Goal: Task Accomplishment & Management: Manage account settings

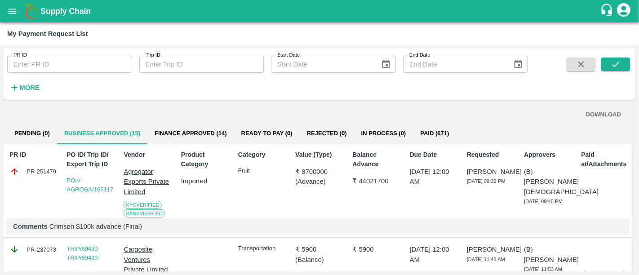
click at [76, 7] on b "Supply Chain" at bounding box center [65, 11] width 50 height 9
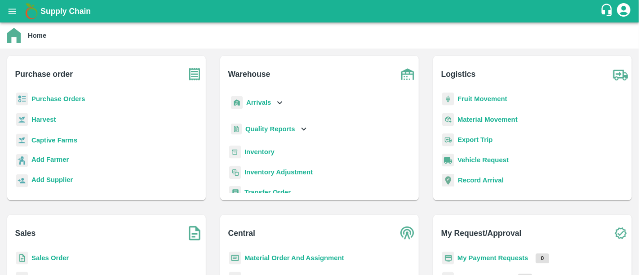
click at [516, 257] on b "My Payment Requests" at bounding box center [493, 257] width 71 height 7
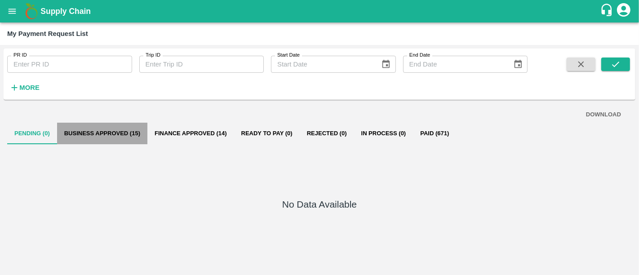
click at [119, 129] on button "Business Approved (15)" at bounding box center [102, 134] width 90 height 22
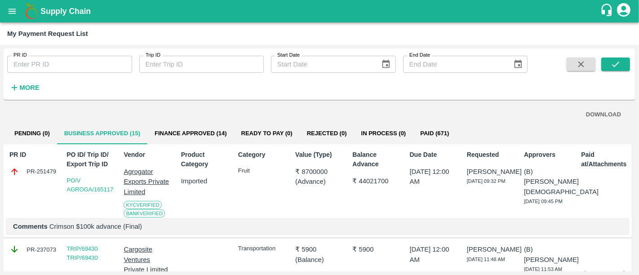
click at [75, 7] on b "Supply Chain" at bounding box center [65, 11] width 50 height 9
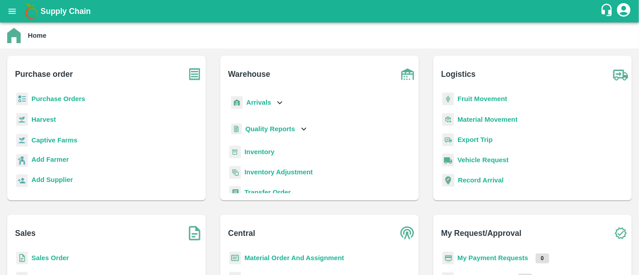
click at [56, 94] on p "Purchase Orders" at bounding box center [58, 99] width 54 height 10
click at [55, 97] on b "Purchase Orders" at bounding box center [58, 98] width 54 height 7
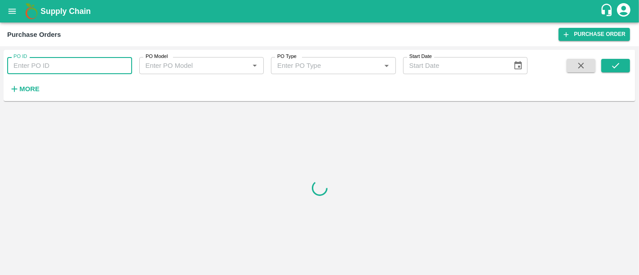
click at [56, 71] on input "PO ID" at bounding box center [69, 65] width 125 height 17
paste input "159462"
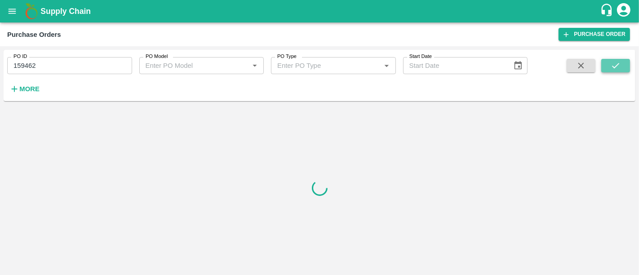
click at [612, 63] on icon "submit" at bounding box center [616, 66] width 10 height 10
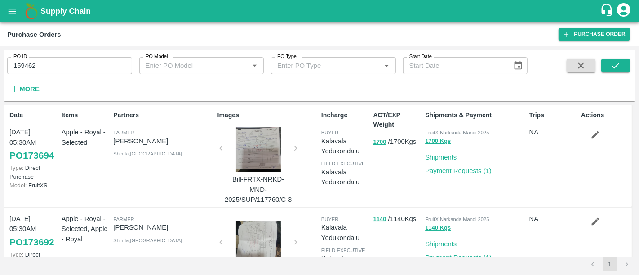
drag, startPoint x: 486, startPoint y: 174, endPoint x: 406, endPoint y: 179, distance: 79.7
click at [406, 179] on div "ACT/EXP Weight 1700 / 1700 Kgs" at bounding box center [396, 156] width 52 height 98
click at [615, 72] on button "submit" at bounding box center [615, 65] width 29 height 13
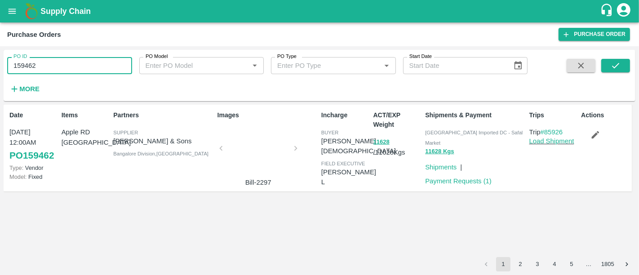
click at [40, 67] on input "159462" at bounding box center [69, 65] width 125 height 17
paste input "text"
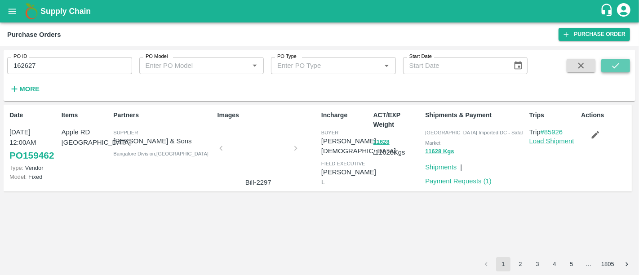
click at [621, 65] on button "submit" at bounding box center [615, 65] width 29 height 13
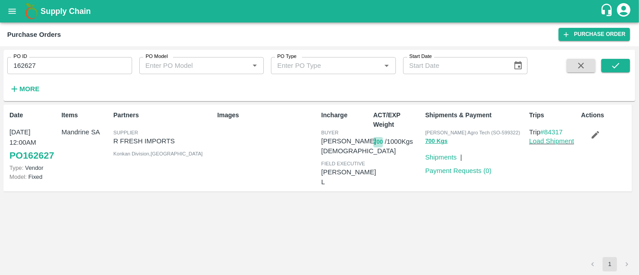
click at [382, 145] on button "700" at bounding box center [379, 142] width 10 height 10
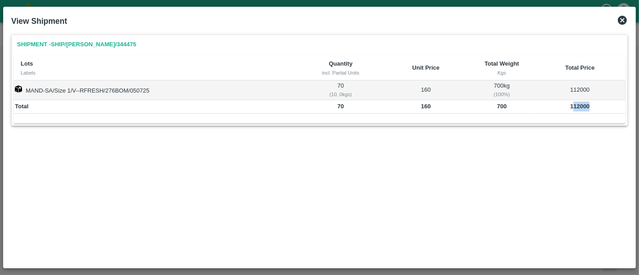
drag, startPoint x: 574, startPoint y: 111, endPoint x: 598, endPoint y: 106, distance: 24.9
click at [598, 106] on td "112000" at bounding box center [579, 106] width 91 height 13
click at [621, 18] on icon at bounding box center [622, 20] width 11 height 11
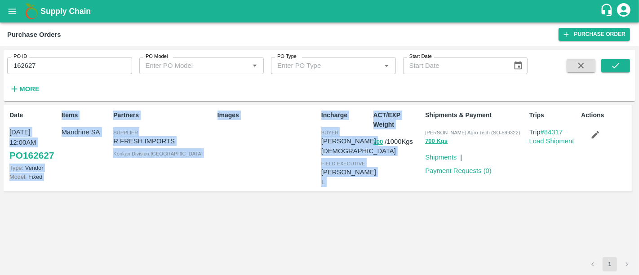
drag, startPoint x: 9, startPoint y: 132, endPoint x: 360, endPoint y: 165, distance: 352.6
click at [360, 165] on div "Date 05 Jul, 12:00AM PO 162627 Type: Vendor Model: Fixed Items Mandrine SA Part…" at bounding box center [318, 148] width 628 height 87
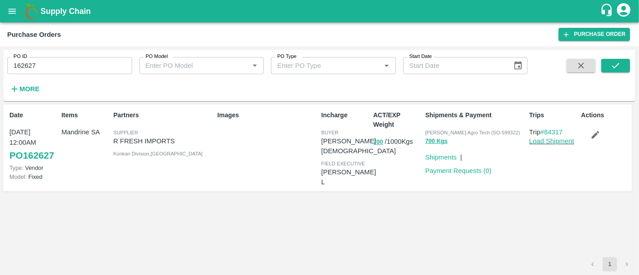
click at [488, 238] on div "Date 05 Jul, 12:00AM PO 162627 Type: Vendor Model: Fixed Items Mandrine SA Part…" at bounding box center [320, 181] width 632 height 152
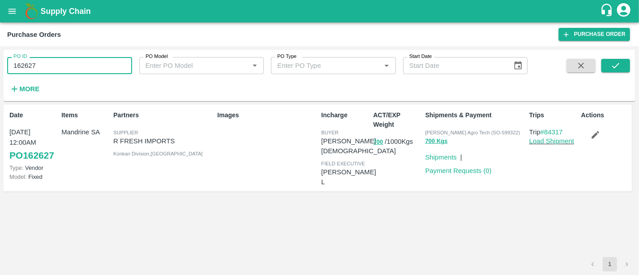
click at [104, 58] on input "162627" at bounding box center [69, 65] width 125 height 17
paste input "text"
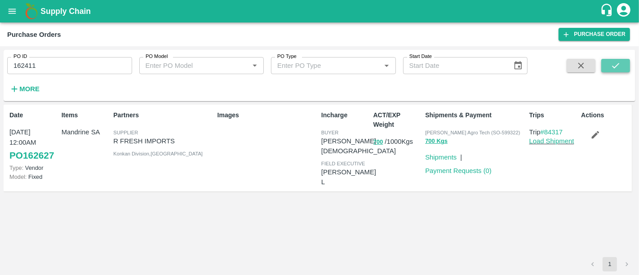
click at [620, 60] on button "submit" at bounding box center [615, 65] width 29 height 13
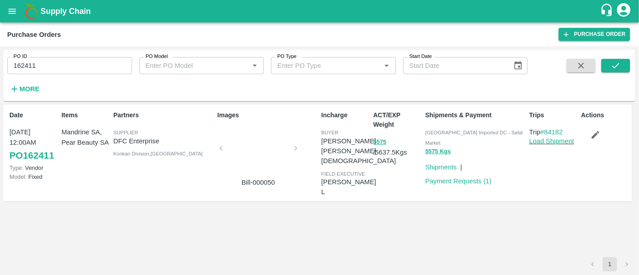
click at [228, 161] on div at bounding box center [258, 151] width 67 height 48
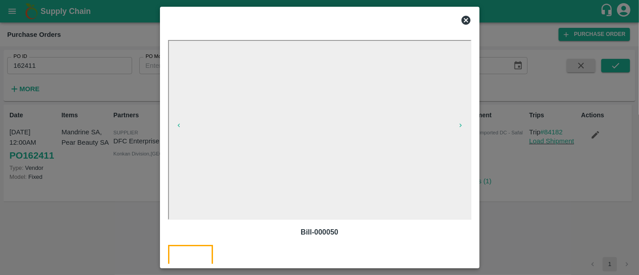
click at [556, 219] on div at bounding box center [319, 137] width 639 height 275
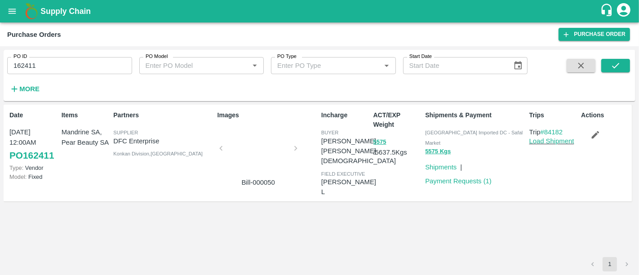
click at [268, 148] on div at bounding box center [258, 151] width 67 height 48
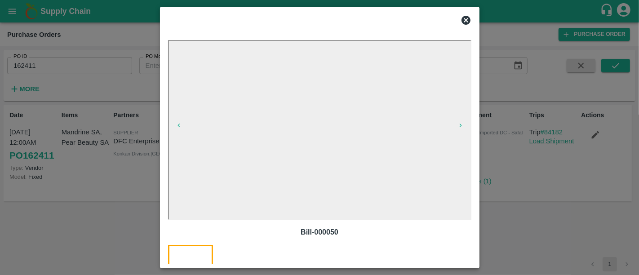
drag, startPoint x: 576, startPoint y: 225, endPoint x: 483, endPoint y: 74, distance: 177.2
click at [483, 74] on div at bounding box center [319, 137] width 639 height 275
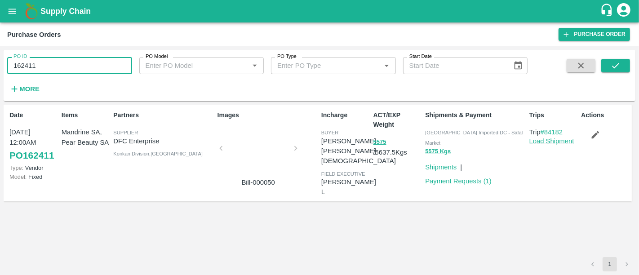
click at [97, 62] on input "162411" at bounding box center [69, 65] width 125 height 17
paste input "text"
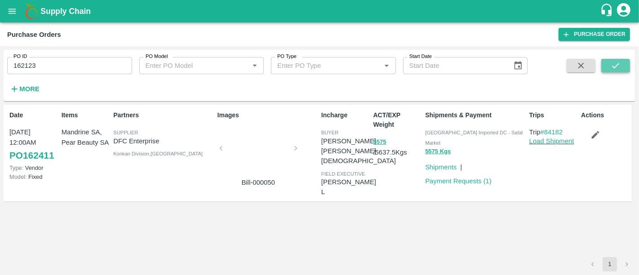
click at [614, 65] on icon "submit" at bounding box center [616, 66] width 10 height 10
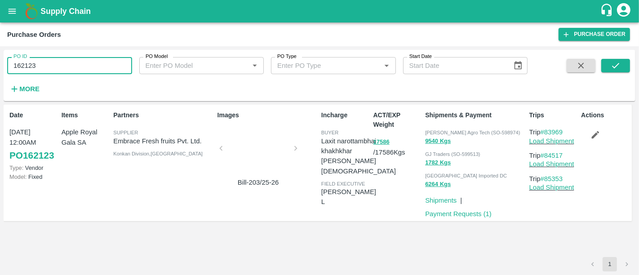
click at [111, 70] on input "162123" at bounding box center [69, 65] width 125 height 17
paste input "text"
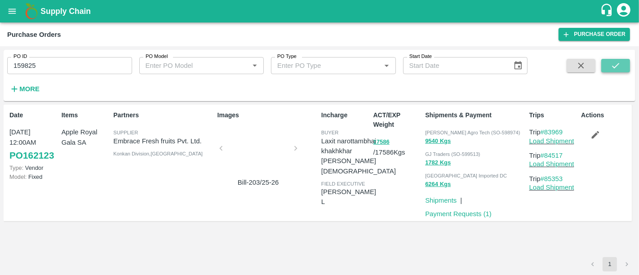
click at [612, 61] on icon "submit" at bounding box center [616, 66] width 10 height 10
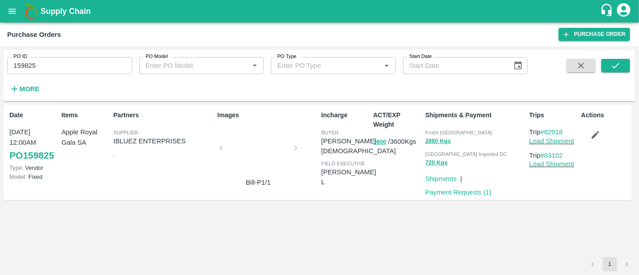
click at [271, 158] on div at bounding box center [258, 151] width 67 height 48
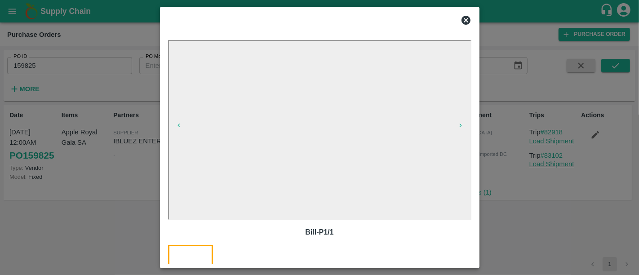
click at [519, 194] on div at bounding box center [319, 137] width 639 height 275
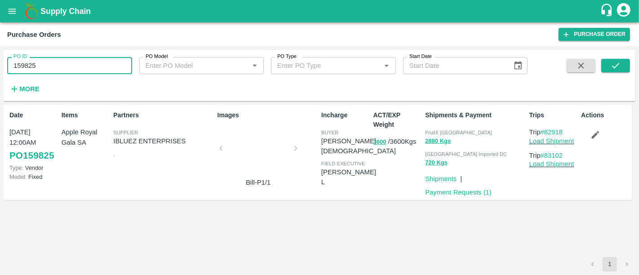
click at [68, 68] on input "159825" at bounding box center [69, 65] width 125 height 17
paste input "text"
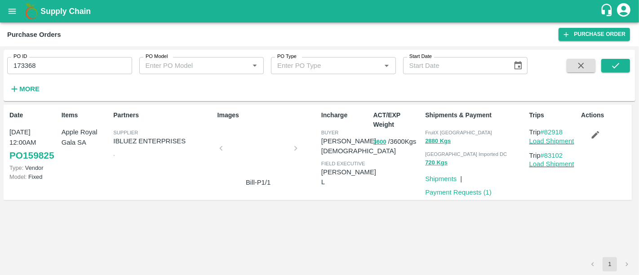
click at [620, 58] on div "PO ID 173368 PO ID PO Model PO Model   * PO Type PO Type   * Start Date Start D…" at bounding box center [320, 75] width 632 height 44
drag, startPoint x: 620, startPoint y: 58, endPoint x: 618, endPoint y: 62, distance: 4.6
click at [618, 62] on div "PO ID 173368 PO ID PO Model PO Model   * PO Type PO Type   * Start Date Start D…" at bounding box center [320, 75] width 632 height 44
click at [618, 62] on icon "submit" at bounding box center [616, 66] width 10 height 10
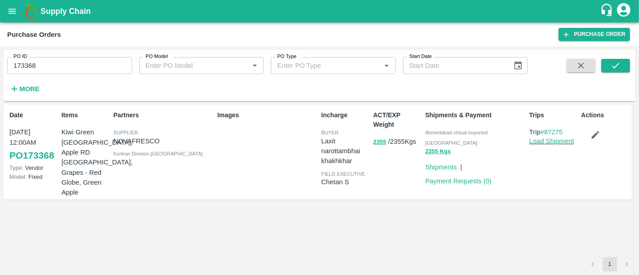
drag, startPoint x: 120, startPoint y: 56, endPoint x: 114, endPoint y: 66, distance: 11.5
click at [114, 66] on div "PO ID 173368 PO ID" at bounding box center [66, 62] width 132 height 24
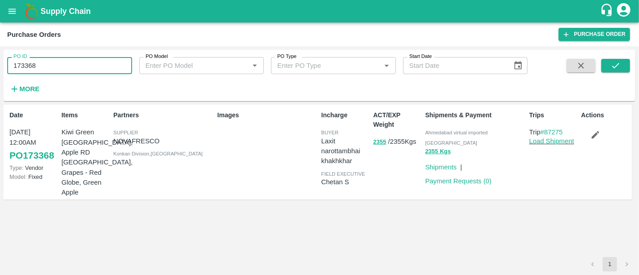
click at [114, 66] on input "173368" at bounding box center [69, 65] width 125 height 17
paste input "text"
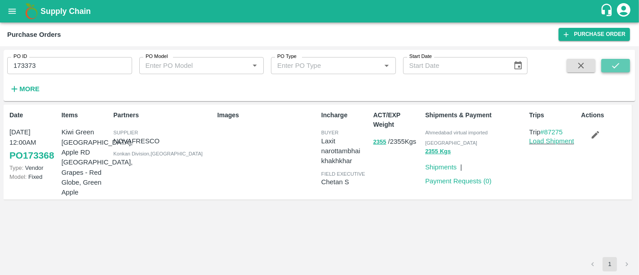
click at [625, 70] on button "submit" at bounding box center [615, 65] width 29 height 13
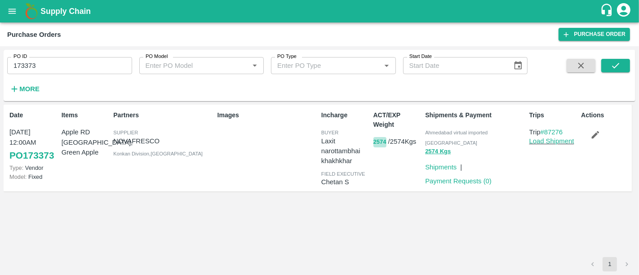
click at [381, 145] on button "2574" at bounding box center [380, 142] width 13 height 10
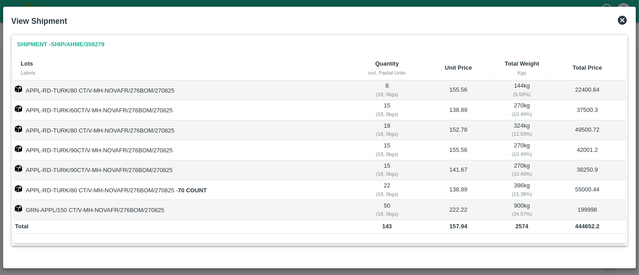
click at [624, 19] on icon at bounding box center [622, 20] width 9 height 9
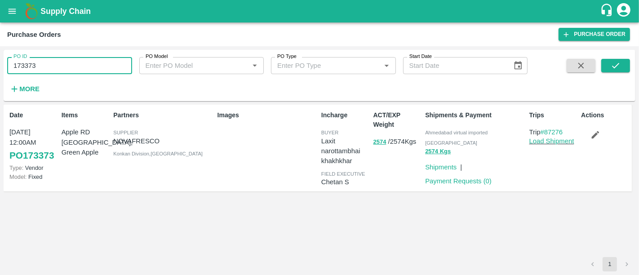
click at [85, 73] on input "173373" at bounding box center [69, 65] width 125 height 17
paste input "text"
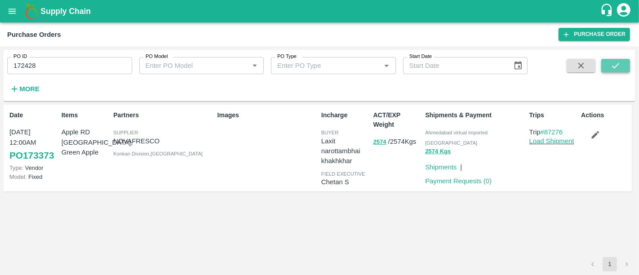
click at [625, 68] on button "submit" at bounding box center [615, 65] width 29 height 13
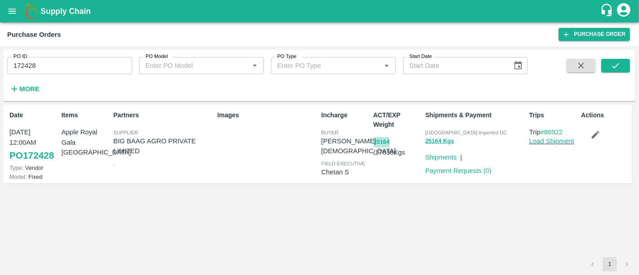
click at [381, 143] on button "25164" at bounding box center [382, 142] width 16 height 10
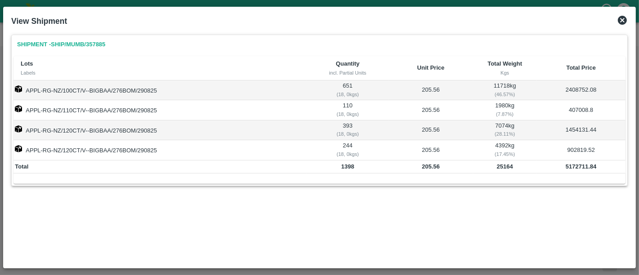
click at [622, 21] on icon at bounding box center [622, 20] width 11 height 11
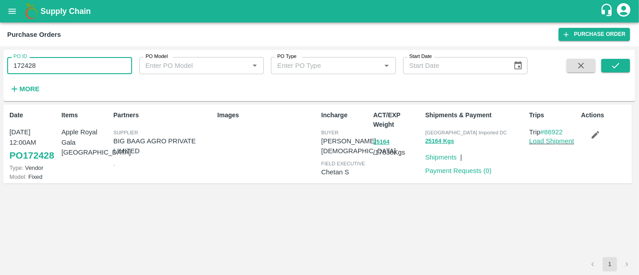
click at [108, 61] on input "172428" at bounding box center [69, 65] width 125 height 17
paste input "text"
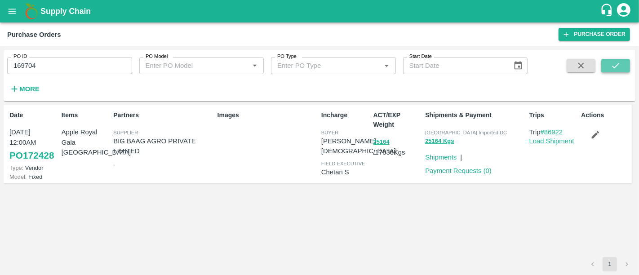
click at [621, 67] on button "submit" at bounding box center [615, 65] width 29 height 13
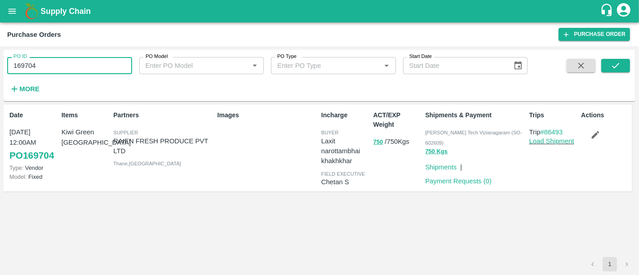
click at [61, 68] on input "169704" at bounding box center [69, 65] width 125 height 17
paste input "text"
type input "169701"
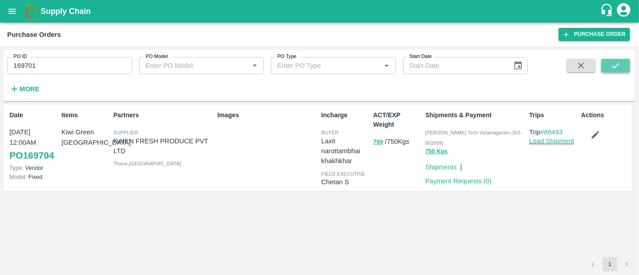
click at [622, 70] on button "submit" at bounding box center [615, 65] width 29 height 13
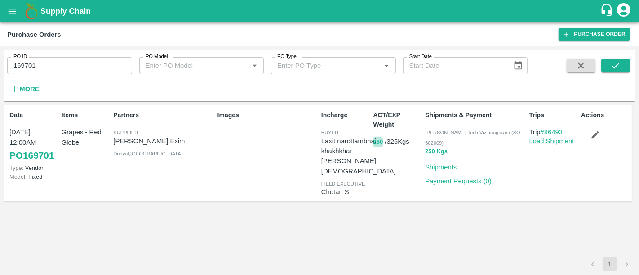
click at [383, 143] on button "250" at bounding box center [379, 142] width 10 height 10
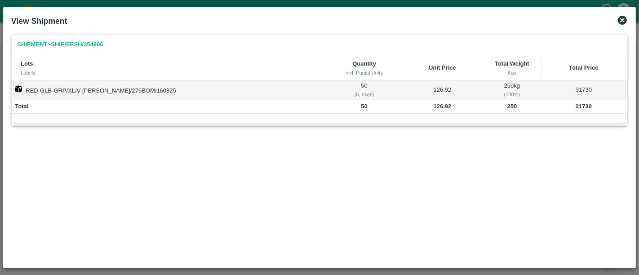
click at [620, 22] on icon at bounding box center [622, 20] width 9 height 9
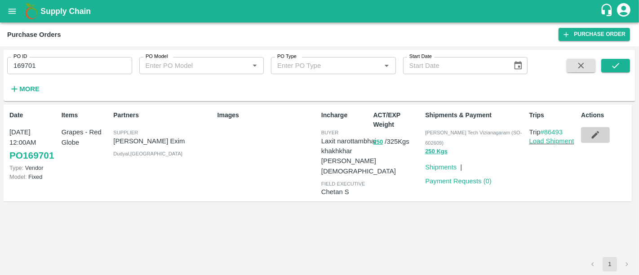
click at [601, 140] on button "button" at bounding box center [595, 134] width 29 height 15
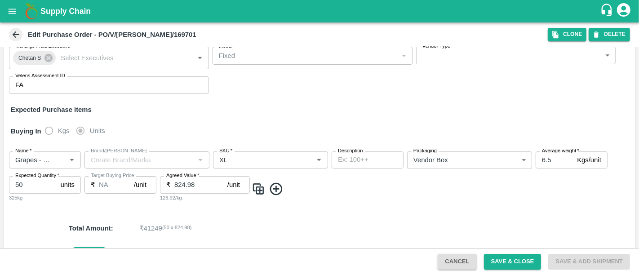
scroll to position [86, 0]
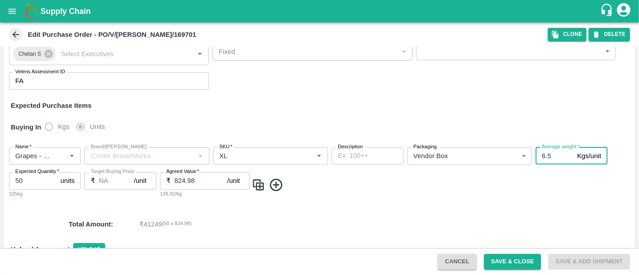
drag, startPoint x: 555, startPoint y: 146, endPoint x: 530, endPoint y: 158, distance: 27.7
click at [530, 158] on div "Name   * Name   * Brand/Marka Brand/Marka SKU   * SKU   * Description x Descrip…" at bounding box center [320, 172] width 632 height 65
type input "5"
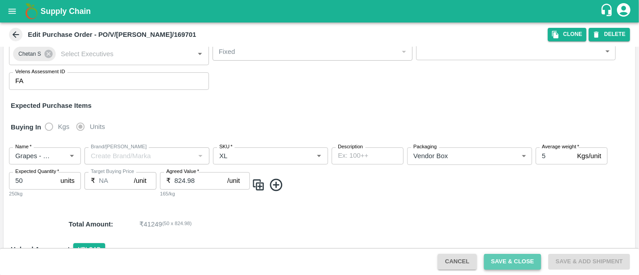
click at [519, 259] on button "Save & Close" at bounding box center [513, 262] width 58 height 16
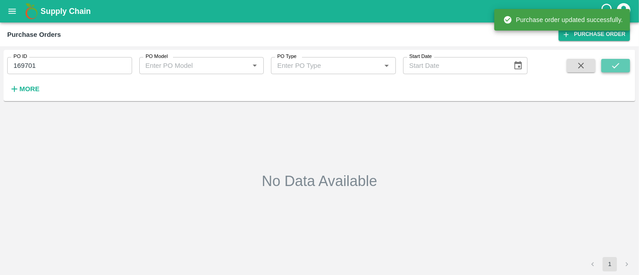
click at [606, 67] on button "submit" at bounding box center [615, 65] width 29 height 13
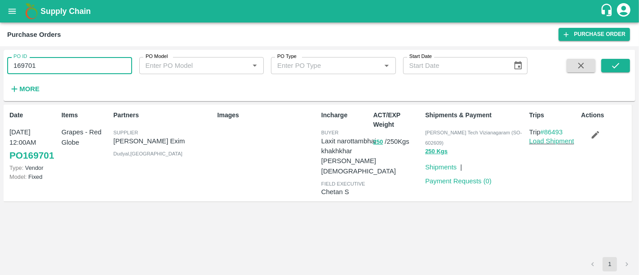
click at [52, 68] on input "169701" at bounding box center [69, 65] width 125 height 17
paste input "text"
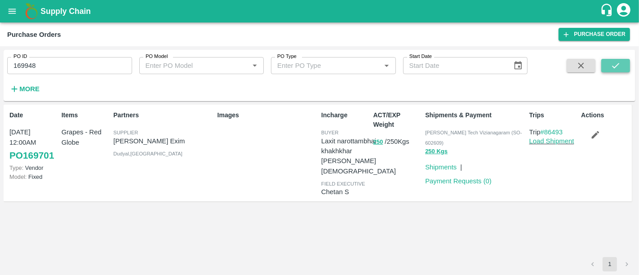
click at [619, 71] on button "submit" at bounding box center [615, 65] width 29 height 13
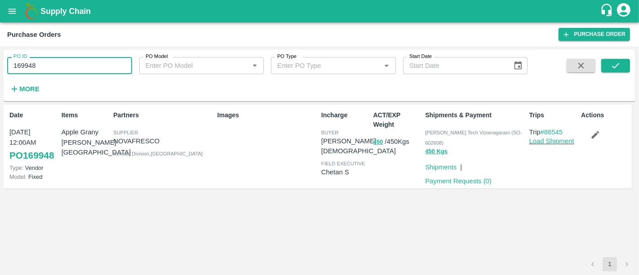
click at [101, 61] on input "169948" at bounding box center [69, 65] width 125 height 17
paste input "text"
type input "169125"
click at [619, 71] on button "submit" at bounding box center [615, 65] width 29 height 13
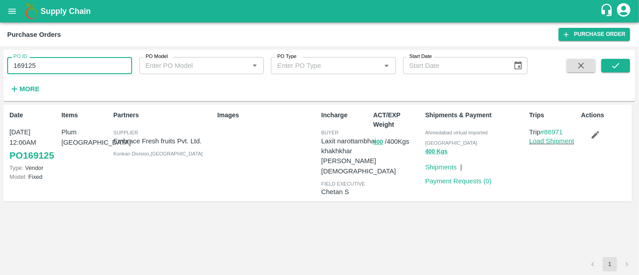
click at [107, 63] on input "169125" at bounding box center [69, 65] width 125 height 17
paste input "text"
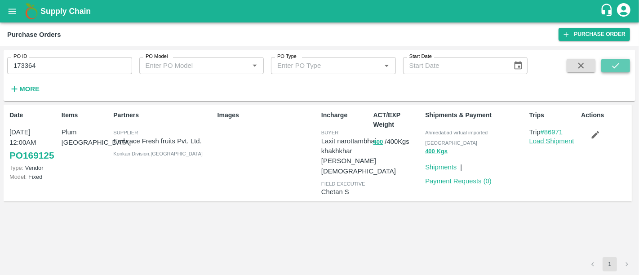
click at [608, 66] on button "submit" at bounding box center [615, 65] width 29 height 13
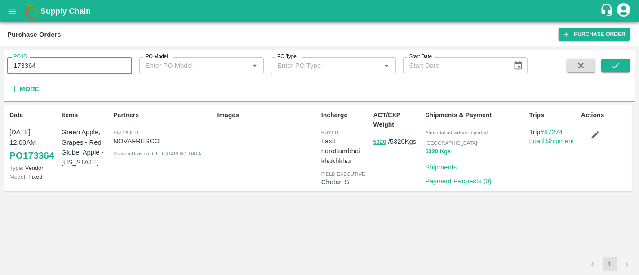
click at [91, 66] on input "173364" at bounding box center [69, 65] width 125 height 17
paste input "text"
type input "167325"
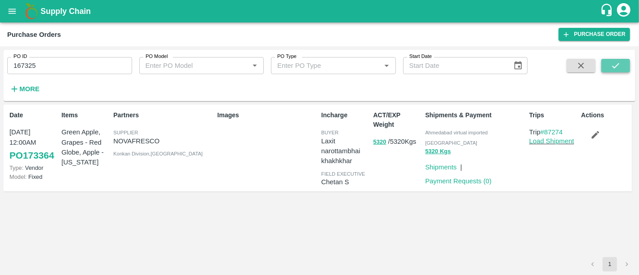
click at [623, 71] on button "submit" at bounding box center [615, 65] width 29 height 13
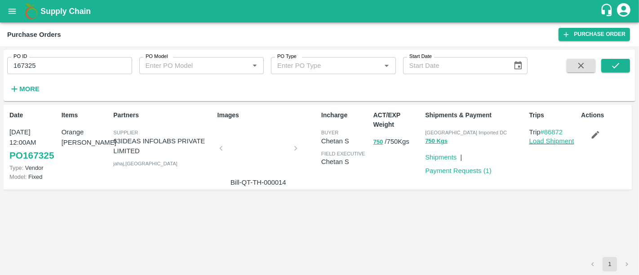
click at [269, 151] on div at bounding box center [258, 151] width 67 height 48
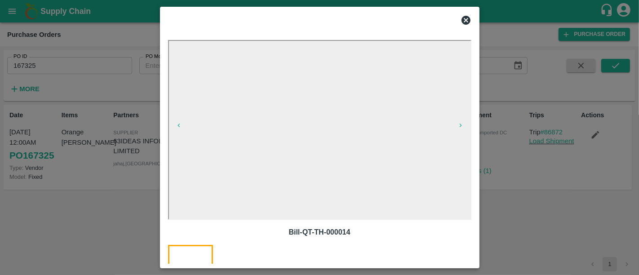
click at [493, 199] on div at bounding box center [319, 137] width 639 height 275
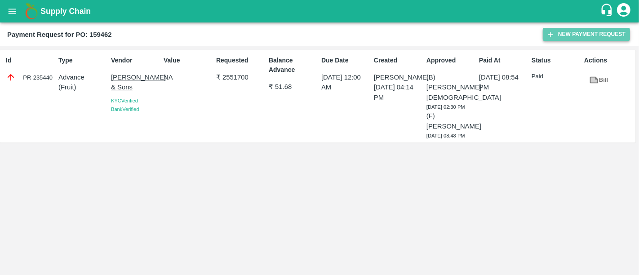
click at [564, 32] on button "New Payment Request" at bounding box center [586, 34] width 87 height 13
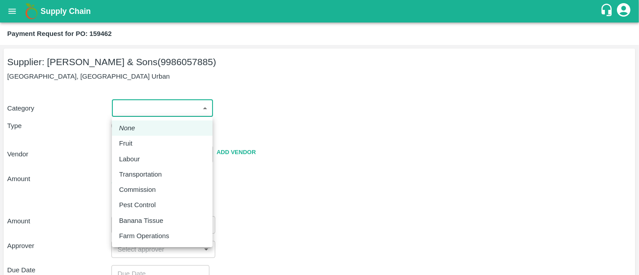
click at [170, 107] on body "Supply Chain Payment Request for PO: 159462 Supplier: Mohammed Samiulla & Sons …" at bounding box center [319, 137] width 639 height 275
click at [150, 148] on div "Fruit" at bounding box center [162, 143] width 86 height 10
type input "1"
type input "Mohammed Samiulla & Sons - 9986057885(Supplier)"
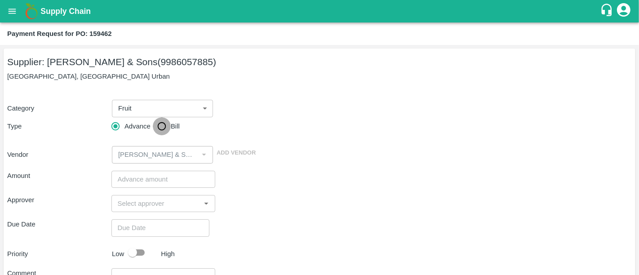
click at [155, 134] on input "Bill" at bounding box center [162, 126] width 18 height 18
radio input "true"
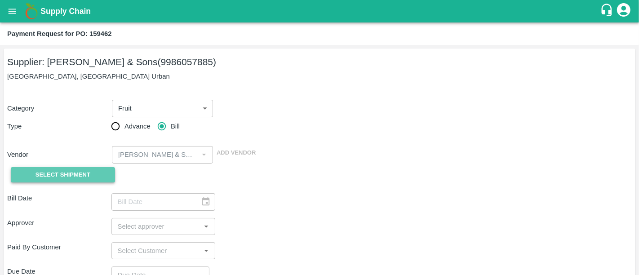
click at [79, 173] on span "Select Shipment" at bounding box center [63, 175] width 55 height 10
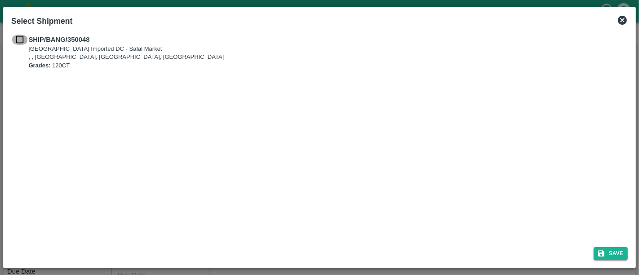
click at [26, 44] on input "checkbox" at bounding box center [19, 40] width 17 height 10
checkbox input "true"
click at [618, 257] on button "Save" at bounding box center [611, 253] width 34 height 13
type input "30/07/2025"
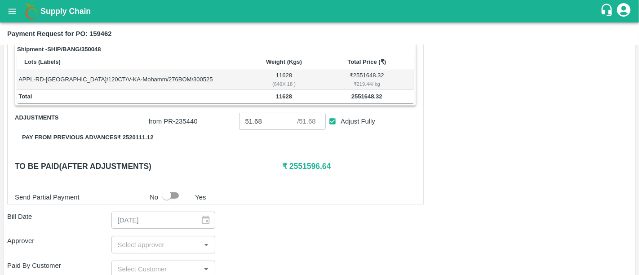
scroll to position [146, 0]
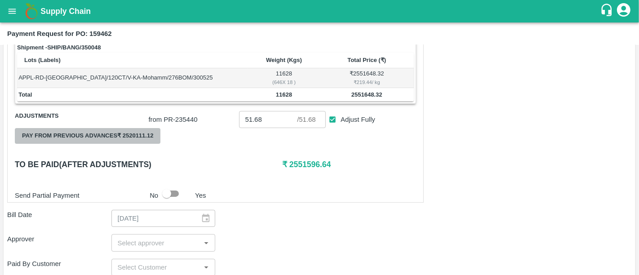
click at [144, 134] on button "Pay from previous advances ₹ 2520111.12" at bounding box center [88, 136] width 146 height 16
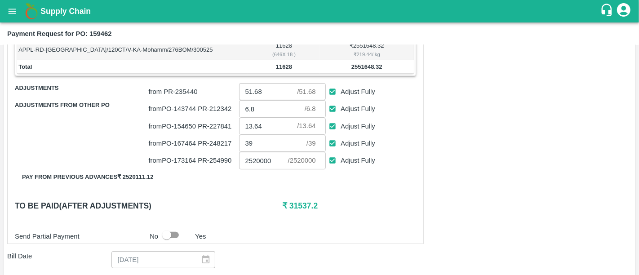
scroll to position [173, 0]
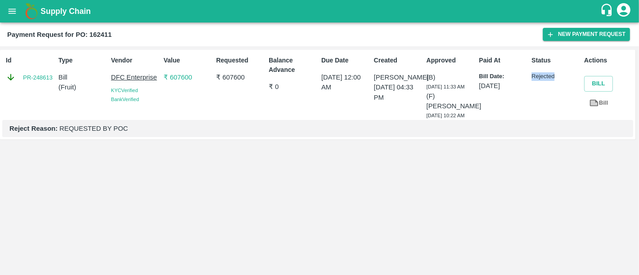
drag, startPoint x: 530, startPoint y: 73, endPoint x: 571, endPoint y: 83, distance: 43.1
click at [571, 83] on div "Status Rejected" at bounding box center [554, 86] width 53 height 68
drag, startPoint x: 62, startPoint y: 156, endPoint x: 231, endPoint y: 166, distance: 169.8
click at [231, 139] on div "Id PR-248613 Type Bill ( Fruit ) Vendor DFC Enterprise KYC Verified Bank Verifi…" at bounding box center [318, 94] width 636 height 89
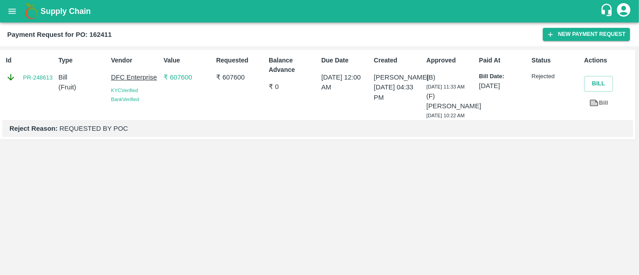
click at [598, 101] on icon at bounding box center [594, 103] width 10 height 10
drag, startPoint x: 138, startPoint y: 156, endPoint x: 0, endPoint y: 181, distance: 140.6
click at [0, 181] on div "Id PR-248613 Type Bill ( Fruit ) Vendor DFC Enterprise KYC Verified Bank Verifi…" at bounding box center [319, 160] width 639 height 229
click at [140, 198] on div "Id PR-248613 Type Bill ( Fruit ) Vendor DFC Enterprise KYC Verified Bank Verifi…" at bounding box center [319, 160] width 639 height 229
click at [67, 78] on p "Bill" at bounding box center [82, 77] width 49 height 10
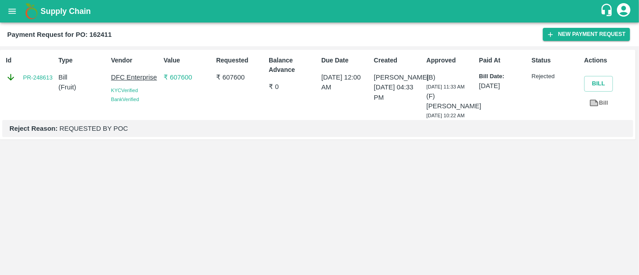
click at [259, 101] on div "Requested ₹ 607600" at bounding box center [239, 86] width 53 height 68
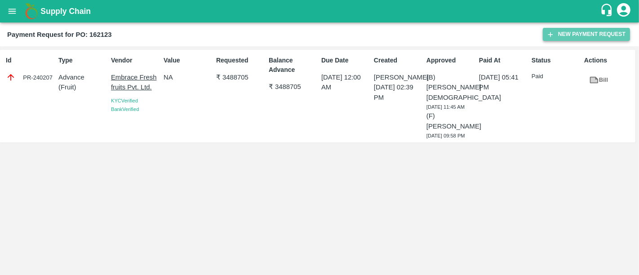
click at [595, 34] on button "New Payment Request" at bounding box center [586, 34] width 87 height 13
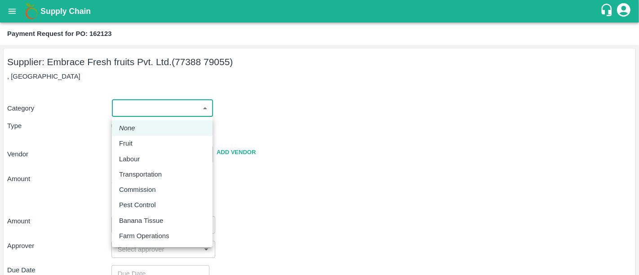
click at [157, 109] on body "Supply Chain Payment Request for PO: 162123 Supplier: Embrace Fresh fruits Pvt.…" at bounding box center [319, 137] width 639 height 275
click at [144, 142] on div "Fruit" at bounding box center [162, 143] width 86 height 10
type input "1"
type input "Embrace Fresh fruits Pvt. Ltd. - 77388 79055(Supplier)"
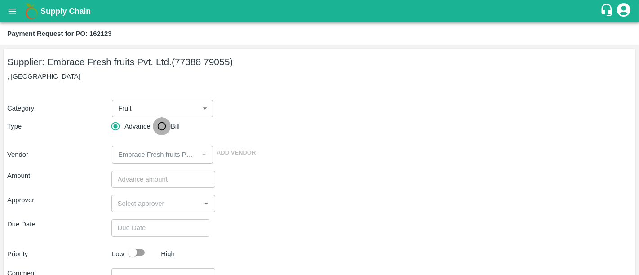
click at [167, 127] on input "Bill" at bounding box center [162, 126] width 18 height 18
radio input "true"
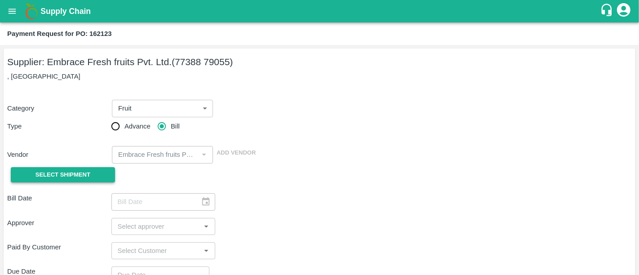
drag, startPoint x: 78, startPoint y: 164, endPoint x: 74, endPoint y: 169, distance: 6.7
click at [74, 169] on div "Select Shipment" at bounding box center [59, 175] width 104 height 23
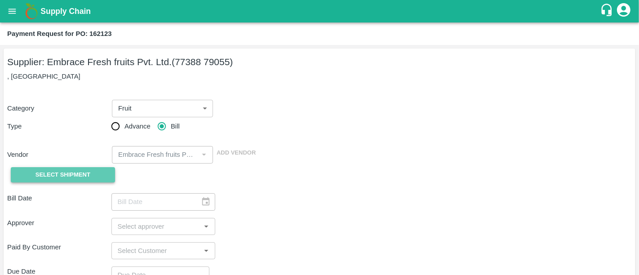
click at [74, 169] on button "Select Shipment" at bounding box center [63, 175] width 104 height 16
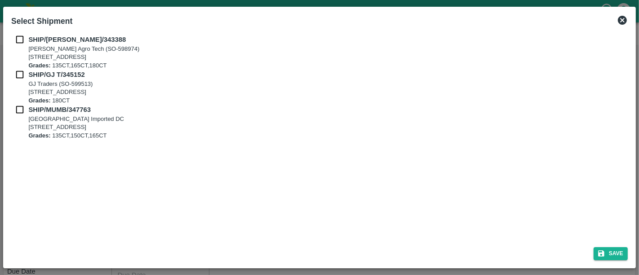
drag, startPoint x: 22, startPoint y: 48, endPoint x: 19, endPoint y: 40, distance: 7.9
click at [19, 40] on div "SHIP/SARA/343388 Saradha Devi Agro Tech (SO-598974) Flat no :601, Kosala apartm…" at bounding box center [319, 52] width 617 height 35
click at [19, 40] on input "checkbox" at bounding box center [19, 40] width 17 height 10
checkbox input "true"
drag, startPoint x: 22, startPoint y: 81, endPoint x: 18, endPoint y: 71, distance: 10.1
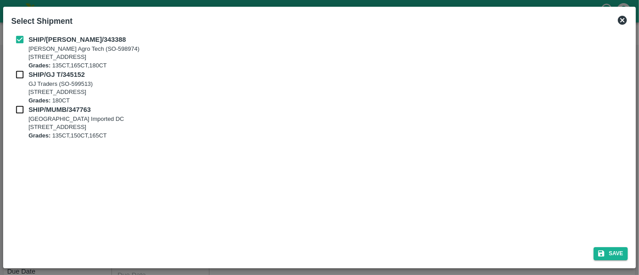
click at [18, 71] on div "SHIP/GJ T/345152 GJ Traders (SO-599513) House no 47 AB Block Shalimar Bagh 1st …" at bounding box center [319, 87] width 617 height 35
click at [18, 71] on input "checkbox" at bounding box center [19, 75] width 17 height 10
checkbox input "true"
click at [18, 108] on input "checkbox" at bounding box center [19, 110] width 17 height 10
checkbox input "true"
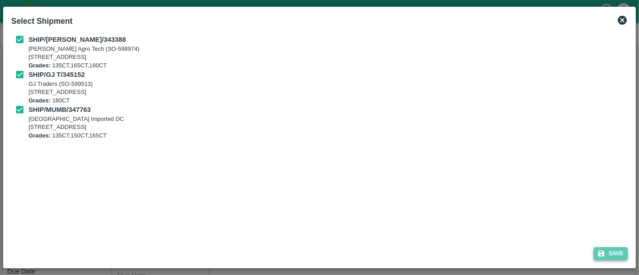
click at [624, 258] on button "Save" at bounding box center [611, 253] width 34 height 13
type input "23/07/2025"
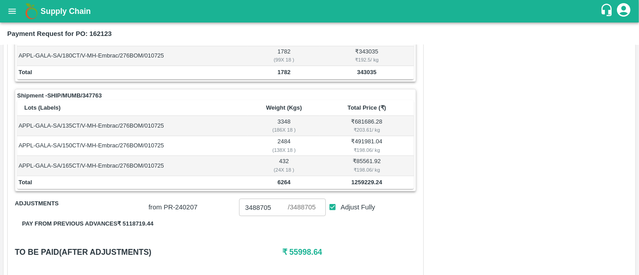
scroll to position [339, 0]
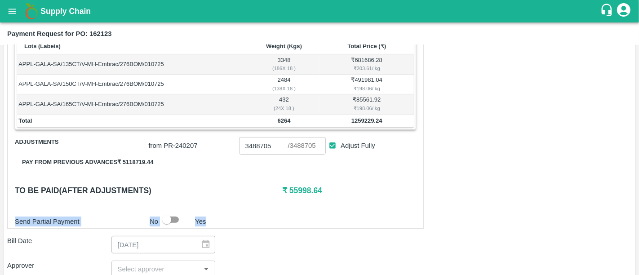
drag, startPoint x: 423, startPoint y: 192, endPoint x: 327, endPoint y: 202, distance: 96.7
click at [327, 202] on div "Shipment - SHIP/SARA/343388 Lots (Labels) Weight (Kgs) Total Price (₹) APPL-GAL…" at bounding box center [319, 142] width 625 height 591
click at [327, 202] on div "Shipment - SHIP/SARA/343388 Lots (Labels) Weight (Kgs) Total Price (₹) APPL-GAL…" at bounding box center [215, 38] width 417 height 382
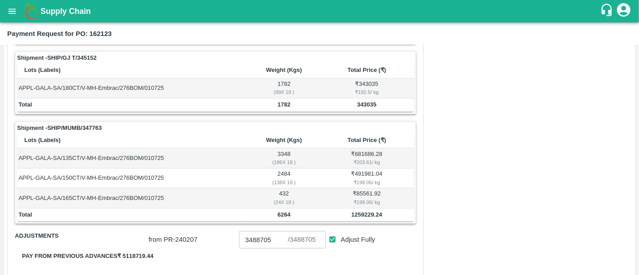
scroll to position [0, 0]
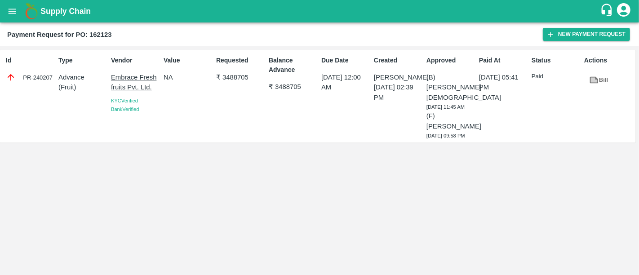
click at [76, 16] on h1 "Supply Chain" at bounding box center [320, 11] width 560 height 13
click at [563, 32] on button "New Payment Request" at bounding box center [586, 34] width 87 height 13
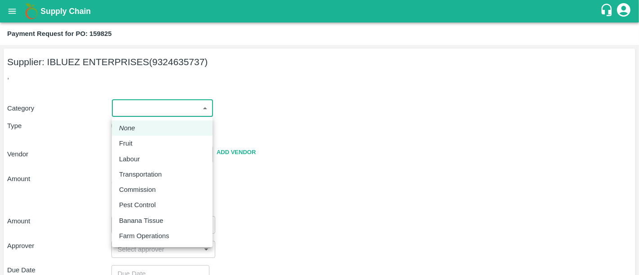
click at [178, 99] on body "Supply Chain Payment Request for PO: 159825 Supplier: IBLUEZ ENTERPRISES (93246…" at bounding box center [319, 137] width 639 height 275
click at [151, 147] on div "Fruit" at bounding box center [162, 143] width 86 height 10
type input "1"
type input "IBLUEZ ENTERPRISES - 9324635737(Supplier)"
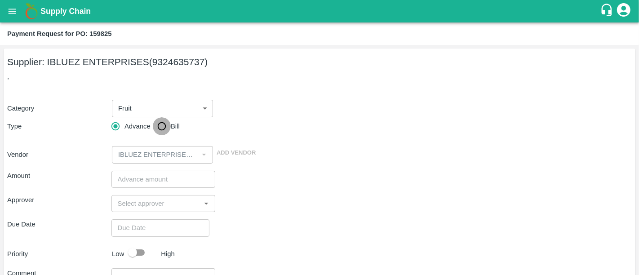
click at [162, 122] on input "Bill" at bounding box center [162, 126] width 18 height 18
radio input "true"
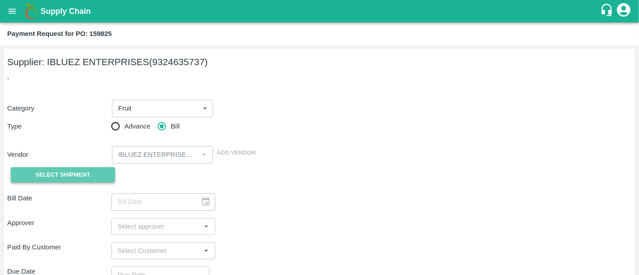
click at [61, 174] on span "Select Shipment" at bounding box center [63, 175] width 55 height 10
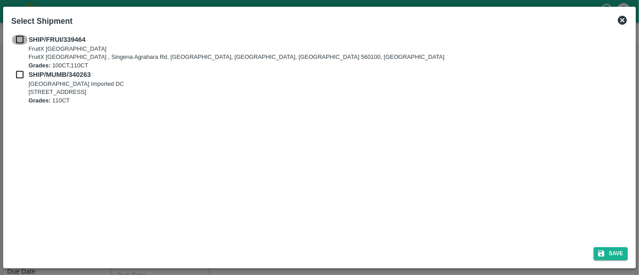
click at [19, 40] on input "checkbox" at bounding box center [19, 40] width 17 height 10
checkbox input "true"
click at [19, 70] on input "checkbox" at bounding box center [19, 75] width 17 height 10
checkbox input "true"
click at [597, 256] on icon "submit" at bounding box center [601, 253] width 8 height 8
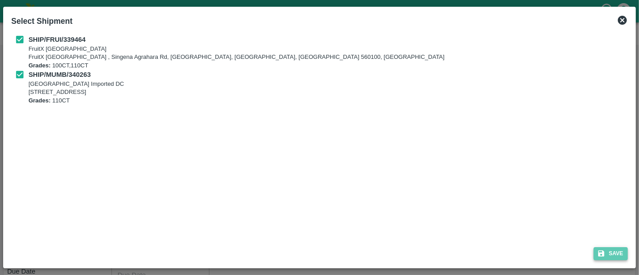
type input "[DATE]"
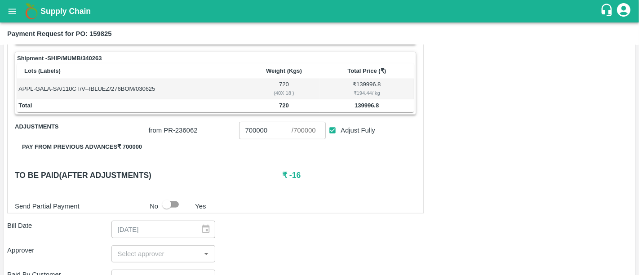
scroll to position [249, 0]
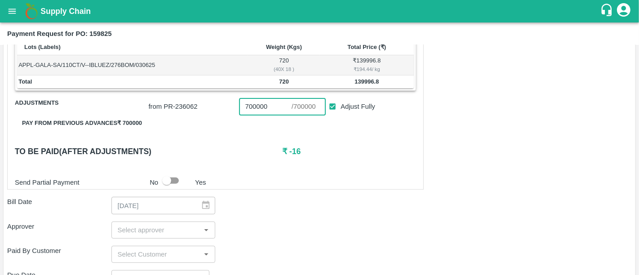
drag, startPoint x: 270, startPoint y: 110, endPoint x: 204, endPoint y: 111, distance: 66.1
click at [204, 111] on div "from PR- 236062 700000 ​ / 700000 ​ Adjust Fully" at bounding box center [280, 104] width 271 height 21
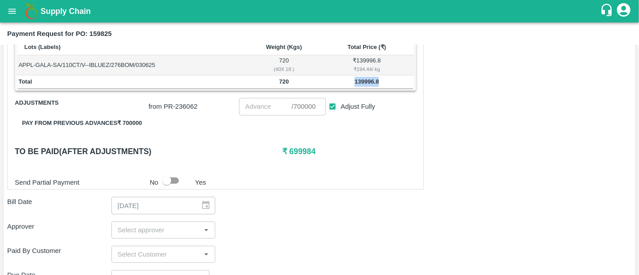
drag, startPoint x: 384, startPoint y: 77, endPoint x: 348, endPoint y: 81, distance: 36.2
click at [348, 81] on td "139996.8" at bounding box center [367, 82] width 94 height 13
copy b "139996.8"
paste input "139996.8"
click at [251, 102] on input "number" at bounding box center [265, 106] width 53 height 17
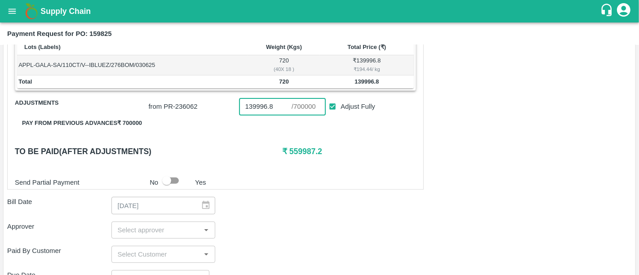
type input "139996.8"
click at [336, 105] on input "Adjust Fully" at bounding box center [333, 106] width 17 height 17
checkbox input "false"
type input "0"
click at [336, 105] on input "Adjust Fully" at bounding box center [333, 106] width 17 height 17
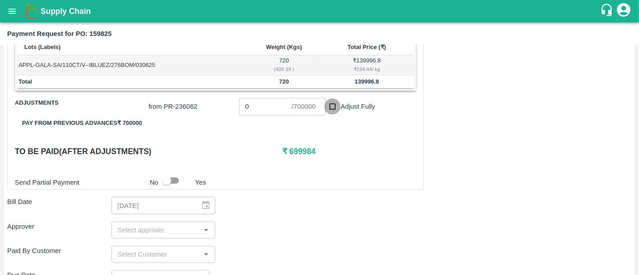
checkbox input "true"
type input "700000"
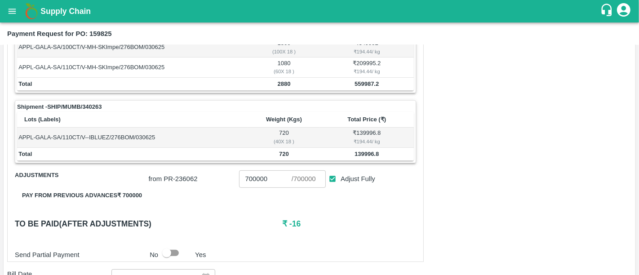
scroll to position [154, 0]
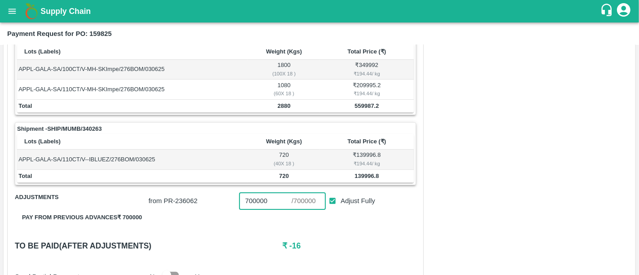
drag, startPoint x: 268, startPoint y: 205, endPoint x: 207, endPoint y: 202, distance: 61.2
click at [207, 202] on div "from PR- 236062 700000 ​ / 700000 ​ Adjust Fully" at bounding box center [280, 199] width 271 height 21
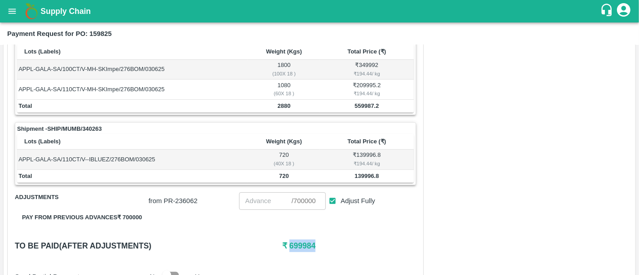
drag, startPoint x: 314, startPoint y: 248, endPoint x: 289, endPoint y: 245, distance: 25.3
click at [289, 245] on h6 "₹ 699984" at bounding box center [349, 246] width 134 height 13
copy h6 "699984"
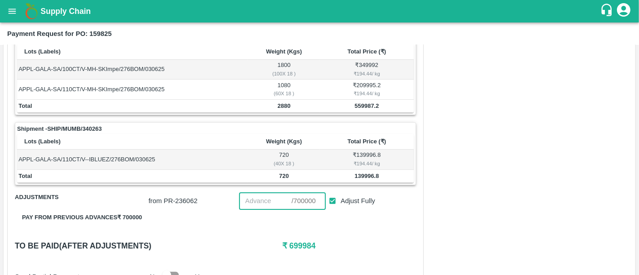
click at [249, 202] on input "number" at bounding box center [265, 200] width 53 height 17
paste input "699984"
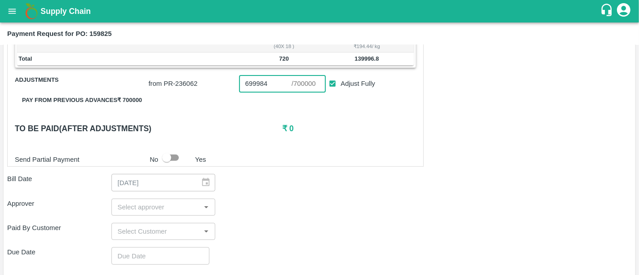
scroll to position [272, 0]
click at [180, 213] on div "​" at bounding box center [163, 206] width 104 height 17
type input "699984"
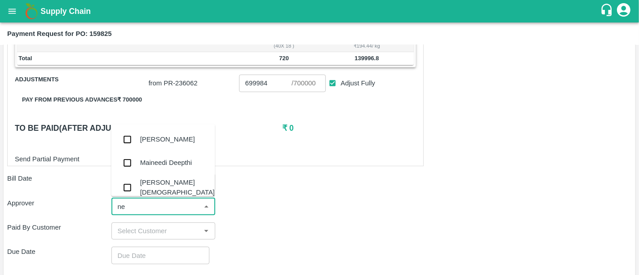
type input "nee"
click at [164, 184] on div "[PERSON_NAME][DEMOGRAPHIC_DATA]" at bounding box center [177, 188] width 75 height 20
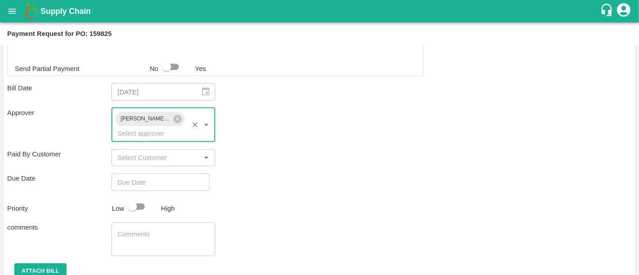
scroll to position [379, 0]
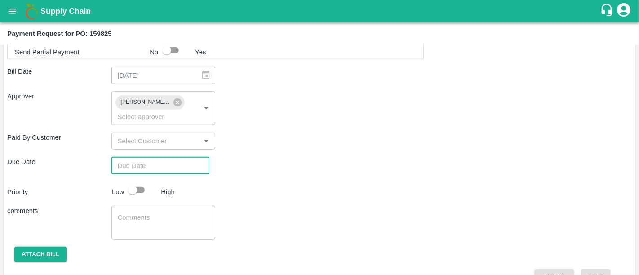
type input "DD/MM/YYYY hh:mm aa"
click at [147, 157] on input "DD/MM/YYYY hh:mm aa" at bounding box center [157, 165] width 92 height 17
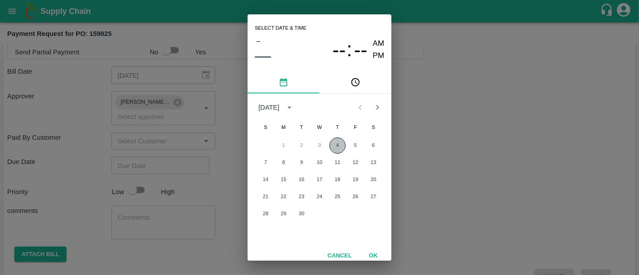
click at [339, 147] on button "4" at bounding box center [337, 146] width 16 height 16
type input "[DATE] 12:00 AM"
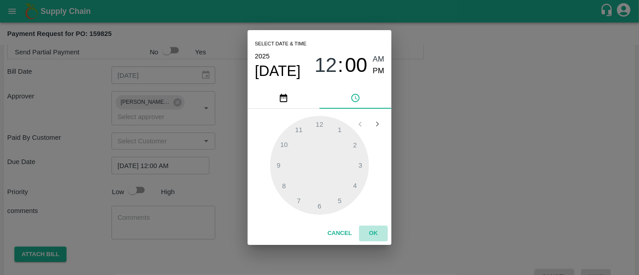
click at [380, 235] on button "OK" at bounding box center [373, 234] width 29 height 16
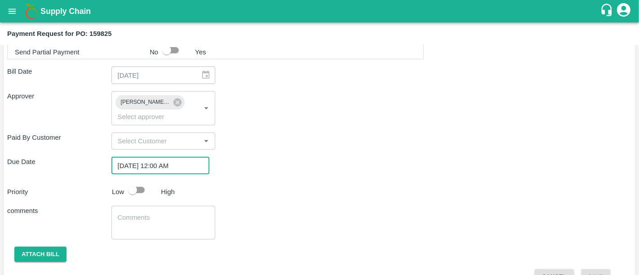
scroll to position [386, 0]
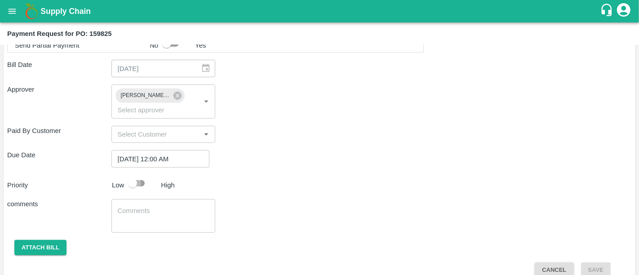
click at [133, 175] on input "checkbox" at bounding box center [132, 183] width 51 height 17
checkbox input "true"
click at [43, 240] on button "Attach bill" at bounding box center [40, 248] width 52 height 16
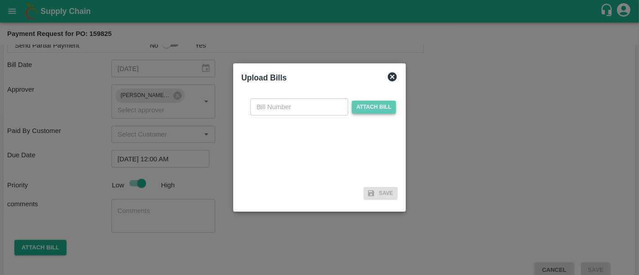
click at [371, 111] on span "Attach bill" at bounding box center [374, 107] width 44 height 13
click at [0, 0] on input "Attach bill" at bounding box center [0, 0] width 0 height 0
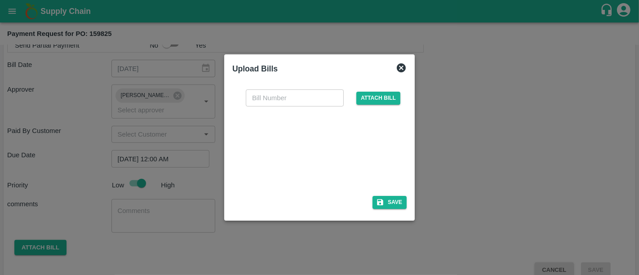
click at [294, 146] on div at bounding box center [317, 149] width 135 height 48
paste input "PI/1"
click at [315, 92] on input "text" at bounding box center [295, 97] width 98 height 17
type input "PI/1"
drag, startPoint x: 391, startPoint y: 195, endPoint x: 390, endPoint y: 200, distance: 5.0
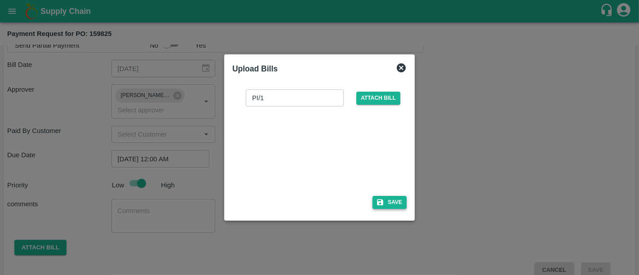
click at [390, 200] on div "PI/1 ​ Attach bill Save" at bounding box center [319, 147] width 174 height 130
click at [390, 200] on button "Save" at bounding box center [390, 202] width 34 height 13
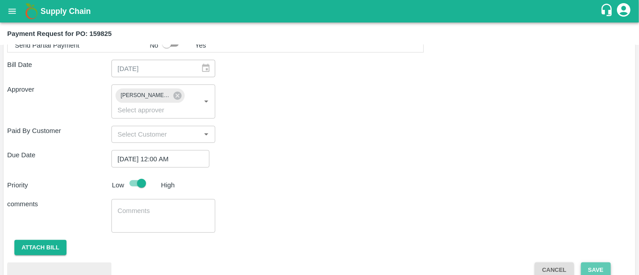
click at [585, 263] on button "Save" at bounding box center [596, 271] width 30 height 16
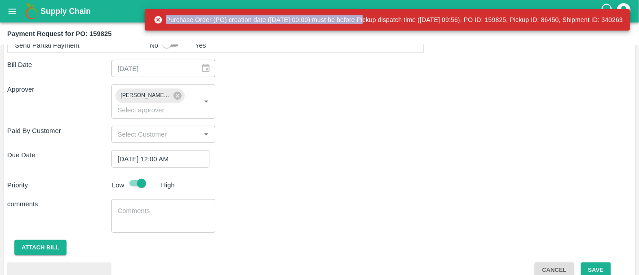
drag, startPoint x: 163, startPoint y: 13, endPoint x: 340, endPoint y: 19, distance: 177.2
click at [340, 19] on div "Purchase Order (PO) creation date (2025-07-01 00:00) must be before Pickup disp…" at bounding box center [388, 20] width 469 height 16
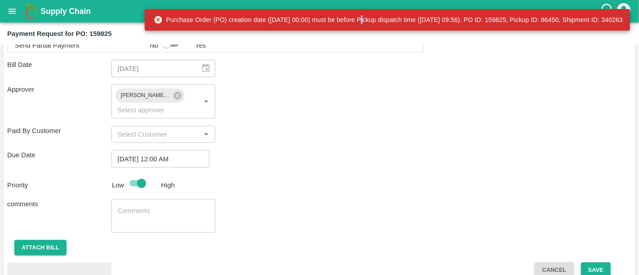
click at [336, 20] on div "Purchase Order (PO) creation date (2025-07-01 00:00) must be before Pickup disp…" at bounding box center [388, 20] width 469 height 16
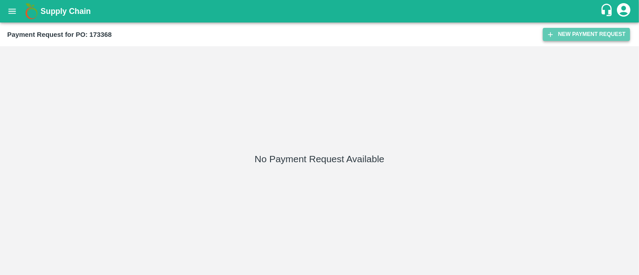
click at [552, 31] on icon "button" at bounding box center [551, 35] width 8 height 8
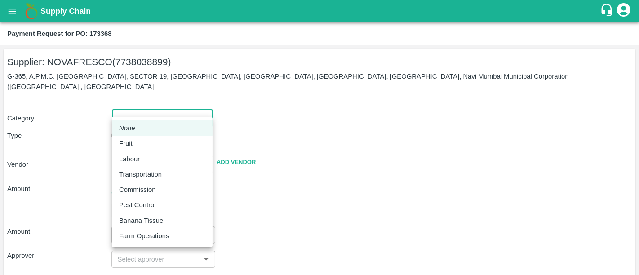
click at [156, 102] on body "Supply Chain Payment Request for PO: 173368 Supplier: NOVAFRESCO (7738038899) G…" at bounding box center [319, 137] width 639 height 275
click at [150, 138] on li "Fruit" at bounding box center [162, 143] width 101 height 15
type input "1"
type input "NOVAFRESCO - 7738038899(Supplier)"
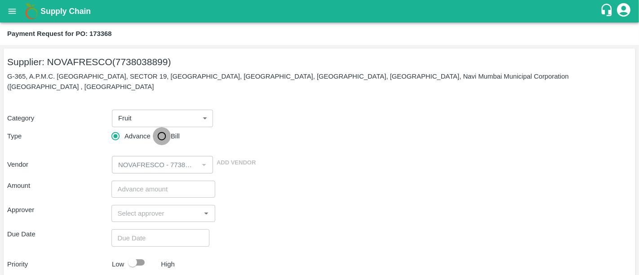
click at [165, 127] on input "Bill" at bounding box center [162, 136] width 18 height 18
radio input "true"
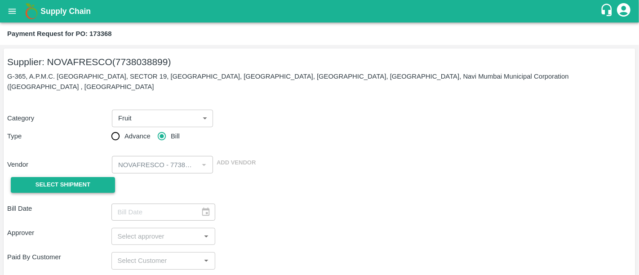
click at [69, 180] on span "Select Shipment" at bounding box center [63, 185] width 55 height 10
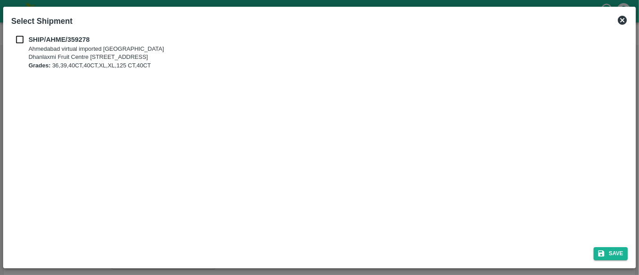
click at [21, 39] on input "checkbox" at bounding box center [19, 40] width 17 height 10
checkbox input "true"
click at [609, 257] on button "Save" at bounding box center [611, 253] width 34 height 13
type input "[DATE]"
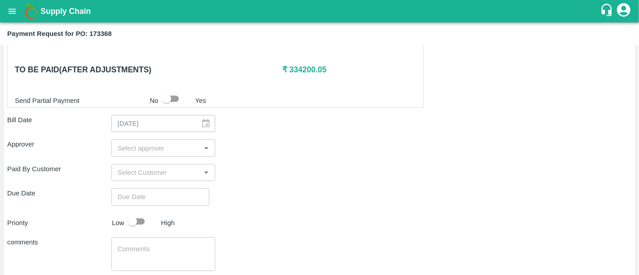
scroll to position [380, 0]
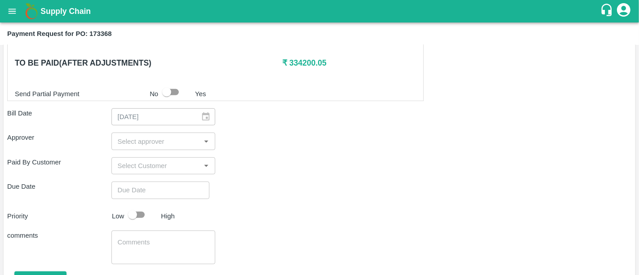
click at [146, 138] on div "​" at bounding box center [163, 141] width 104 height 17
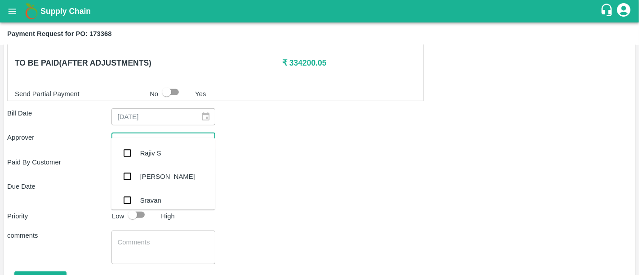
click at [146, 138] on ul "Rajiv S Sandeep Dua Sravan Yash Jaisinghani Rajendra Deore Divyesh Sharma Vipin…" at bounding box center [163, 174] width 104 height 72
type input "nee"
click at [151, 194] on div "[PERSON_NAME][DEMOGRAPHIC_DATA]" at bounding box center [163, 201] width 104 height 26
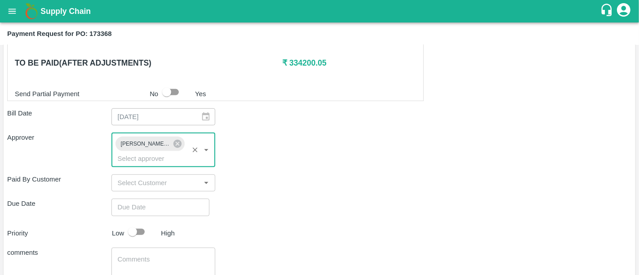
type input "DD/MM/YYYY hh:mm aa"
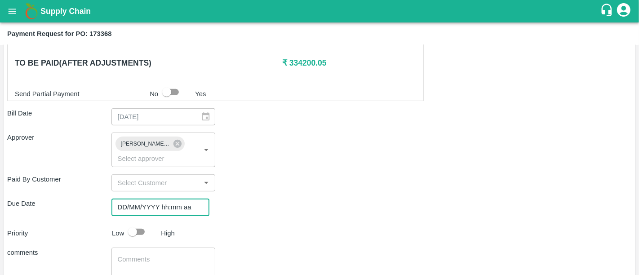
click at [151, 199] on input "DD/MM/YYYY hh:mm aa" at bounding box center [157, 207] width 92 height 17
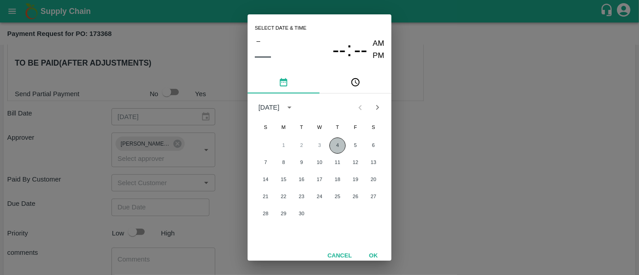
click at [332, 143] on button "4" at bounding box center [337, 146] width 16 height 16
type input "[DATE] 12:00 AM"
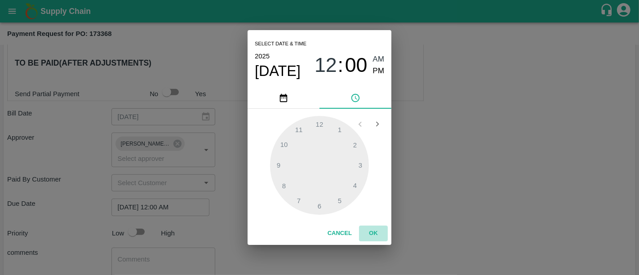
click at [368, 233] on button "OK" at bounding box center [373, 234] width 29 height 16
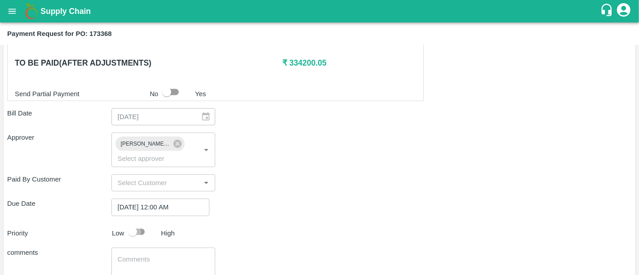
click at [139, 223] on input "checkbox" at bounding box center [132, 231] width 51 height 17
checkbox input "true"
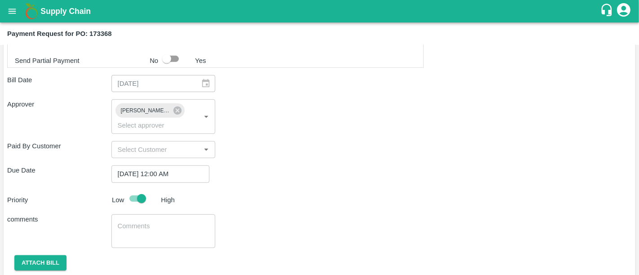
scroll to position [416, 0]
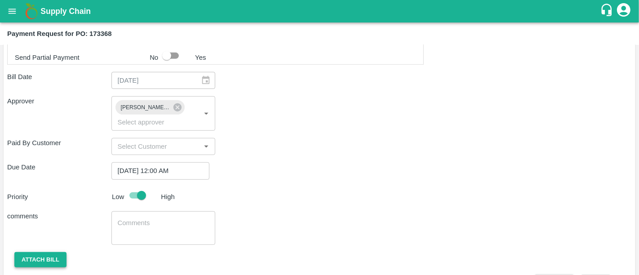
drag, startPoint x: 62, startPoint y: 225, endPoint x: 60, endPoint y: 235, distance: 9.6
click at [60, 235] on div "Shipment - SHIP/AHME/359278 Lots (Labels) Weight (Kgs) Total Price (₹) KIWI-GRE…" at bounding box center [319, 35] width 625 height 510
click at [60, 252] on button "Attach bill" at bounding box center [40, 260] width 52 height 16
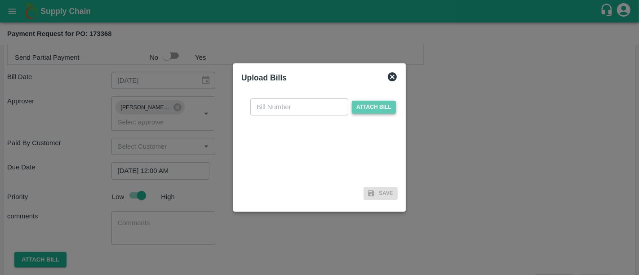
click at [364, 110] on span "Attach bill" at bounding box center [374, 107] width 44 height 13
click at [0, 0] on input "Attach bill" at bounding box center [0, 0] width 0 height 0
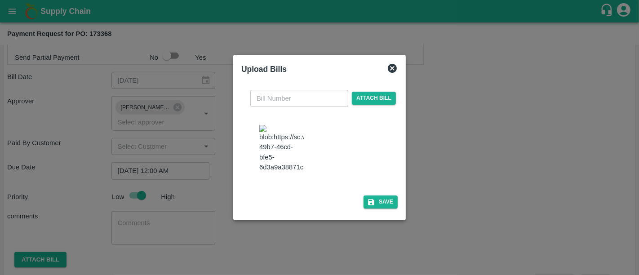
click at [295, 167] on img at bounding box center [281, 148] width 45 height 47
click at [312, 90] on input "text" at bounding box center [299, 98] width 98 height 17
type input "5308"
click at [394, 209] on button "Save" at bounding box center [381, 202] width 34 height 13
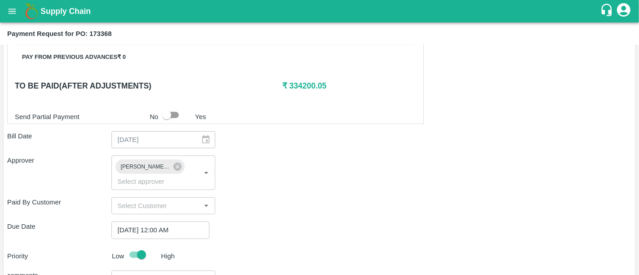
scroll to position [483, 0]
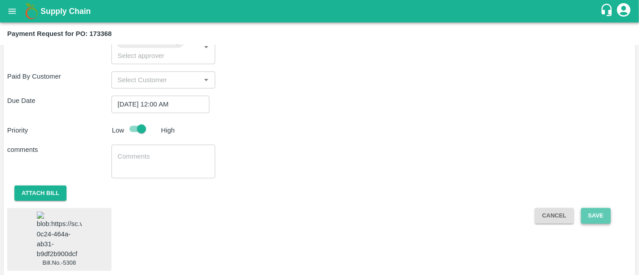
click at [596, 208] on button "Save" at bounding box center [596, 216] width 30 height 16
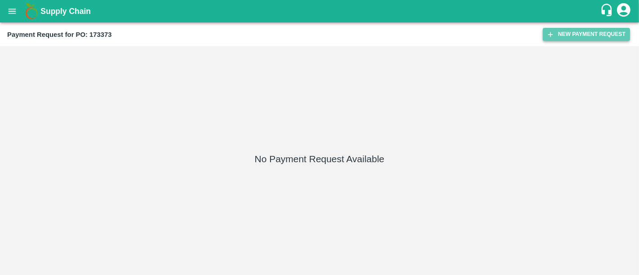
click at [547, 35] on icon "button" at bounding box center [551, 35] width 8 height 8
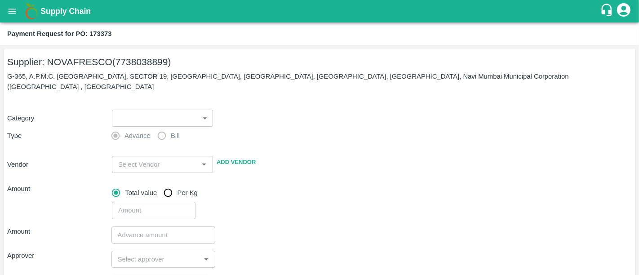
click at [151, 106] on div "​ ​" at bounding box center [160, 116] width 105 height 21
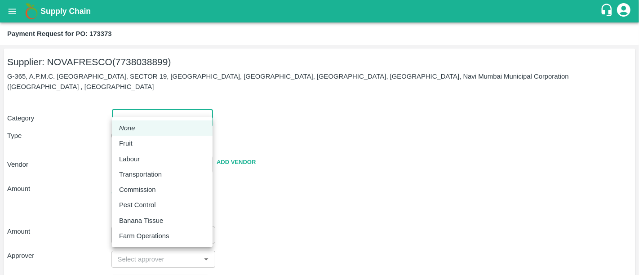
click at [147, 106] on body "Supply Chain Payment Request for PO: 173373 Supplier: NOVAFRESCO (7738038899) G…" at bounding box center [319, 137] width 639 height 275
click at [140, 141] on div "Fruit" at bounding box center [162, 143] width 86 height 10
type input "1"
type input "NOVAFRESCO - 7738038899(Supplier)"
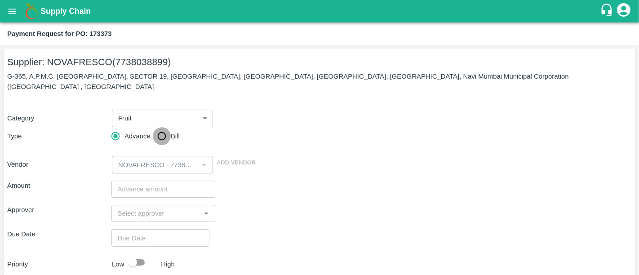
click at [158, 134] on input "Bill" at bounding box center [162, 136] width 18 height 18
radio input "true"
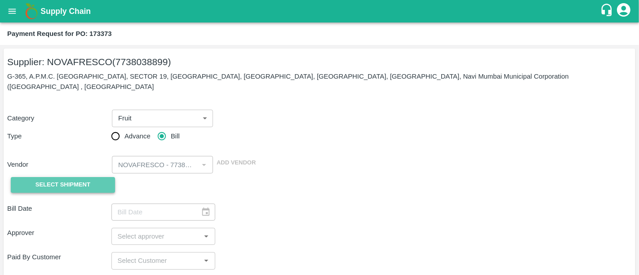
click at [80, 177] on button "Select Shipment" at bounding box center [63, 185] width 104 height 16
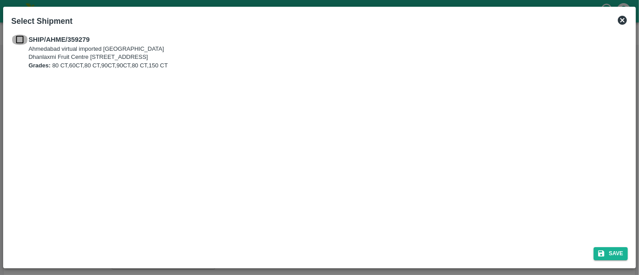
click at [20, 36] on input "checkbox" at bounding box center [19, 40] width 17 height 10
checkbox input "true"
click at [611, 258] on button "Save" at bounding box center [611, 253] width 34 height 13
type input "03/09/2025"
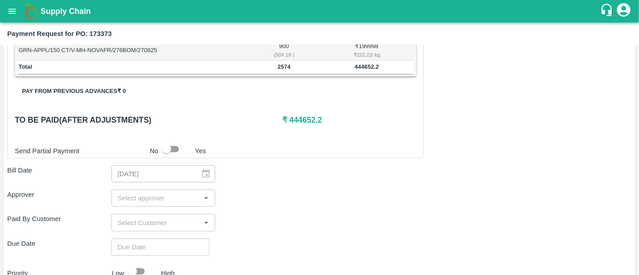
scroll to position [306, 0]
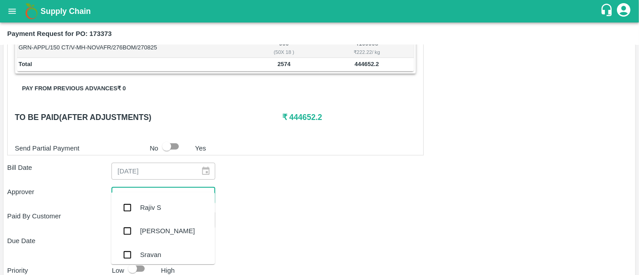
click at [167, 190] on input "input" at bounding box center [156, 196] width 84 height 12
type input "nee"
click at [148, 245] on div "[PERSON_NAME][DEMOGRAPHIC_DATA]" at bounding box center [163, 256] width 104 height 26
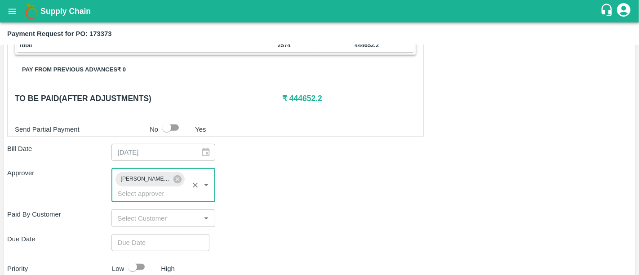
scroll to position [326, 0]
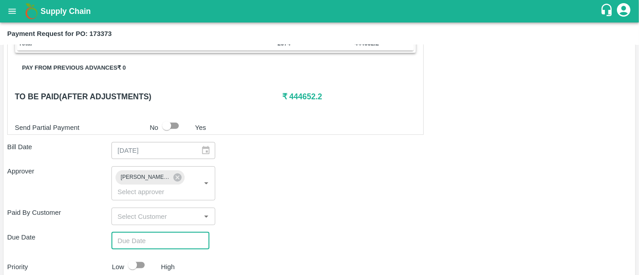
type input "DD/MM/YYYY hh:mm aa"
click at [146, 232] on input "DD/MM/YYYY hh:mm aa" at bounding box center [157, 240] width 92 height 17
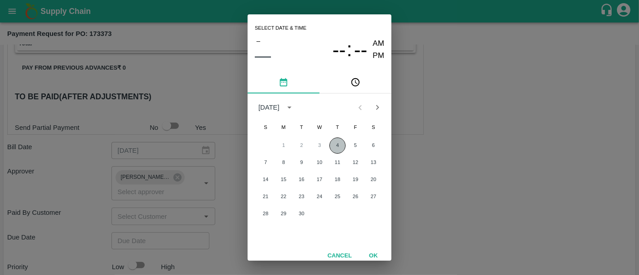
click at [339, 151] on button "4" at bounding box center [337, 146] width 16 height 16
type input "04/09/2025 12:00 AM"
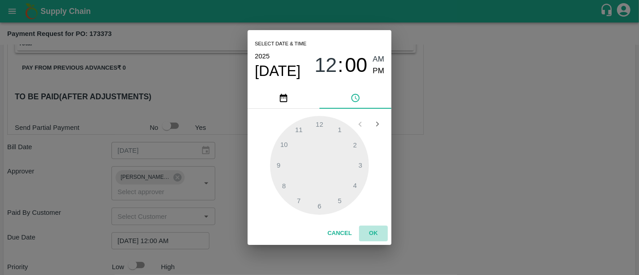
click at [372, 234] on button "OK" at bounding box center [373, 234] width 29 height 16
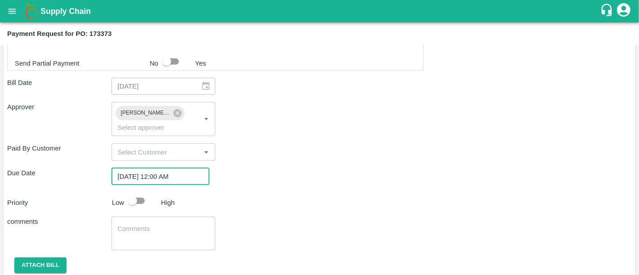
scroll to position [396, 0]
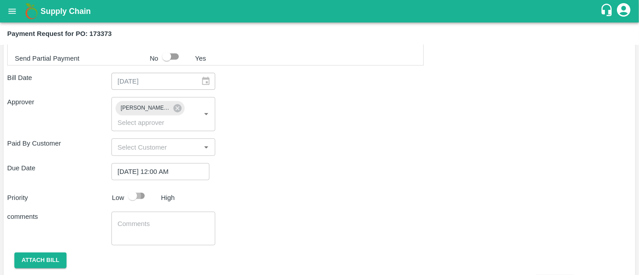
click at [129, 187] on input "checkbox" at bounding box center [132, 195] width 51 height 17
checkbox input "true"
click at [46, 253] on button "Attach bill" at bounding box center [40, 261] width 52 height 16
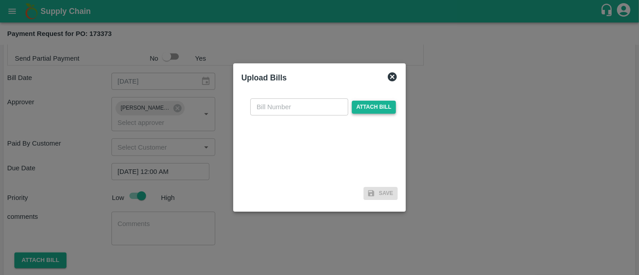
click at [362, 108] on span "Attach bill" at bounding box center [374, 107] width 44 height 13
click at [0, 0] on input "Attach bill" at bounding box center [0, 0] width 0 height 0
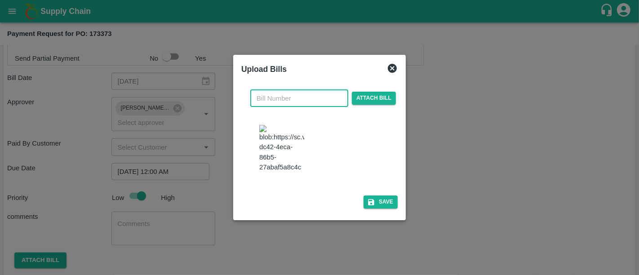
click at [299, 94] on input "text" at bounding box center [299, 98] width 98 height 17
type input "5309"
click at [391, 209] on button "Save" at bounding box center [381, 202] width 34 height 13
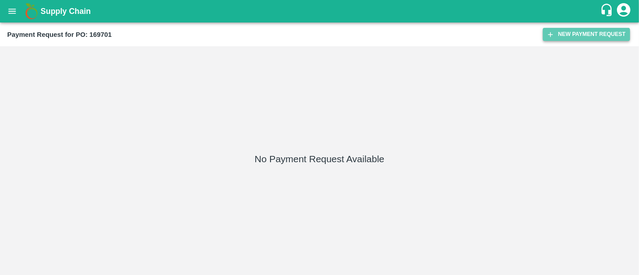
click at [565, 36] on button "New Payment Request" at bounding box center [586, 34] width 87 height 13
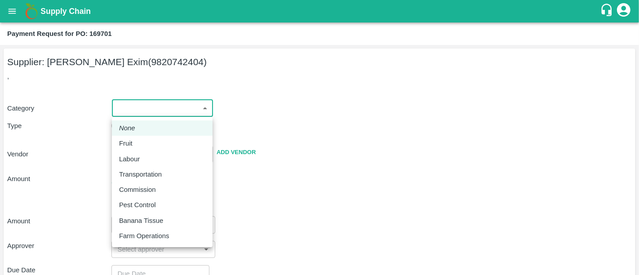
click at [145, 107] on body "Supply Chain Payment Request for PO: 169701 Supplier: Abhinandan Exim (98207424…" at bounding box center [319, 137] width 639 height 275
click at [138, 149] on li "Fruit" at bounding box center [162, 143] width 101 height 15
type input "1"
type input "Abhinandan Exim - 9820742404(Supplier)"
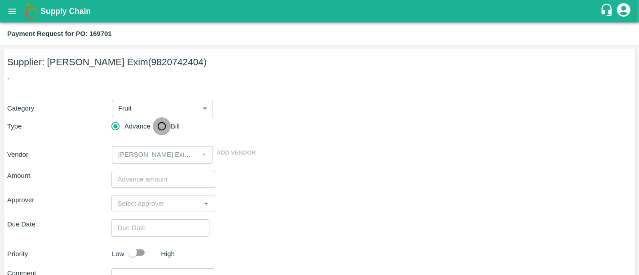
click at [162, 125] on input "Bill" at bounding box center [162, 126] width 18 height 18
radio input "true"
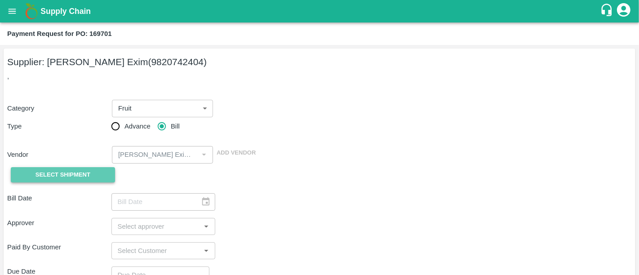
click at [50, 172] on span "Select Shipment" at bounding box center [63, 175] width 55 height 10
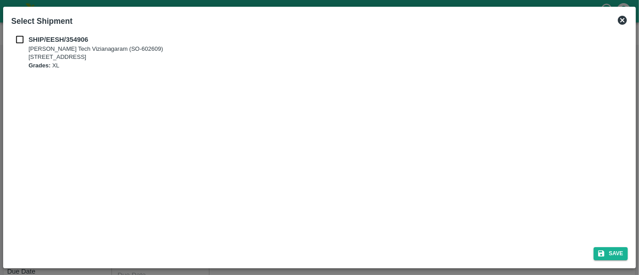
click at [25, 36] on input "checkbox" at bounding box center [19, 40] width 17 height 10
checkbox input "true"
click at [611, 256] on button "Save" at bounding box center [611, 253] width 34 height 13
type input "17/08/2025"
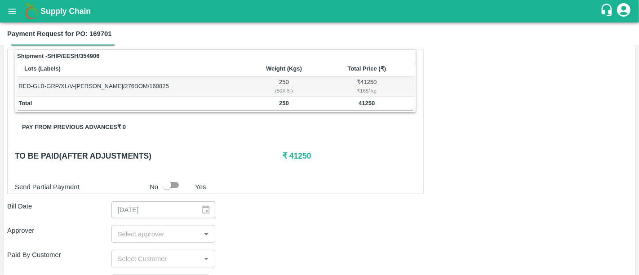
scroll to position [150, 0]
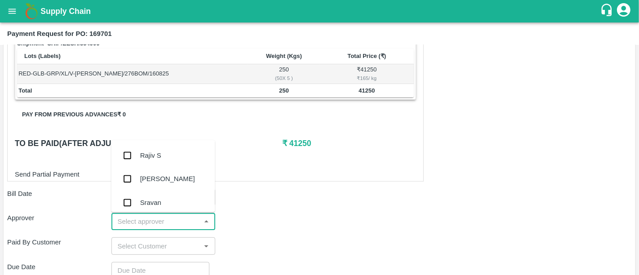
click at [178, 216] on input "input" at bounding box center [156, 222] width 84 height 12
type input "nee"
click at [165, 205] on div "[PERSON_NAME][DEMOGRAPHIC_DATA]" at bounding box center [177, 204] width 75 height 20
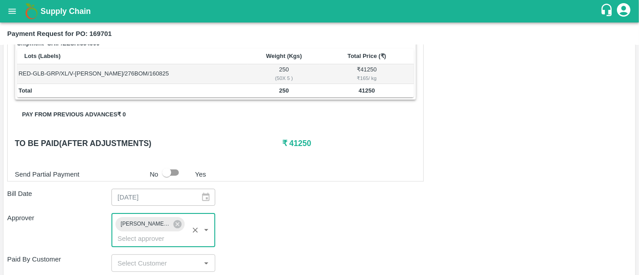
scroll to position [204, 0]
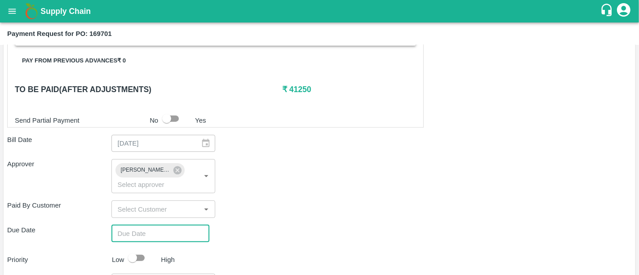
type input "DD/MM/YYYY hh:mm aa"
click at [176, 225] on input "DD/MM/YYYY hh:mm aa" at bounding box center [157, 233] width 92 height 17
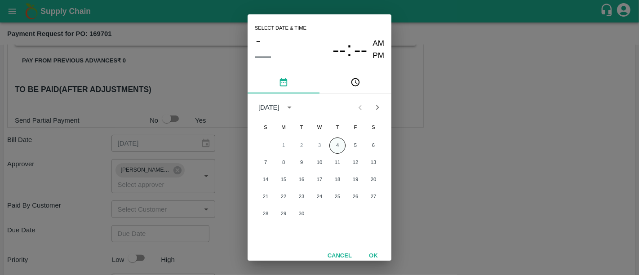
click at [331, 150] on button "4" at bounding box center [337, 146] width 16 height 16
type input "04/09/2025 12:00 AM"
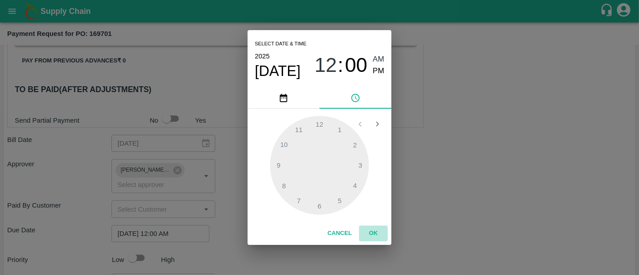
click at [374, 229] on button "OK" at bounding box center [373, 234] width 29 height 16
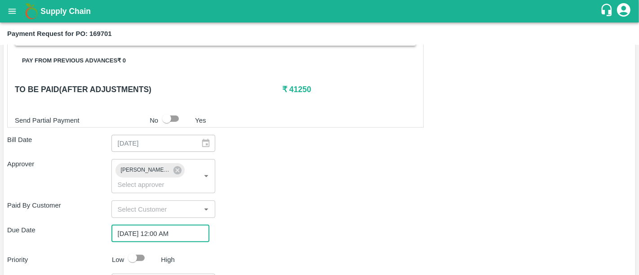
scroll to position [279, 0]
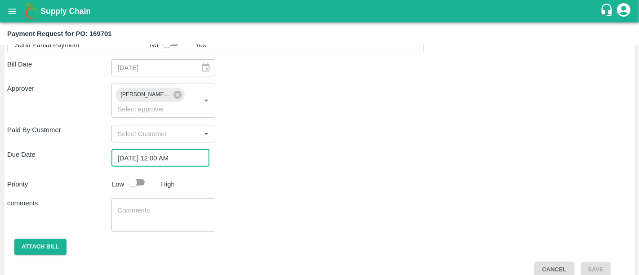
click at [136, 174] on input "checkbox" at bounding box center [132, 182] width 51 height 17
checkbox input "true"
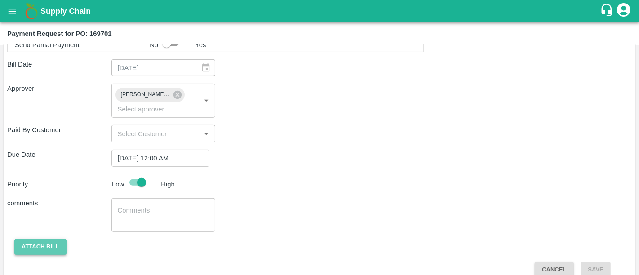
click at [51, 239] on button "Attach bill" at bounding box center [40, 247] width 52 height 16
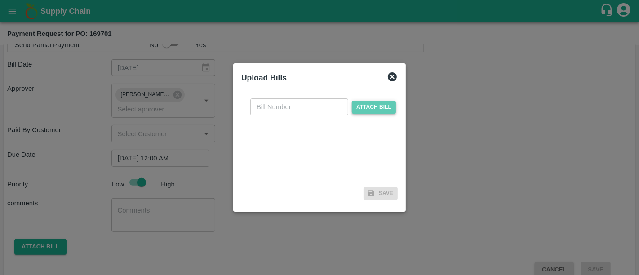
click at [377, 108] on span "Attach bill" at bounding box center [374, 107] width 44 height 13
click at [0, 0] on input "Attach bill" at bounding box center [0, 0] width 0 height 0
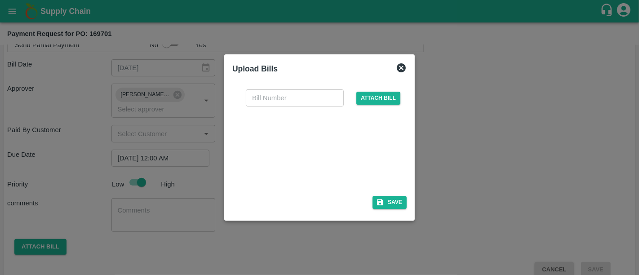
click at [304, 172] on div at bounding box center [317, 149] width 135 height 48
click at [275, 95] on input "text" at bounding box center [295, 97] width 98 height 17
paste input "GRAPES/001/25-26"
type input "GRAPES/001/25-26"
click at [393, 198] on button "Save" at bounding box center [390, 202] width 34 height 13
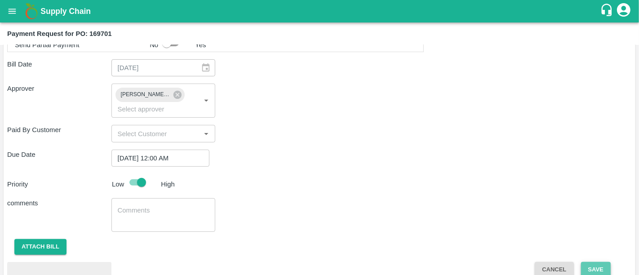
click at [597, 262] on button "Save" at bounding box center [596, 270] width 30 height 16
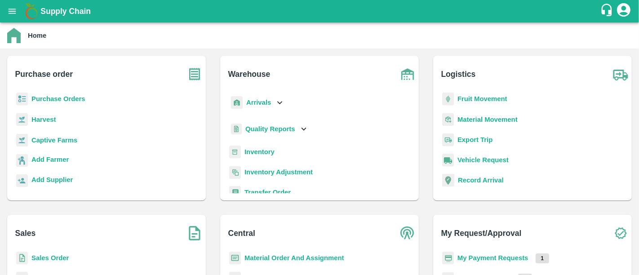
click at [71, 102] on b "Purchase Orders" at bounding box center [58, 98] width 54 height 7
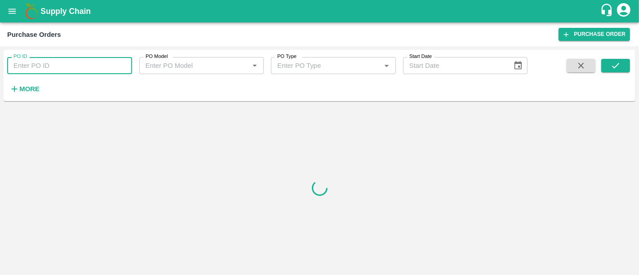
click at [57, 70] on input "PO ID" at bounding box center [69, 65] width 125 height 17
paste input "170486"
click at [612, 64] on icon "submit" at bounding box center [616, 66] width 10 height 10
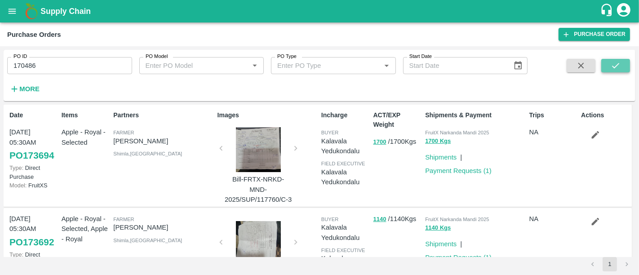
drag, startPoint x: 438, startPoint y: 173, endPoint x: 614, endPoint y: 66, distance: 205.4
click at [614, 66] on icon "submit" at bounding box center [616, 66] width 10 height 10
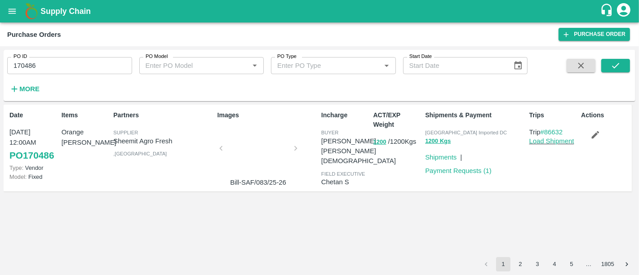
click at [271, 160] on div at bounding box center [258, 151] width 67 height 48
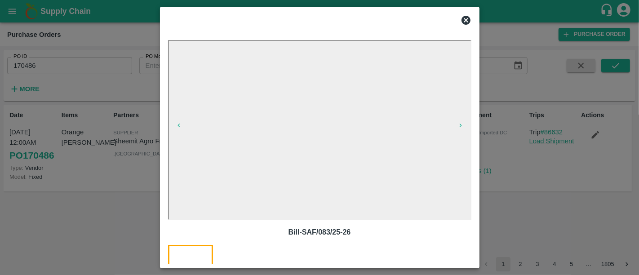
click at [470, 16] on icon at bounding box center [466, 20] width 11 height 11
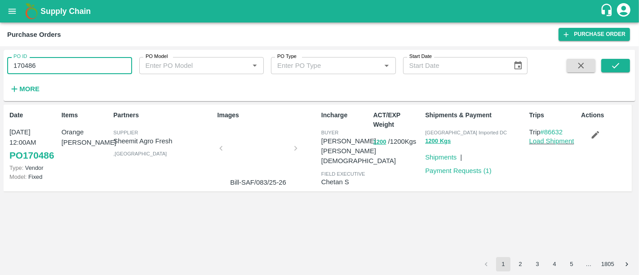
click at [123, 63] on input "170486" at bounding box center [69, 65] width 125 height 17
paste input "text"
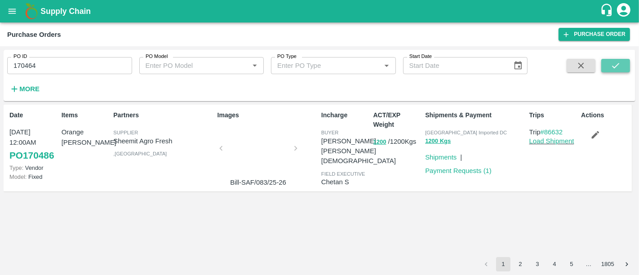
click at [627, 67] on button "submit" at bounding box center [615, 65] width 29 height 13
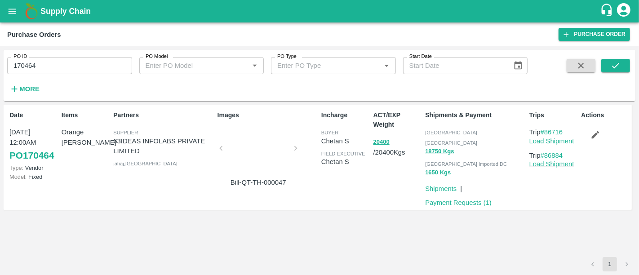
click at [265, 147] on div at bounding box center [258, 151] width 67 height 48
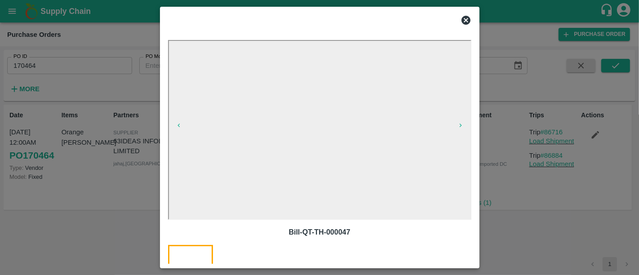
click at [100, 121] on div at bounding box center [319, 137] width 639 height 275
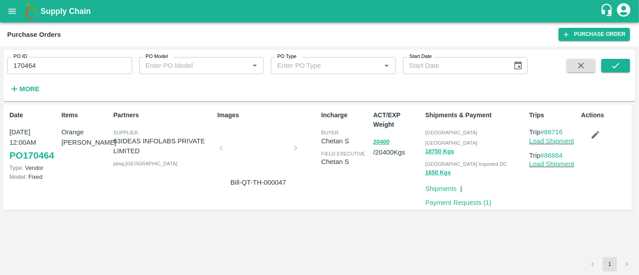
click at [116, 63] on input "170464" at bounding box center [69, 65] width 125 height 17
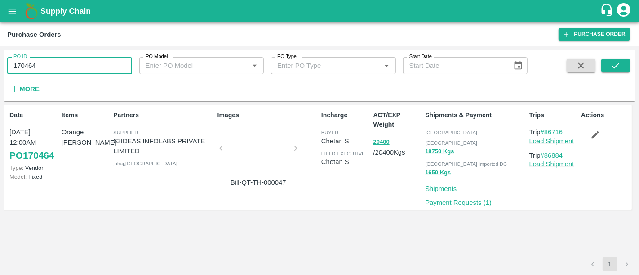
paste input "text"
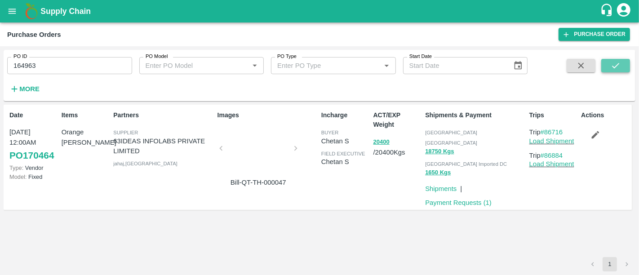
click at [620, 65] on icon "submit" at bounding box center [616, 66] width 10 height 10
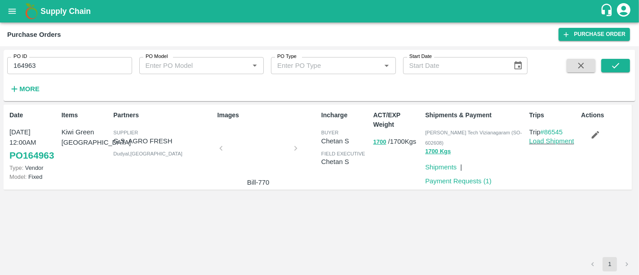
click at [244, 161] on div at bounding box center [258, 151] width 67 height 48
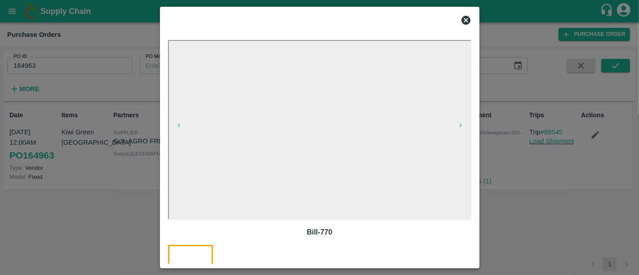
drag, startPoint x: 141, startPoint y: 78, endPoint x: 101, endPoint y: 66, distance: 41.9
click at [101, 66] on div at bounding box center [319, 137] width 639 height 275
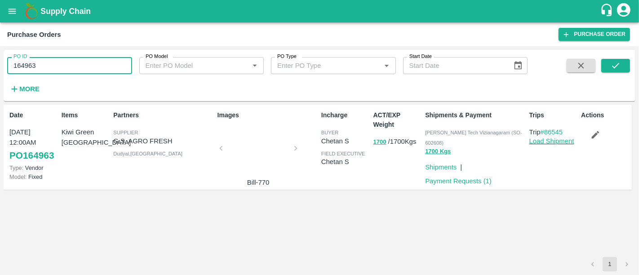
click at [101, 66] on input "164963" at bounding box center [69, 65] width 125 height 17
paste input "text"
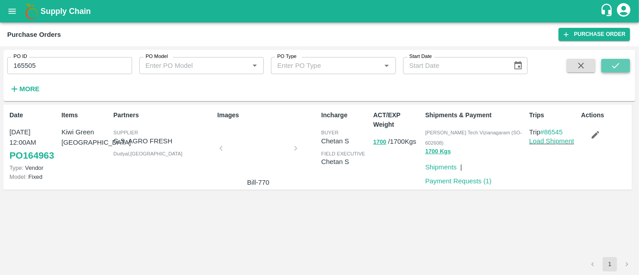
click at [626, 65] on button "submit" at bounding box center [615, 65] width 29 height 13
click at [383, 144] on button "1140" at bounding box center [380, 142] width 13 height 10
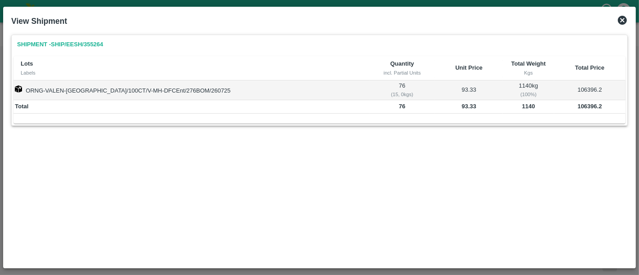
click at [622, 18] on icon at bounding box center [622, 20] width 9 height 9
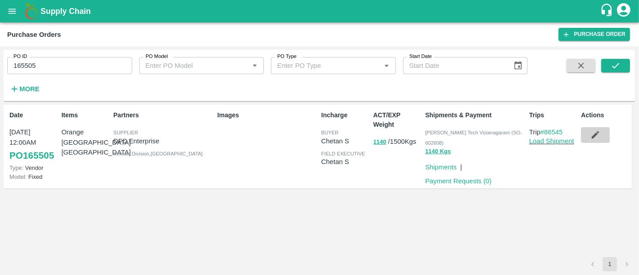
click at [593, 139] on icon "button" at bounding box center [596, 135] width 10 height 10
click at [378, 142] on button "1140" at bounding box center [380, 142] width 13 height 10
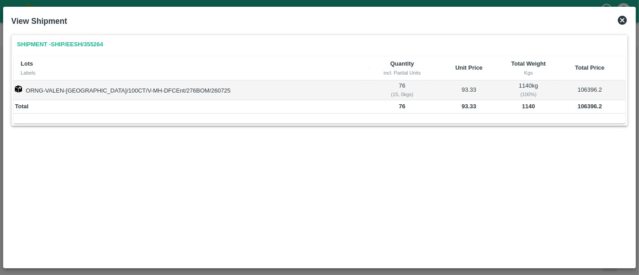
click at [620, 25] on icon at bounding box center [622, 20] width 11 height 11
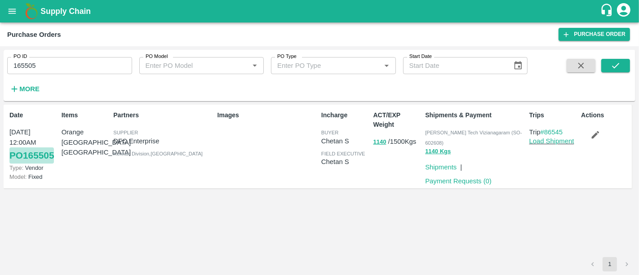
click at [24, 148] on link "PO 165505" at bounding box center [31, 155] width 45 height 16
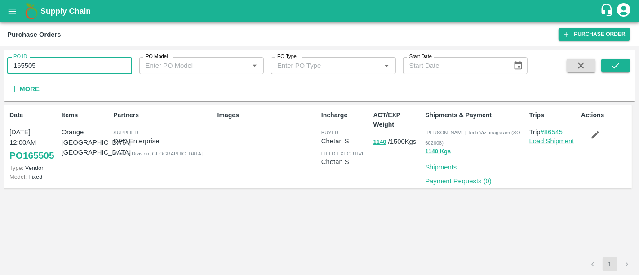
click at [102, 62] on input "165505" at bounding box center [69, 65] width 125 height 17
paste input "text"
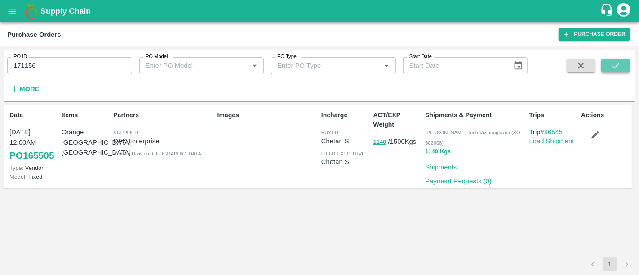
click at [623, 65] on button "submit" at bounding box center [615, 65] width 29 height 13
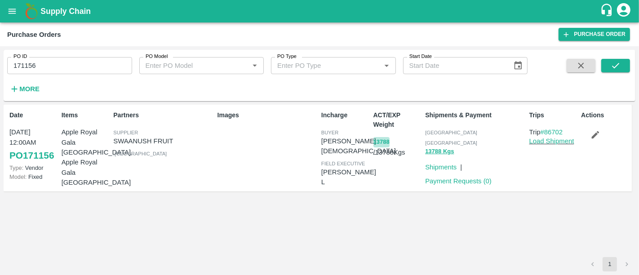
click at [378, 138] on button "13788" at bounding box center [382, 142] width 16 height 10
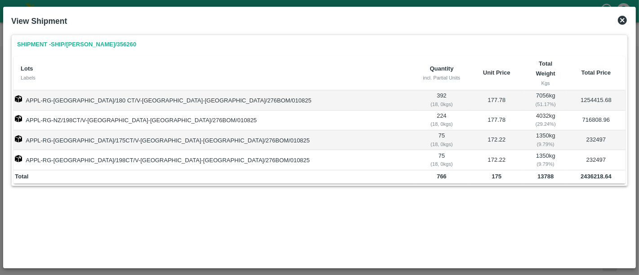
click at [622, 20] on icon at bounding box center [622, 20] width 11 height 11
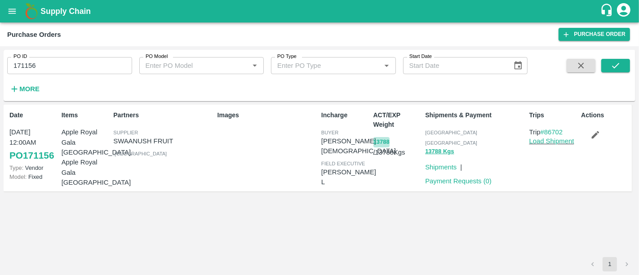
click at [387, 141] on button "13788" at bounding box center [382, 142] width 16 height 10
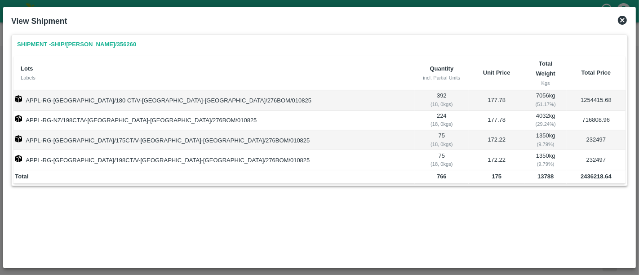
click at [619, 25] on icon at bounding box center [622, 20] width 11 height 11
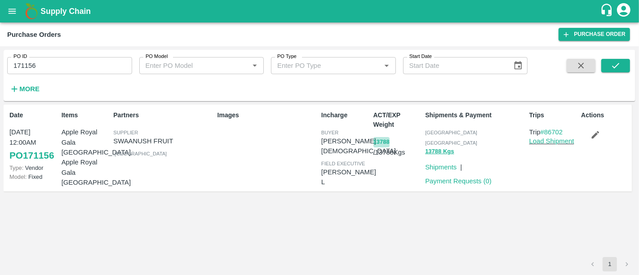
click at [383, 147] on button "13788" at bounding box center [382, 142] width 16 height 10
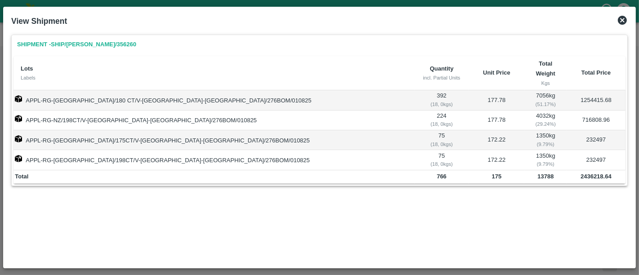
click at [626, 21] on icon at bounding box center [622, 20] width 9 height 9
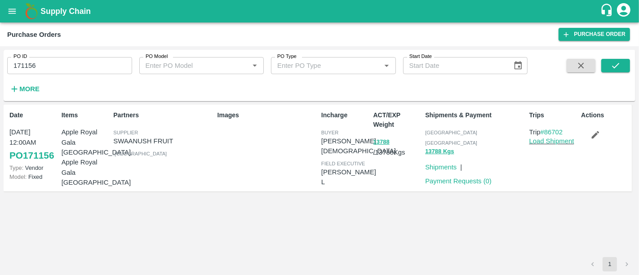
click at [169, 138] on p "SWAANUSH FRUIT" at bounding box center [163, 141] width 100 height 10
copy p "SWAANUSH FRUIT"
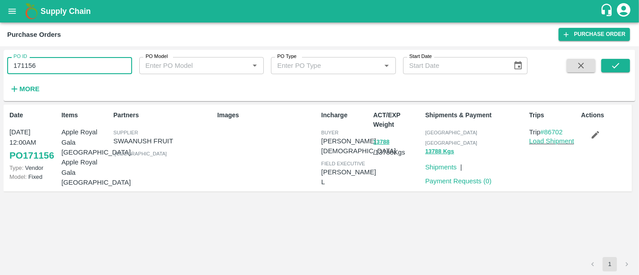
click at [58, 57] on input "171156" at bounding box center [69, 65] width 125 height 17
paste input "text"
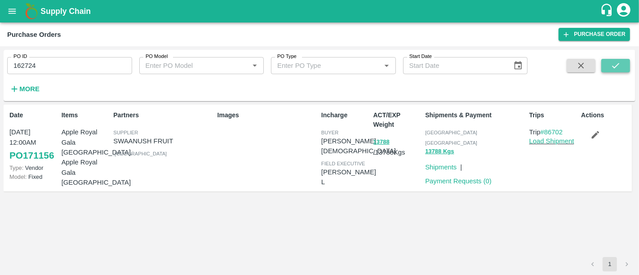
click at [615, 67] on icon "submit" at bounding box center [615, 65] width 7 height 5
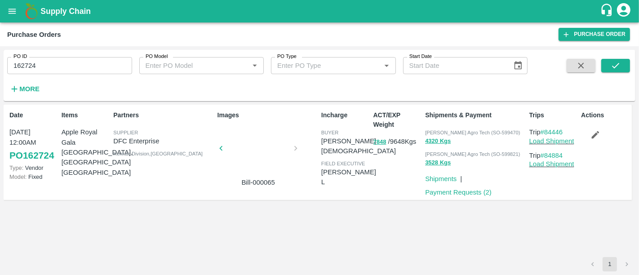
click at [82, 69] on input "162724" at bounding box center [69, 65] width 125 height 17
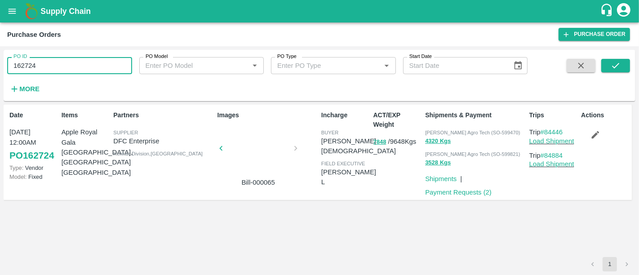
paste input "text"
type input "167325"
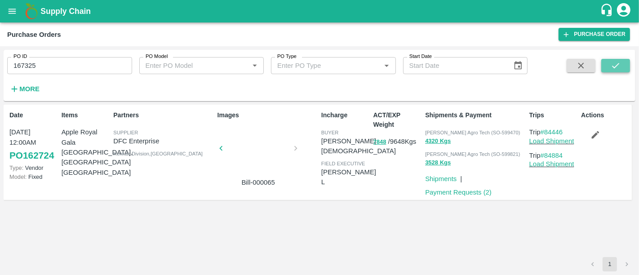
click at [610, 62] on button "submit" at bounding box center [615, 65] width 29 height 13
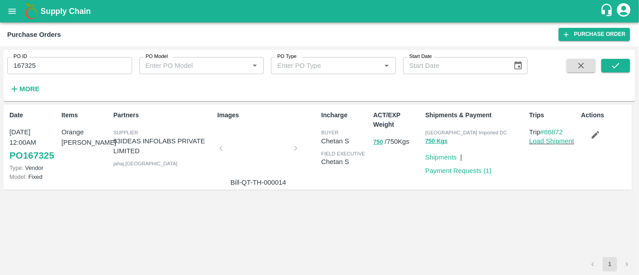
click at [263, 153] on div at bounding box center [258, 151] width 67 height 48
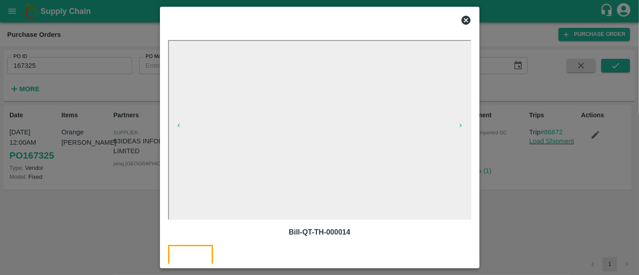
click at [520, 218] on div at bounding box center [319, 137] width 639 height 275
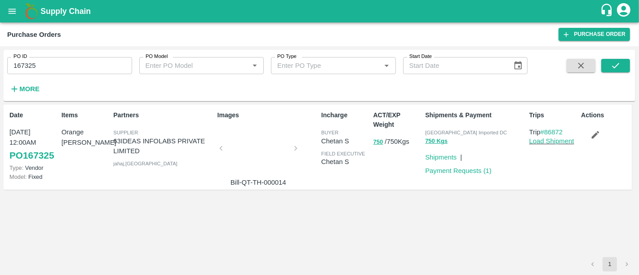
click at [248, 157] on div at bounding box center [258, 151] width 67 height 48
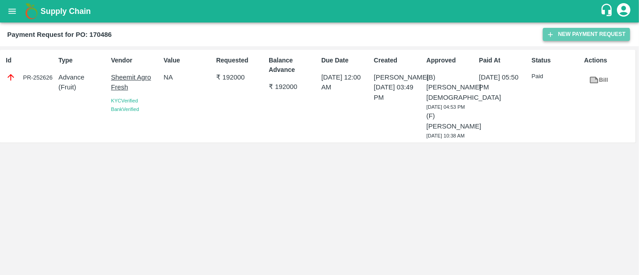
click at [551, 35] on icon "button" at bounding box center [551, 35] width 8 height 8
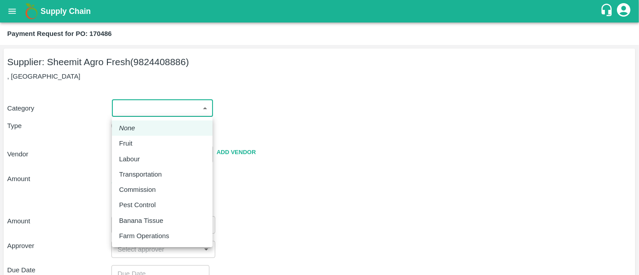
click at [162, 101] on body "Supply Chain Payment Request for PO: 170486 Supplier: Sheemit Agro Fresh (98244…" at bounding box center [319, 137] width 639 height 275
click at [149, 137] on li "Fruit" at bounding box center [162, 143] width 101 height 15
type input "1"
type input "Sheemit Agro Fresh - 9824408886(Supplier)"
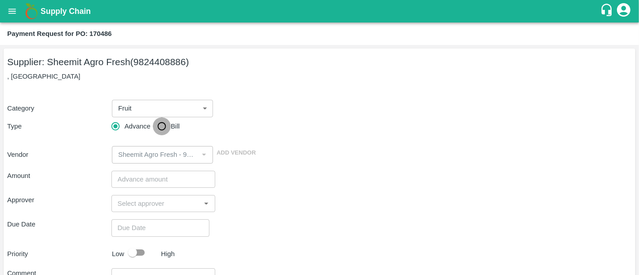
click at [156, 126] on input "Bill" at bounding box center [162, 126] width 18 height 18
radio input "true"
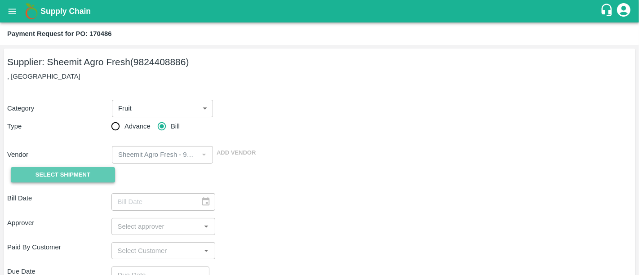
click at [50, 177] on span "Select Shipment" at bounding box center [63, 175] width 55 height 10
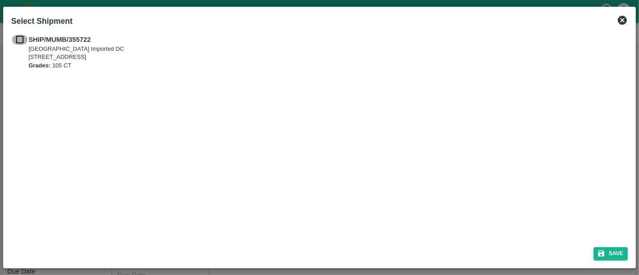
click at [22, 44] on input "checkbox" at bounding box center [19, 40] width 17 height 10
checkbox input "true"
click at [606, 256] on button "Save" at bounding box center [611, 253] width 34 height 13
type input "[DATE]"
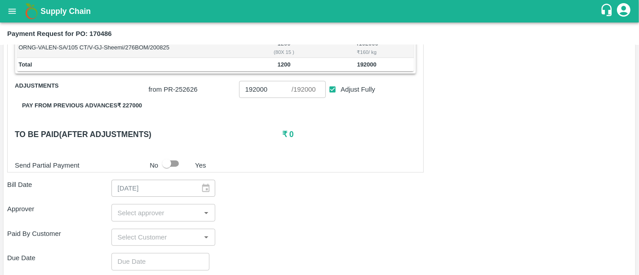
scroll to position [187, 0]
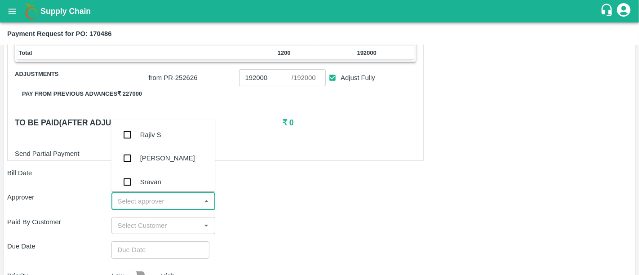
click at [149, 195] on input "input" at bounding box center [156, 201] width 84 height 12
type input "nee"
click at [144, 184] on div "[PERSON_NAME][DEMOGRAPHIC_DATA]" at bounding box center [177, 183] width 75 height 20
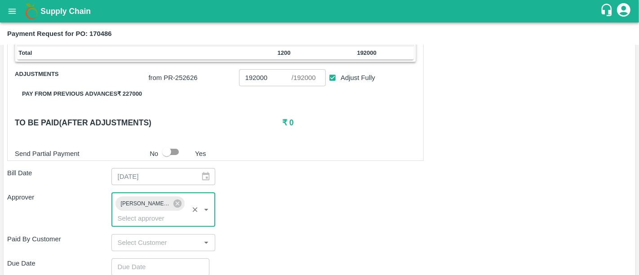
type input "DD/MM/YYYY hh:mm aa"
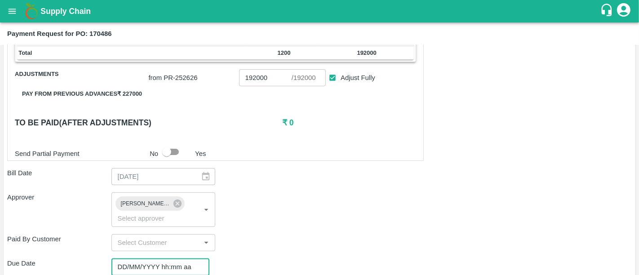
click at [150, 258] on input "DD/MM/YYYY hh:mm aa" at bounding box center [157, 266] width 92 height 17
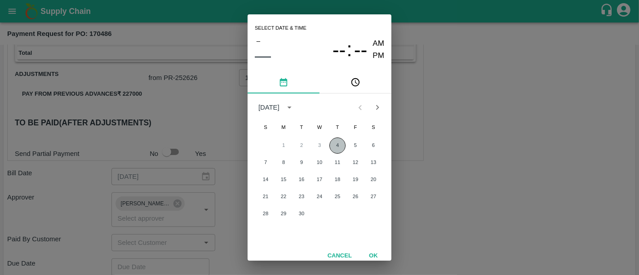
click at [338, 151] on button "4" at bounding box center [337, 146] width 16 height 16
type input "[DATE] 12:00 AM"
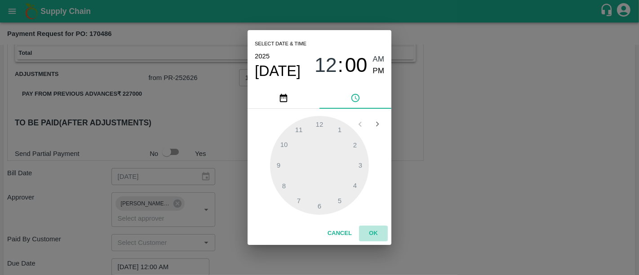
click at [371, 234] on button "OK" at bounding box center [373, 234] width 29 height 16
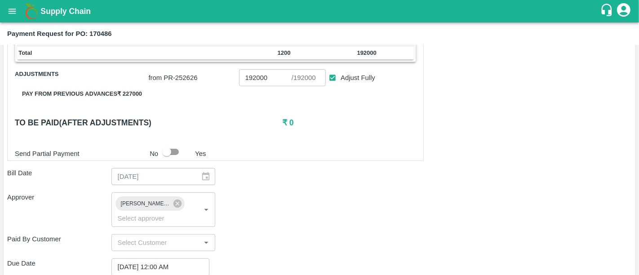
scroll to position [297, 0]
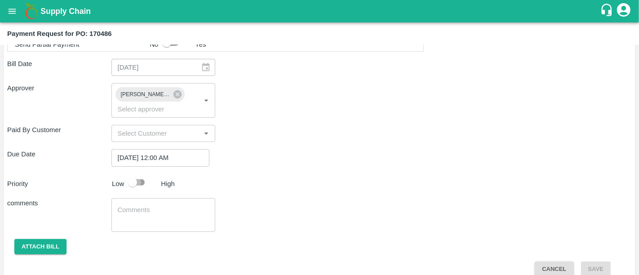
click at [146, 174] on input "checkbox" at bounding box center [132, 182] width 51 height 17
checkbox input "true"
click at [49, 239] on button "Attach bill" at bounding box center [40, 247] width 52 height 16
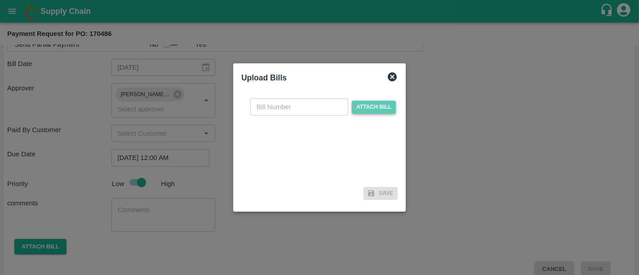
click at [364, 103] on span "Attach bill" at bounding box center [374, 107] width 44 height 13
click at [0, 0] on input "Attach bill" at bounding box center [0, 0] width 0 height 0
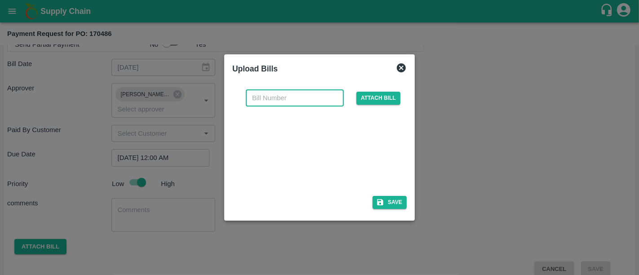
paste input "Agro F r:s"
click at [275, 98] on input "text" at bounding box center [295, 97] width 98 height 17
type input "Agro F r:s"
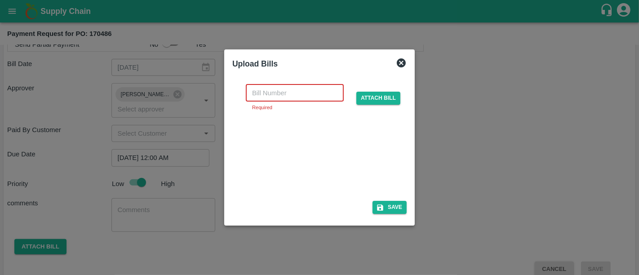
paste input "Agro F r:s"
type input "Agro F r:s"
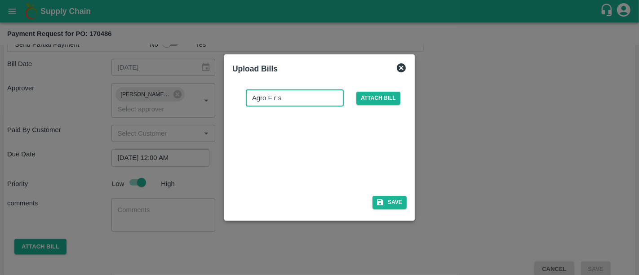
drag, startPoint x: 298, startPoint y: 101, endPoint x: 218, endPoint y: 97, distance: 79.2
click at [218, 97] on div "Upload Bills Agro F r:s ​ Attach bill Save" at bounding box center [319, 137] width 639 height 275
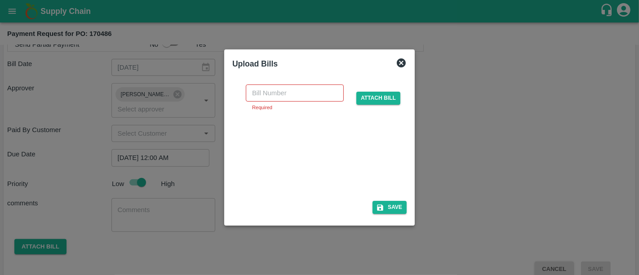
click at [281, 150] on div at bounding box center [317, 154] width 135 height 48
click at [282, 90] on input "text" at bounding box center [295, 93] width 98 height 17
paste input "Agro F r:sh"
type input "Agro F r:sh"
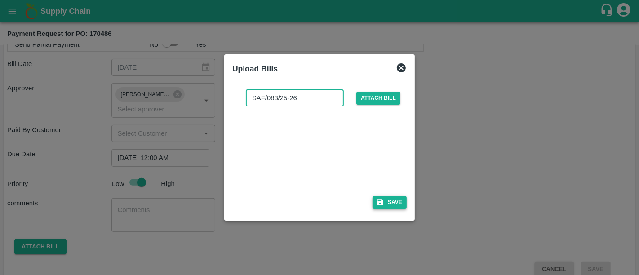
type input "SAF/083/25-26"
click at [403, 202] on button "Save" at bounding box center [390, 202] width 34 height 13
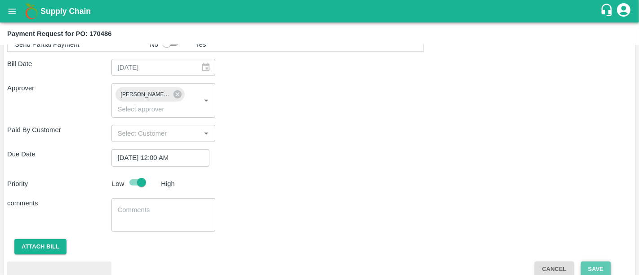
click at [589, 262] on button "Save" at bounding box center [596, 270] width 30 height 16
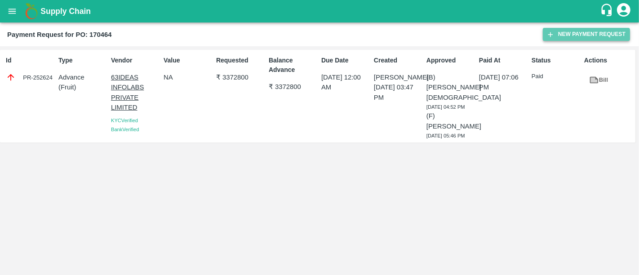
click at [563, 40] on button "New Payment Request" at bounding box center [586, 34] width 87 height 13
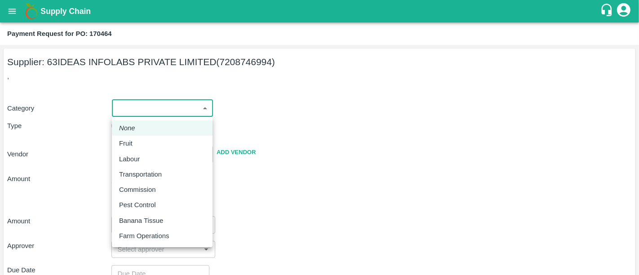
click at [173, 106] on body "Supply Chain Payment Request for PO: 170464 Supplier: 63IDEAS INFOLABS PRIVATE …" at bounding box center [319, 137] width 639 height 275
click at [147, 141] on div "Fruit" at bounding box center [162, 143] width 86 height 10
type input "1"
type input "63IDEAS INFOLABS PRIVATE LIMITED - 7208746994(Supplier)"
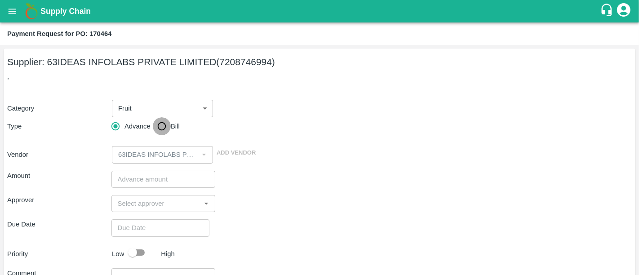
click at [162, 130] on input "Bill" at bounding box center [162, 126] width 18 height 18
radio input "true"
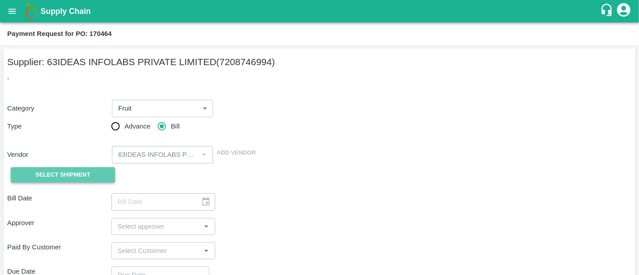
click at [84, 170] on span "Select Shipment" at bounding box center [63, 175] width 55 height 10
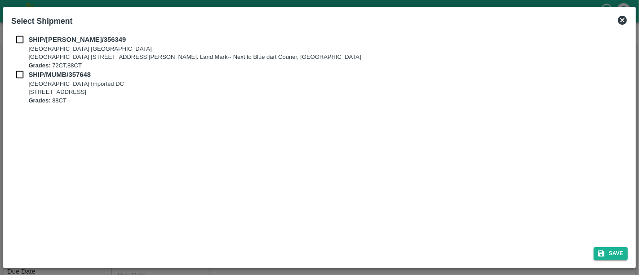
click at [31, 40] on b "SHIP/CHEN/356349" at bounding box center [77, 39] width 98 height 7
checkbox input "true"
click at [46, 92] on p "A-126 office no-4 Navi Mumbai , A-126 office no-4 Navi Mumbai , Mumbai, Maharas…" at bounding box center [76, 92] width 96 height 9
click at [25, 71] on input "checkbox" at bounding box center [19, 75] width 17 height 10
checkbox input "true"
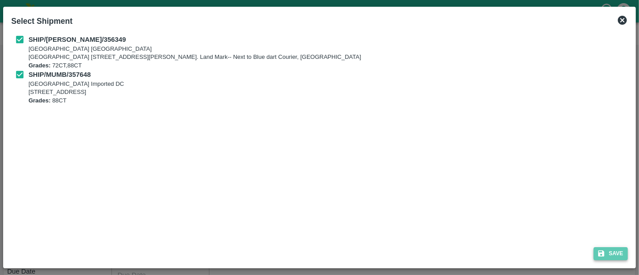
click at [616, 256] on button "Save" at bounding box center [611, 253] width 34 height 13
type input "28/08/2025"
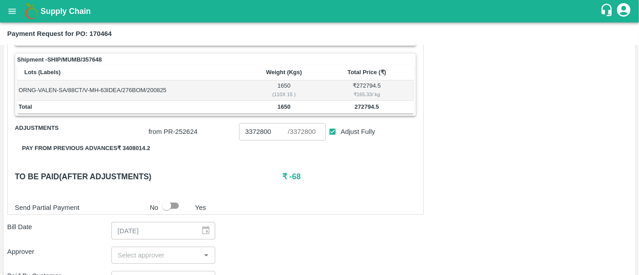
scroll to position [227, 0]
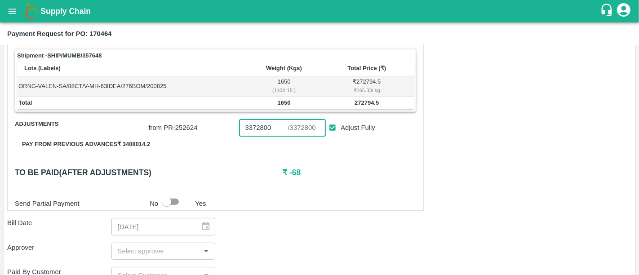
drag, startPoint x: 270, startPoint y: 125, endPoint x: 188, endPoint y: 116, distance: 82.3
click at [188, 116] on div "from PR- 252624 3372800 ​ / 3372800 ​ Adjust Fully" at bounding box center [280, 126] width 271 height 21
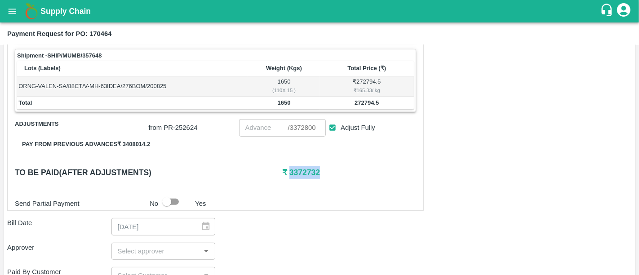
drag, startPoint x: 320, startPoint y: 169, endPoint x: 289, endPoint y: 169, distance: 31.0
click at [289, 169] on h6 "₹ 3372732" at bounding box center [349, 172] width 134 height 13
copy h6 "3372732"
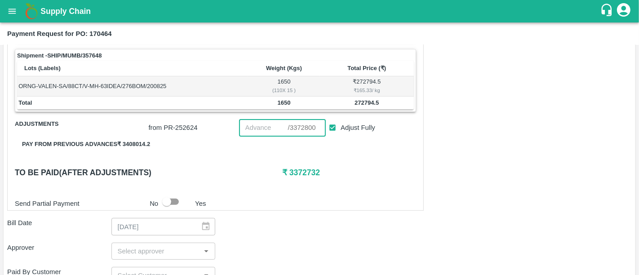
click at [256, 124] on input "number" at bounding box center [263, 127] width 49 height 17
paste input "3372732"
type input "3372732"
click at [246, 191] on div "Shipment - SHIP/CHEN/356349 Lots (Labels) Weight (Kgs) Total Price (₹) ORNG-VAL…" at bounding box center [215, 85] width 417 height 252
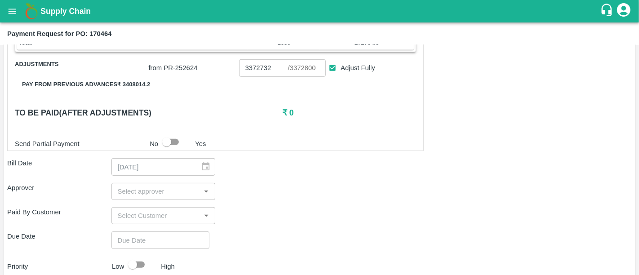
scroll to position [288, 0]
click at [195, 185] on input "input" at bounding box center [156, 191] width 84 height 12
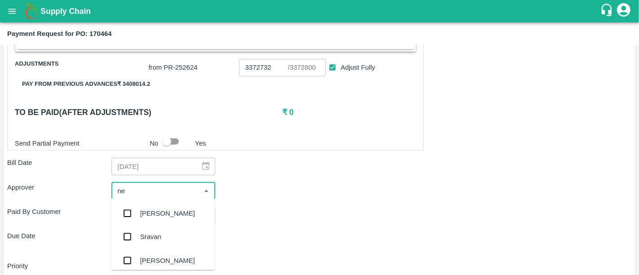
click at [195, 185] on input "input" at bounding box center [156, 191] width 84 height 12
type input "nee"
click at [174, 260] on div "[PERSON_NAME][DEMOGRAPHIC_DATA]" at bounding box center [163, 262] width 104 height 26
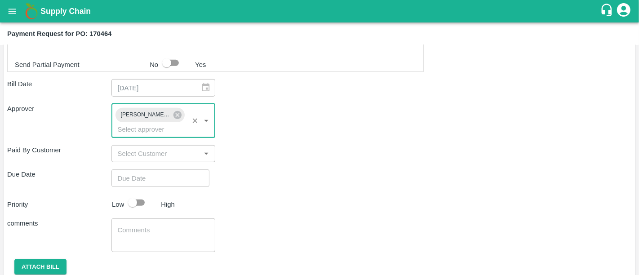
scroll to position [370, 0]
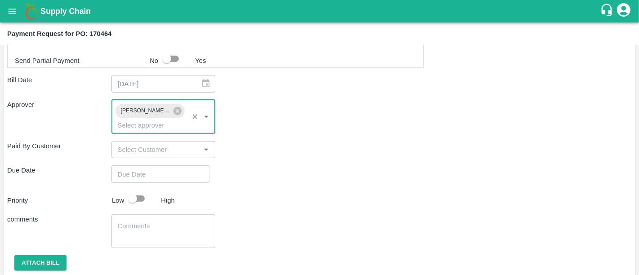
type input "DD/MM/YYYY hh:mm aa"
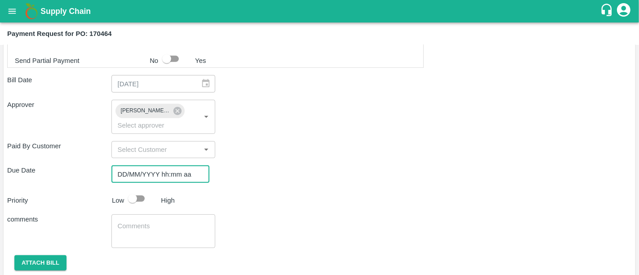
click at [166, 166] on input "DD/MM/YYYY hh:mm aa" at bounding box center [157, 173] width 92 height 17
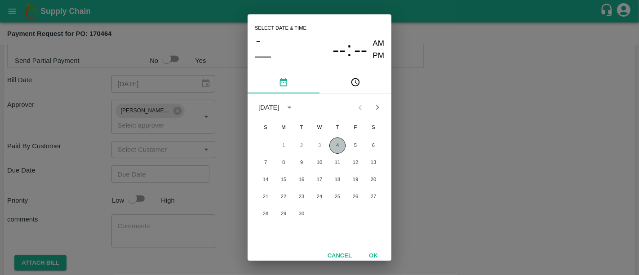
click at [335, 143] on button "4" at bounding box center [337, 146] width 16 height 16
type input "[DATE] 12:00 AM"
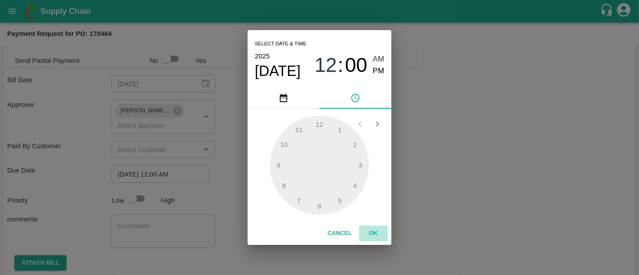
click at [374, 233] on button "OK" at bounding box center [373, 234] width 29 height 16
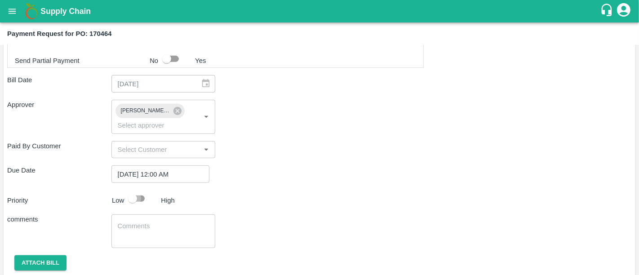
click at [145, 190] on input "checkbox" at bounding box center [132, 198] width 51 height 17
checkbox input "true"
click at [62, 255] on button "Attach bill" at bounding box center [40, 263] width 52 height 16
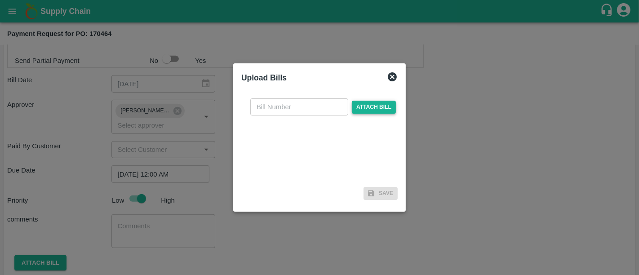
click at [355, 107] on span "Attach bill" at bounding box center [374, 107] width 44 height 13
click at [0, 0] on input "Attach bill" at bounding box center [0, 0] width 0 height 0
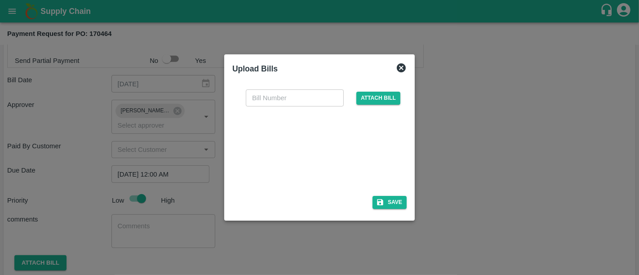
click at [314, 165] on div at bounding box center [317, 149] width 135 height 48
paste input "QT-TH-000047"
click at [269, 97] on input "QT-TH-000047" at bounding box center [295, 97] width 98 height 17
type input "QT-TH-000047"
click at [403, 204] on button "Save" at bounding box center [390, 202] width 34 height 13
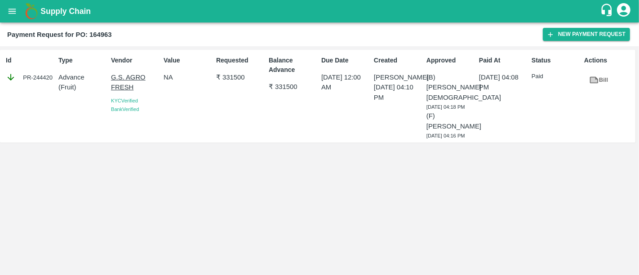
click at [548, 25] on div "Payment Request for PO: 164963 New Payment Request" at bounding box center [319, 34] width 639 height 24
click at [552, 34] on icon "button" at bounding box center [550, 34] width 5 height 5
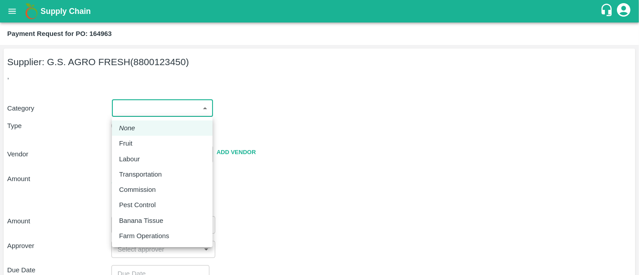
click at [162, 100] on body "Supply Chain Payment Request for PO: 164963 Supplier: G.S. AGRO FRESH (88001234…" at bounding box center [319, 137] width 639 height 275
click at [144, 138] on li "Fruit" at bounding box center [162, 143] width 101 height 15
type input "1"
type input "G.S. AGRO FRESH - 8800123450(Supplier)"
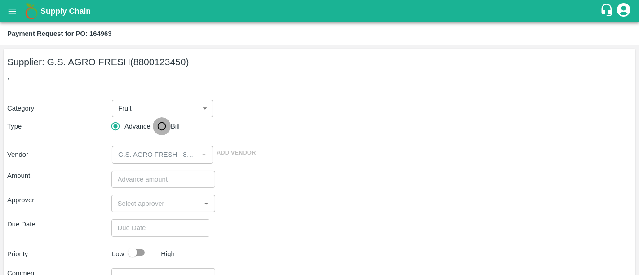
click at [162, 133] on input "Bill" at bounding box center [162, 126] width 18 height 18
radio input "true"
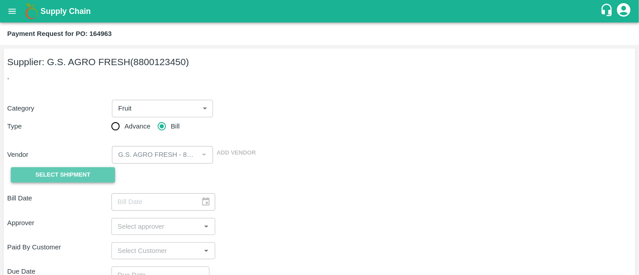
click at [77, 174] on span "Select Shipment" at bounding box center [63, 175] width 55 height 10
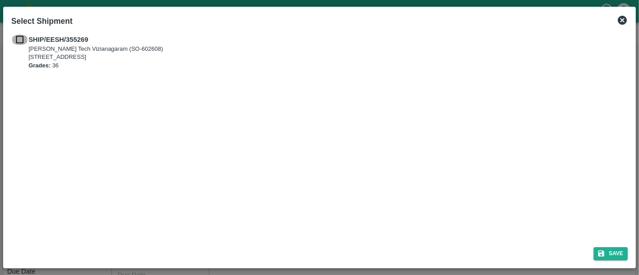
click at [19, 40] on input "checkbox" at bounding box center [19, 40] width 17 height 10
checkbox input "true"
click at [600, 261] on div "Save" at bounding box center [320, 252] width 624 height 24
click at [598, 258] on icon "submit" at bounding box center [601, 253] width 8 height 8
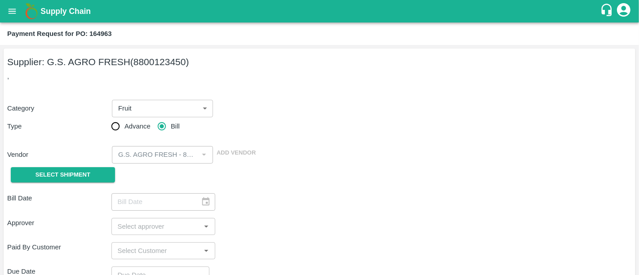
type input "[DATE]"
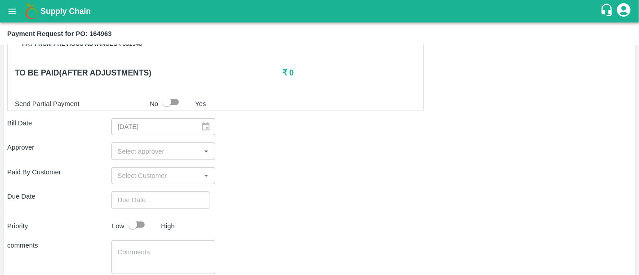
scroll to position [250, 0]
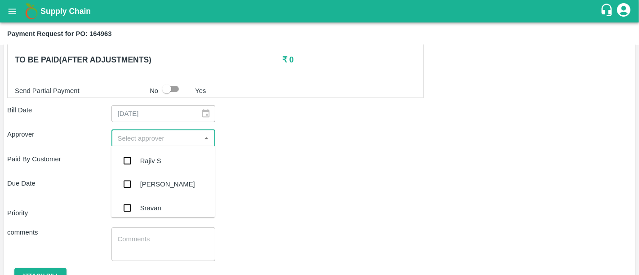
click at [139, 141] on input "input" at bounding box center [156, 138] width 84 height 12
type input "nee"
click at [145, 209] on div "[PERSON_NAME][DEMOGRAPHIC_DATA]" at bounding box center [177, 209] width 75 height 20
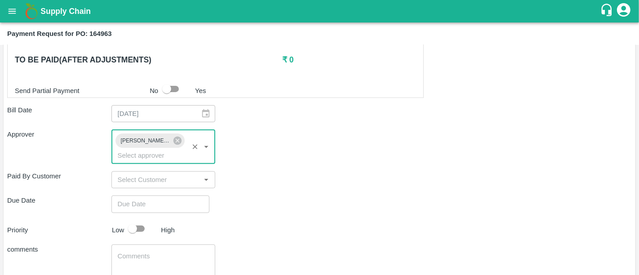
type input "DD/MM/YYYY hh:mm aa"
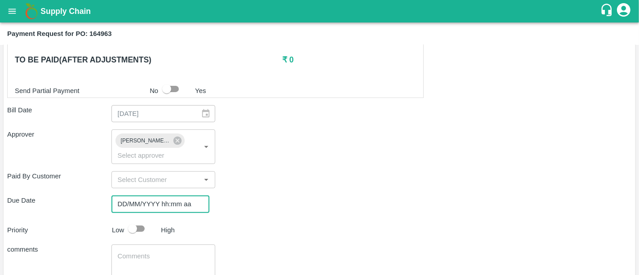
click at [151, 196] on input "DD/MM/YYYY hh:mm aa" at bounding box center [157, 204] width 92 height 17
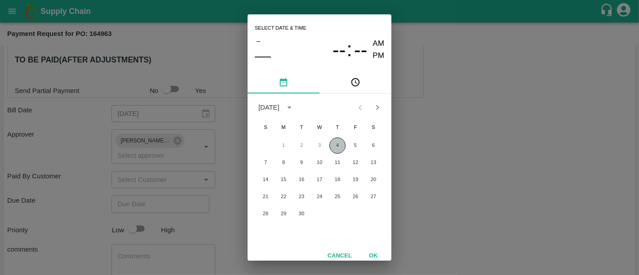
click at [334, 148] on button "4" at bounding box center [337, 146] width 16 height 16
type input "04/09/2025 12:00 AM"
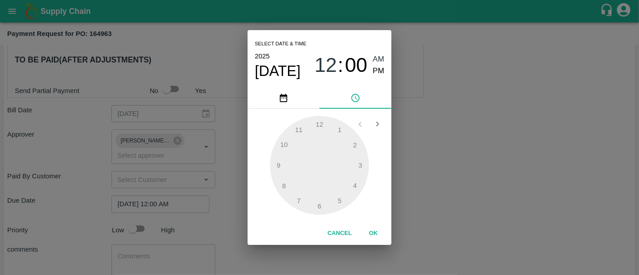
click at [373, 227] on button "OK" at bounding box center [373, 234] width 29 height 16
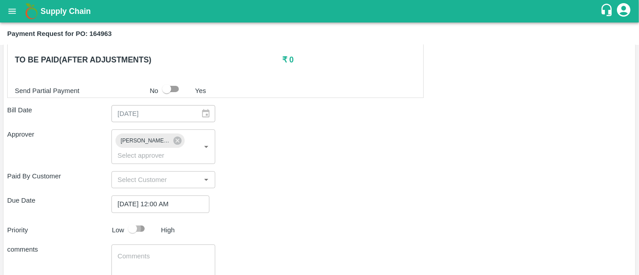
click at [138, 220] on input "checkbox" at bounding box center [132, 228] width 51 height 17
checkbox input "true"
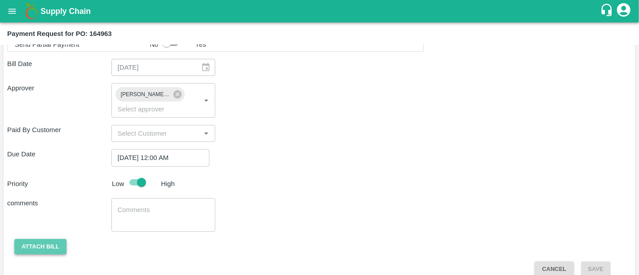
click at [32, 239] on button "Attach bill" at bounding box center [40, 247] width 52 height 16
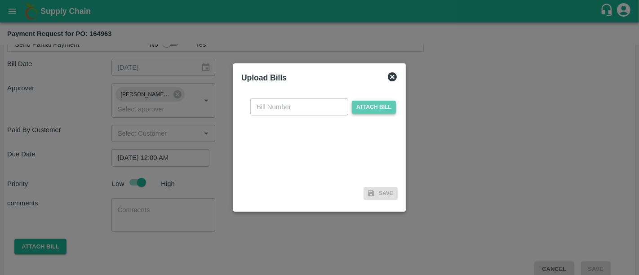
click at [359, 111] on span "Attach bill" at bounding box center [374, 107] width 44 height 13
click at [0, 0] on input "Attach bill" at bounding box center [0, 0] width 0 height 0
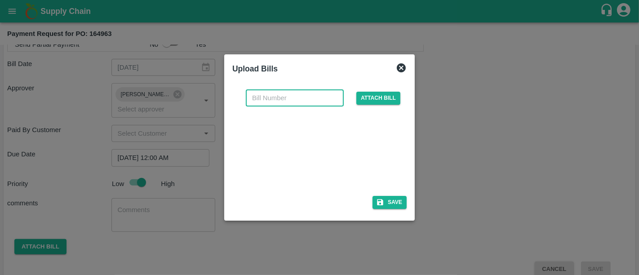
click at [271, 101] on input "text" at bounding box center [295, 97] width 98 height 17
type input "770"
click at [400, 194] on div "770 ​ Attach bill Save" at bounding box center [319, 147] width 174 height 130
click at [405, 210] on div "770 ​ Attach bill Save" at bounding box center [319, 147] width 174 height 130
drag, startPoint x: 404, startPoint y: 209, endPoint x: 400, endPoint y: 205, distance: 5.7
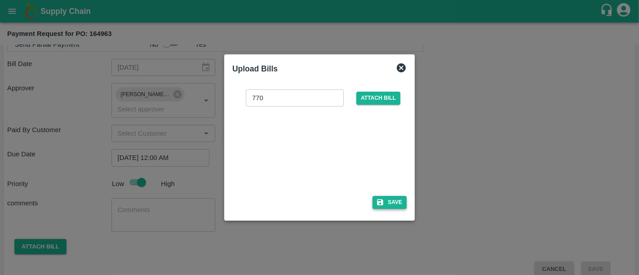
click at [400, 205] on div "770 ​ Attach bill Save" at bounding box center [319, 147] width 174 height 130
click at [400, 205] on button "Save" at bounding box center [390, 202] width 34 height 13
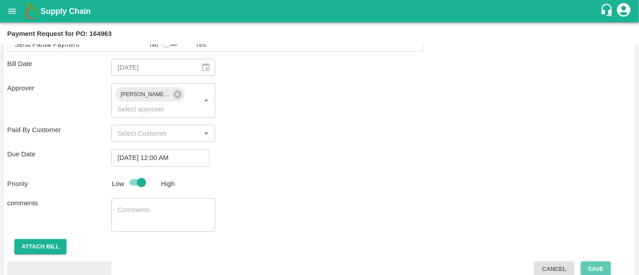
click at [584, 262] on button "Save" at bounding box center [596, 270] width 30 height 16
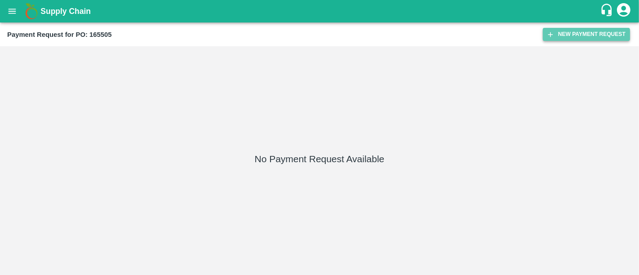
click at [548, 33] on icon "button" at bounding box center [551, 35] width 8 height 8
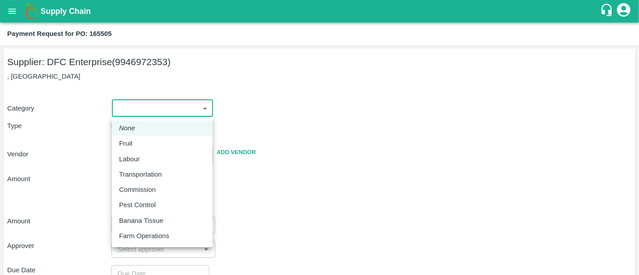
click at [157, 108] on body "Supply Chain Payment Request for PO: 165505 Supplier: DFC Enterprise (994697235…" at bounding box center [319, 137] width 639 height 275
click at [142, 137] on li "Fruit" at bounding box center [162, 143] width 101 height 15
type input "1"
type input "DFC Enterprise - 9946972353(Supplier)"
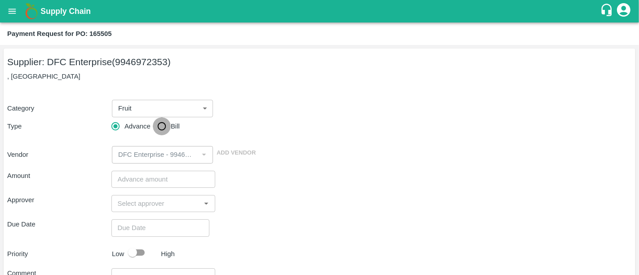
click at [165, 130] on input "Bill" at bounding box center [162, 126] width 18 height 18
radio input "true"
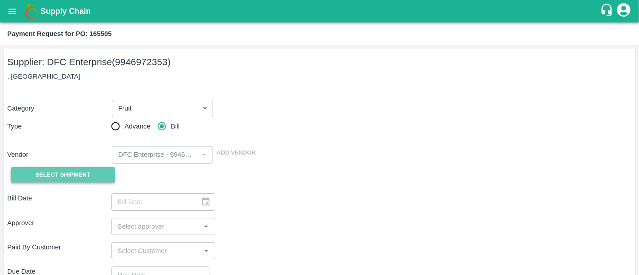
click at [51, 176] on span "Select Shipment" at bounding box center [63, 175] width 55 height 10
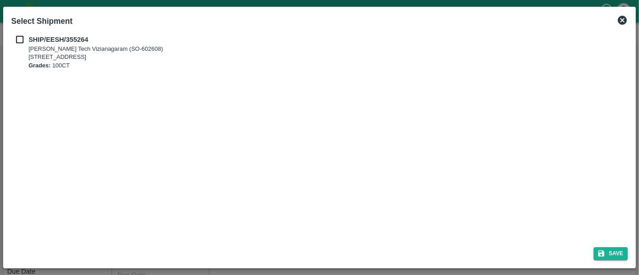
click at [27, 39] on input "checkbox" at bounding box center [19, 40] width 17 height 10
checkbox input "true"
click at [617, 251] on button "Save" at bounding box center [611, 253] width 34 height 13
type input "19/08/2025"
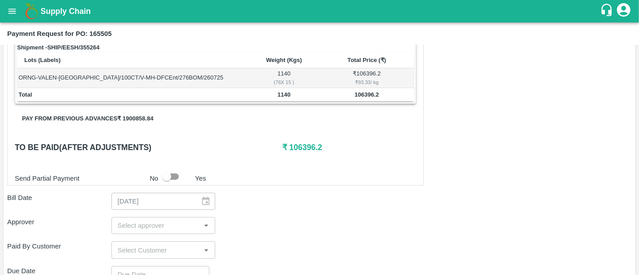
scroll to position [146, 0]
drag, startPoint x: 298, startPoint y: 152, endPoint x: 322, endPoint y: 153, distance: 24.7
click at [322, 153] on div "Shipment - SHIP/EESH/355264 Lots (Labels) Weight (Kgs) Total Price (₹) ORNG-VAL…" at bounding box center [215, 112] width 417 height 145
drag, startPoint x: 283, startPoint y: 139, endPoint x: 320, endPoint y: 149, distance: 39.0
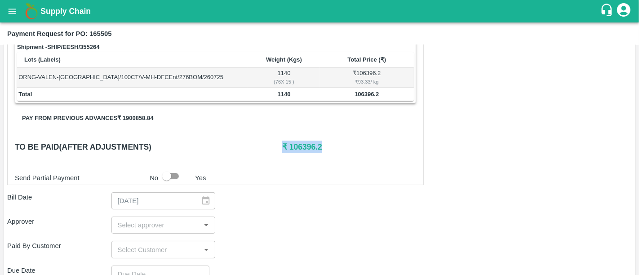
click at [320, 149] on h6 "₹ 106396.2" at bounding box center [349, 147] width 134 height 13
drag, startPoint x: 320, startPoint y: 149, endPoint x: 280, endPoint y: 144, distance: 41.2
click at [280, 144] on div "To be paid(After adjustments) ₹ 106396.2" at bounding box center [215, 147] width 401 height 13
click at [280, 144] on h6 "To be paid(After adjustments)" at bounding box center [148, 147] width 267 height 13
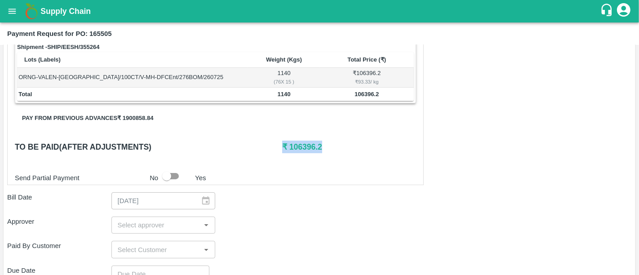
drag, startPoint x: 280, startPoint y: 144, endPoint x: 329, endPoint y: 152, distance: 49.6
click at [329, 152] on div "To be paid(After adjustments) ₹ 106396.2" at bounding box center [215, 147] width 401 height 13
click at [462, 128] on div "Shipment - SHIP/EESH/355264 Lots (Labels) Weight (Kgs) Total Price (₹) ORNG-VAL…" at bounding box center [319, 216] width 625 height 353
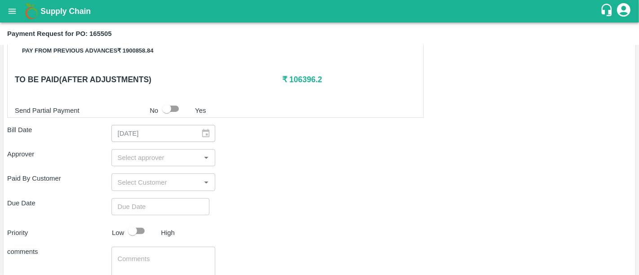
scroll to position [215, 0]
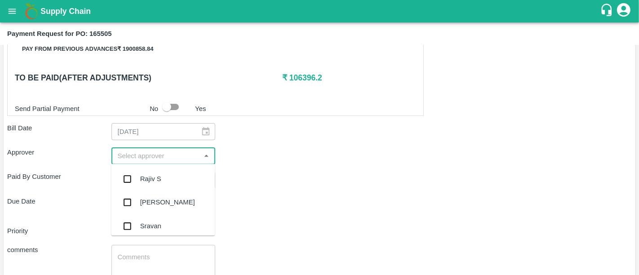
click at [164, 159] on input "input" at bounding box center [156, 156] width 84 height 12
type input "nee"
click at [158, 219] on div "[PERSON_NAME][DEMOGRAPHIC_DATA]" at bounding box center [163, 227] width 104 height 26
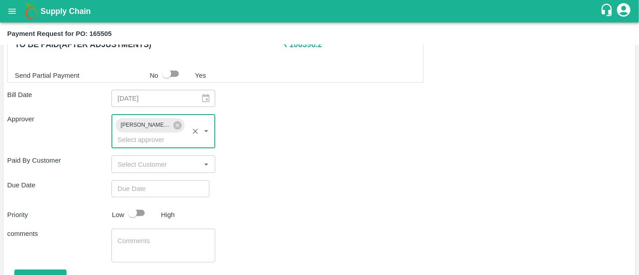
scroll to position [249, 0]
type input "DD/MM/YYYY hh:mm aa"
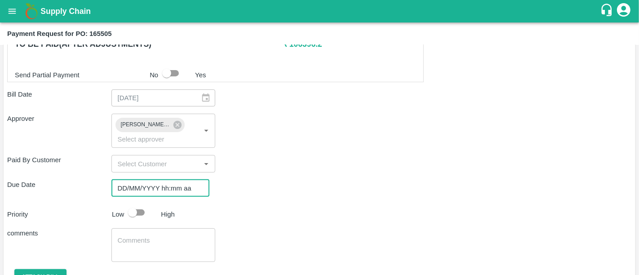
click at [171, 180] on input "DD/MM/YYYY hh:mm aa" at bounding box center [157, 188] width 92 height 17
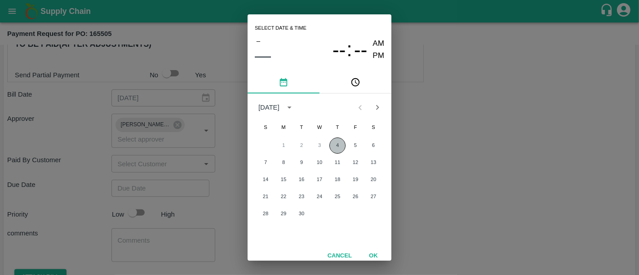
click at [334, 150] on button "4" at bounding box center [337, 146] width 16 height 16
type input "04/09/2025 12:00 AM"
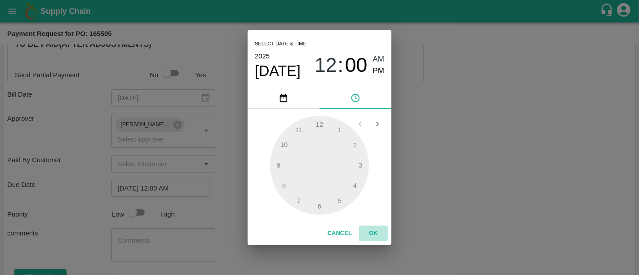
click at [369, 231] on button "OK" at bounding box center [373, 234] width 29 height 16
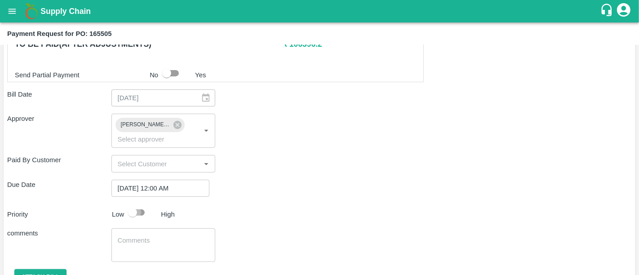
click at [129, 204] on input "checkbox" at bounding box center [132, 212] width 51 height 17
checkbox input "true"
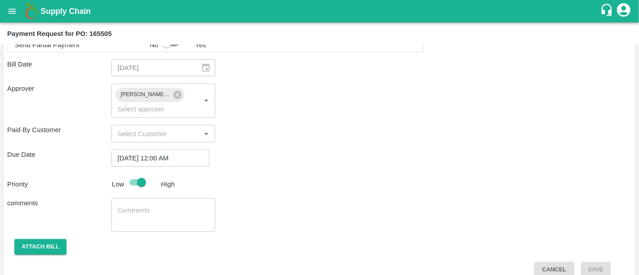
scroll to position [277, 0]
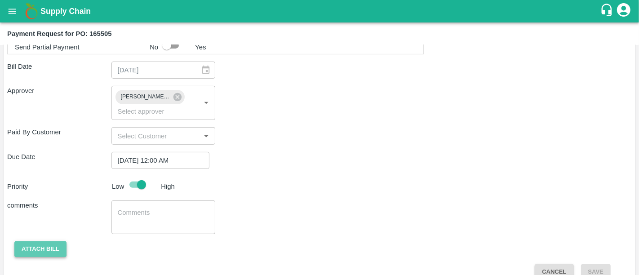
click at [60, 241] on button "Attach bill" at bounding box center [40, 249] width 52 height 16
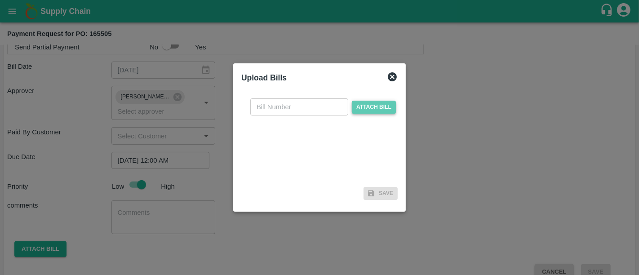
click at [375, 110] on span "Attach bill" at bounding box center [374, 107] width 44 height 13
click at [0, 0] on input "Attach bill" at bounding box center [0, 0] width 0 height 0
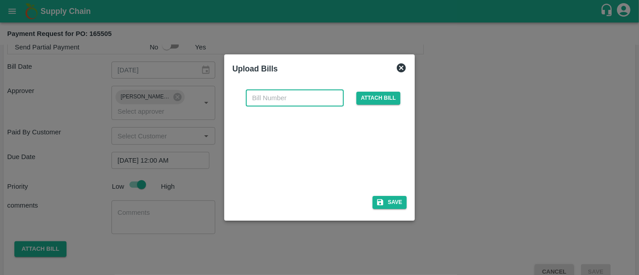
click at [316, 104] on input "text" at bounding box center [295, 97] width 98 height 17
paste input "DFCEN000068/25-26"
type input "DFCEN000068/25-26"
click at [379, 196] on button "Save" at bounding box center [390, 202] width 34 height 13
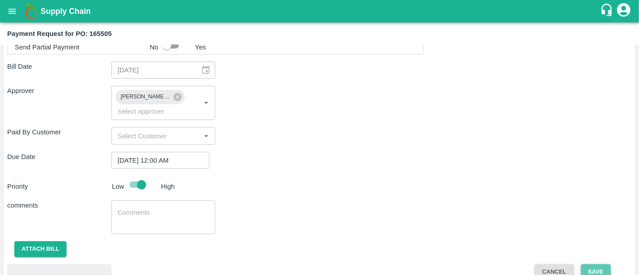
click at [589, 264] on button "Save" at bounding box center [596, 272] width 30 height 16
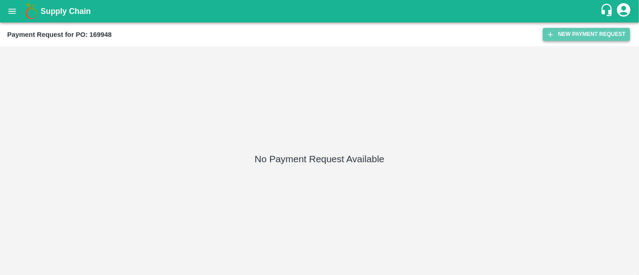
click at [556, 38] on button "New Payment Request" at bounding box center [586, 34] width 87 height 13
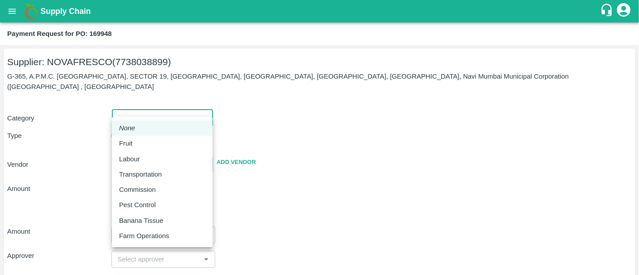
click at [161, 108] on body "Supply Chain Payment Request for PO: 169948 Supplier: NOVAFRESCO (7738038899) G…" at bounding box center [319, 137] width 639 height 275
click at [145, 139] on div "Fruit" at bounding box center [162, 143] width 86 height 10
type input "1"
type input "NOVAFRESCO - 7738038899(Supplier)"
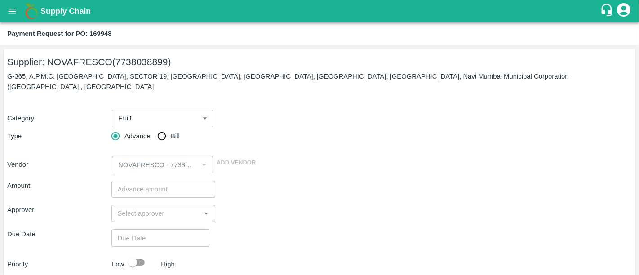
click at [150, 131] on span "Advance" at bounding box center [138, 136] width 26 height 10
click at [125, 128] on input "Advance" at bounding box center [116, 136] width 18 height 18
click at [159, 128] on input "Bill" at bounding box center [162, 136] width 18 height 18
radio input "true"
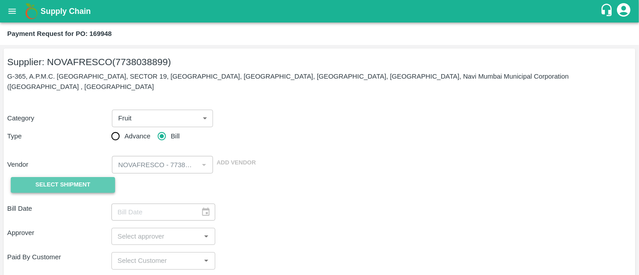
click at [65, 180] on button "Select Shipment" at bounding box center [63, 185] width 104 height 16
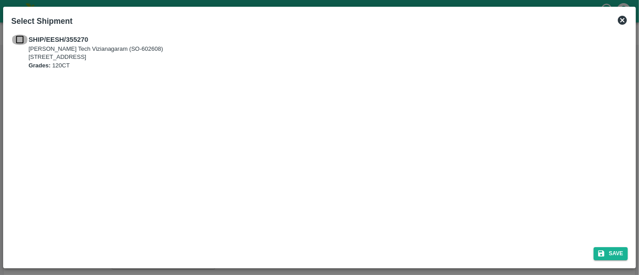
click at [18, 41] on input "checkbox" at bounding box center [19, 40] width 17 height 10
checkbox input "true"
drag, startPoint x: 611, startPoint y: 258, endPoint x: 405, endPoint y: 215, distance: 210.3
click at [405, 215] on div "Select Shipment SHIP/EESH/355270 Eesha Agro Tech Vizianagaram (SO-602608) Flat …" at bounding box center [319, 137] width 633 height 261
click at [617, 256] on button "Save" at bounding box center [611, 253] width 34 height 13
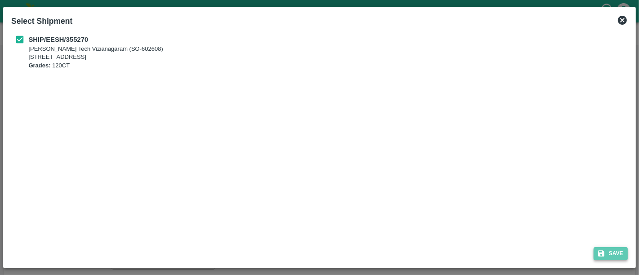
type input "19/08/2025"
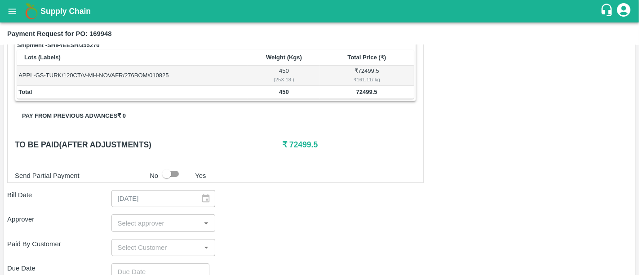
scroll to position [159, 0]
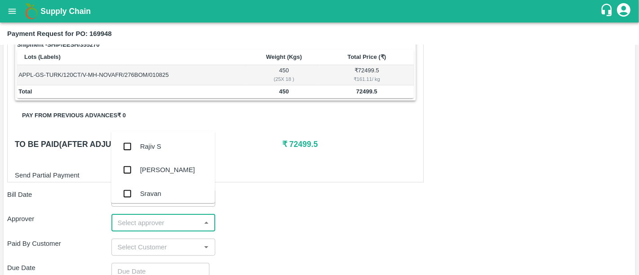
click at [191, 217] on input "input" at bounding box center [156, 223] width 84 height 12
type input "nee"
click at [172, 196] on div "[PERSON_NAME][DEMOGRAPHIC_DATA]" at bounding box center [163, 195] width 104 height 26
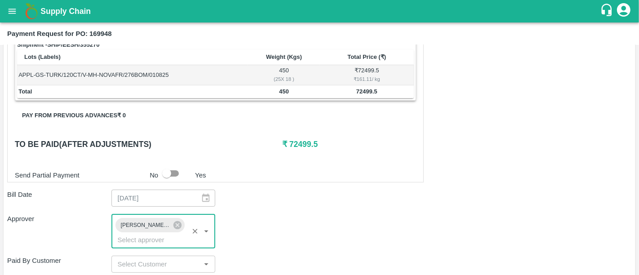
scroll to position [226, 0]
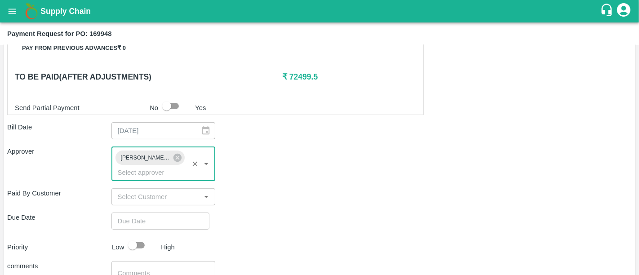
type input "DD/MM/YYYY hh:mm aa"
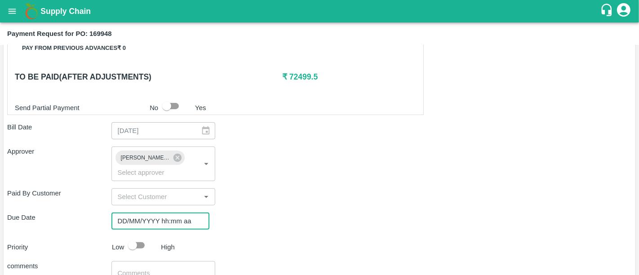
click at [169, 213] on input "DD/MM/YYYY hh:mm aa" at bounding box center [157, 221] width 92 height 17
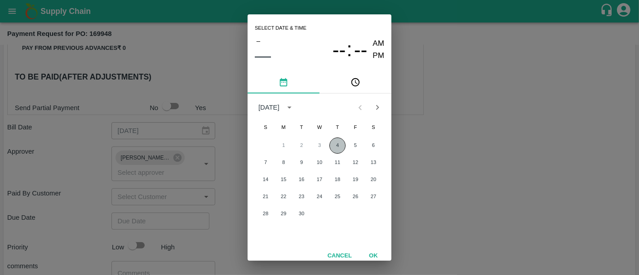
click at [333, 150] on button "4" at bounding box center [337, 146] width 16 height 16
type input "[DATE] 12:00 AM"
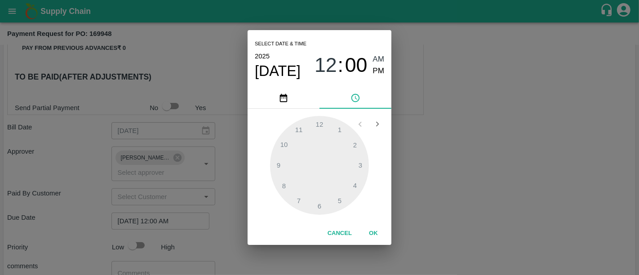
click at [374, 240] on button "OK" at bounding box center [373, 234] width 29 height 16
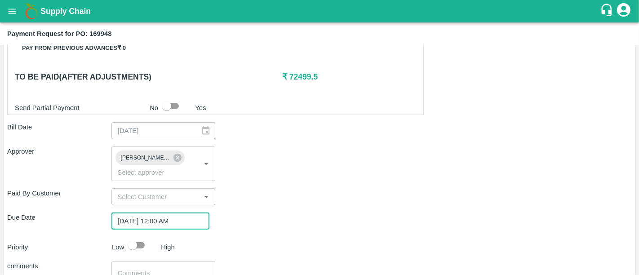
scroll to position [279, 0]
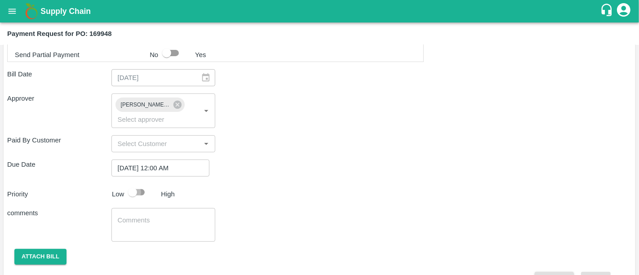
click at [139, 184] on input "checkbox" at bounding box center [132, 192] width 51 height 17
checkbox input "true"
click at [38, 249] on button "Attach bill" at bounding box center [40, 257] width 52 height 16
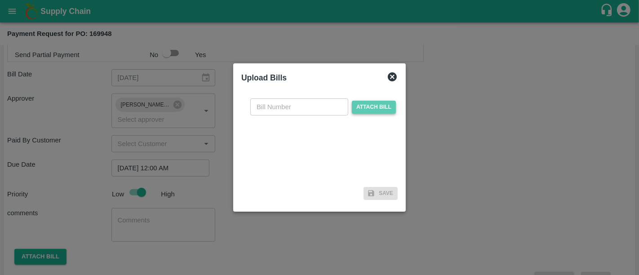
click at [364, 109] on span "Attach bill" at bounding box center [374, 107] width 44 height 13
click at [0, 0] on input "Attach bill" at bounding box center [0, 0] width 0 height 0
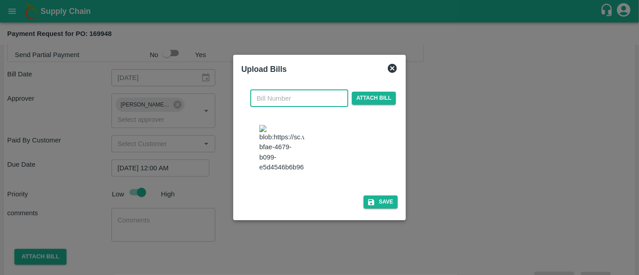
click at [295, 93] on input "text" at bounding box center [299, 98] width 98 height 17
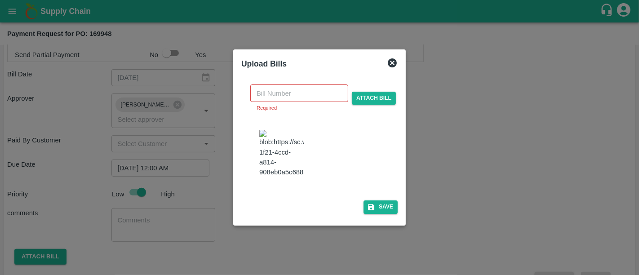
click at [295, 136] on img at bounding box center [281, 153] width 45 height 47
click at [291, 85] on input "text" at bounding box center [299, 93] width 98 height 17
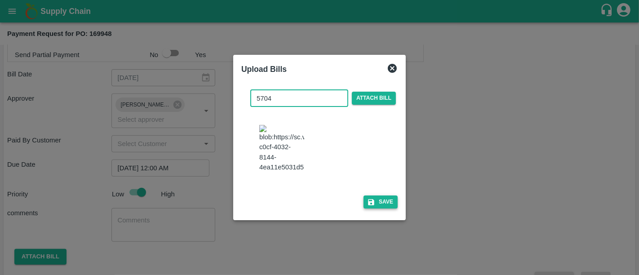
type input "5704"
click at [378, 209] on button "Save" at bounding box center [381, 202] width 34 height 13
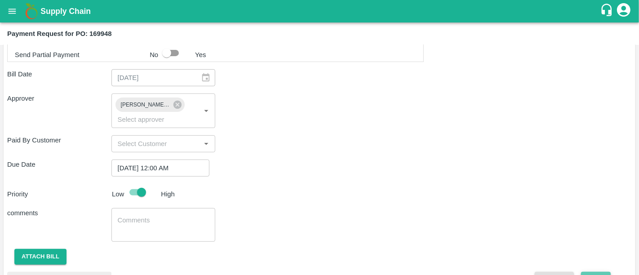
click at [600, 272] on button "Save" at bounding box center [596, 280] width 30 height 16
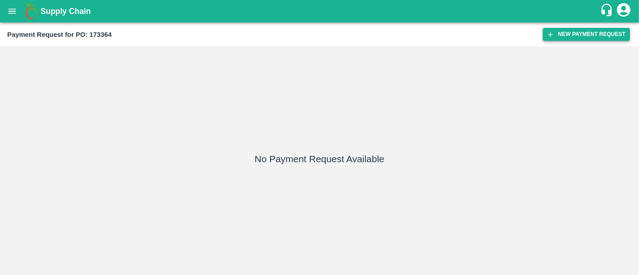
click at [554, 35] on icon "button" at bounding box center [551, 35] width 8 height 8
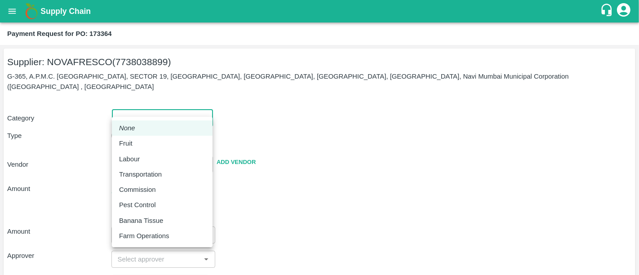
drag, startPoint x: 180, startPoint y: 102, endPoint x: 154, endPoint y: 143, distance: 48.5
click at [154, 143] on body "Supply Chain Payment Request for PO: 173364 Supplier: NOVAFRESCO (7738038899) G…" at bounding box center [319, 137] width 639 height 275
click at [154, 143] on div "Fruit" at bounding box center [162, 143] width 86 height 10
type input "1"
type input "NOVAFRESCO - 7738038899(Supplier)"
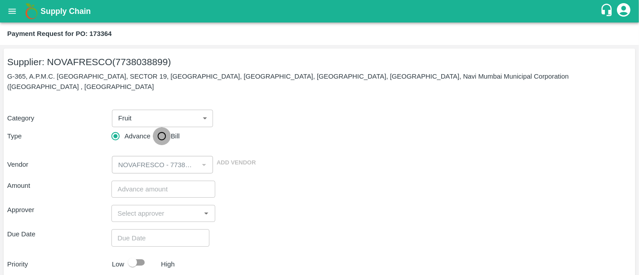
click at [160, 132] on input "Bill" at bounding box center [162, 136] width 18 height 18
radio input "true"
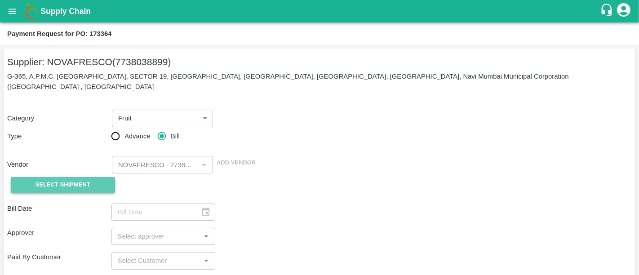
click at [84, 177] on button "Select Shipment" at bounding box center [63, 185] width 104 height 16
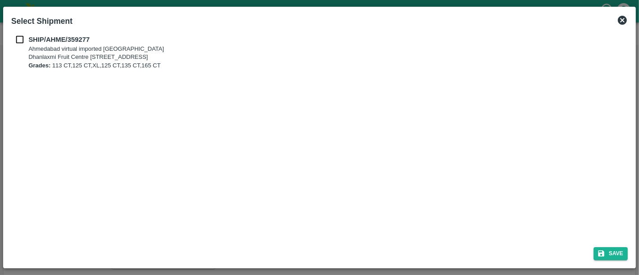
click at [20, 45] on div "SHIP/AHME/359277 Ahmedabad virtual imported DC Dhanlaxmi Fruit Centre 10, Anant…" at bounding box center [319, 52] width 617 height 35
drag, startPoint x: 20, startPoint y: 45, endPoint x: 19, endPoint y: 40, distance: 6.0
click at [19, 40] on div "SHIP/AHME/359277 Ahmedabad virtual imported DC Dhanlaxmi Fruit Centre 10, Anant…" at bounding box center [319, 52] width 617 height 35
click at [19, 40] on input "checkbox" at bounding box center [19, 40] width 17 height 10
checkbox input "true"
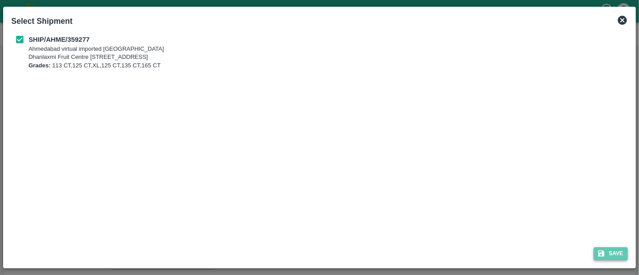
click at [620, 254] on button "Save" at bounding box center [611, 253] width 34 height 13
type input "03/09/2025"
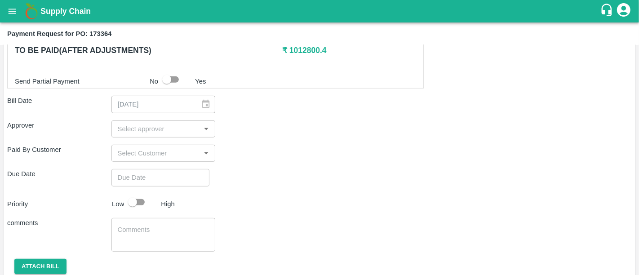
scroll to position [374, 0]
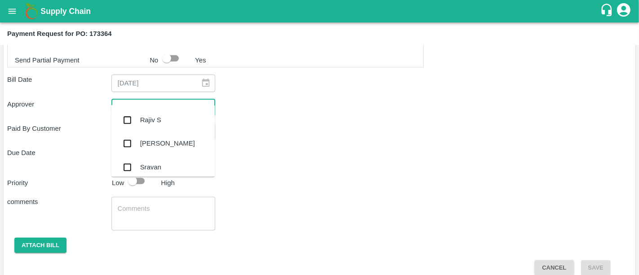
click at [179, 102] on input "input" at bounding box center [156, 108] width 84 height 12
type input "nee"
click at [163, 165] on div "[PERSON_NAME][DEMOGRAPHIC_DATA]" at bounding box center [177, 168] width 75 height 20
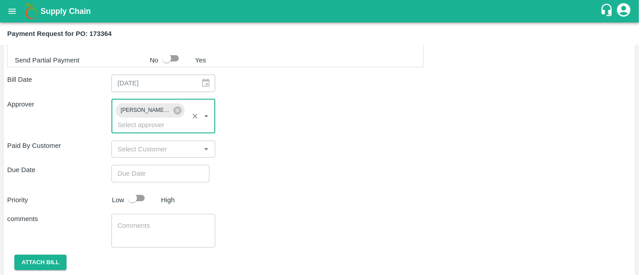
type input "DD/MM/YYYY hh:mm aa"
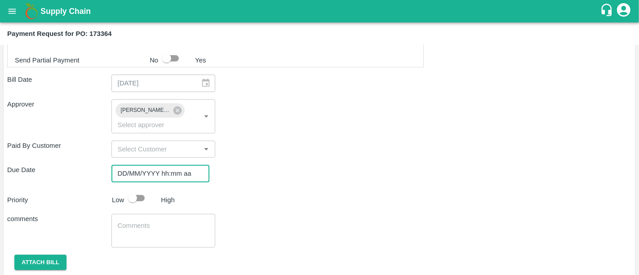
click at [159, 165] on input "DD/MM/YYYY hh:mm aa" at bounding box center [157, 173] width 92 height 17
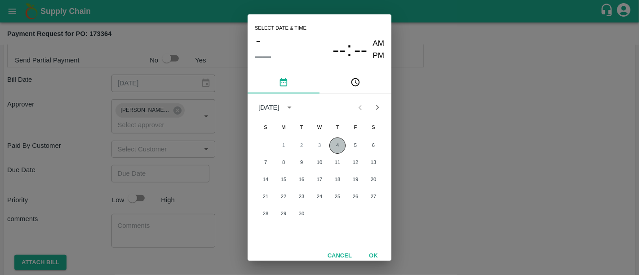
click at [335, 138] on button "4" at bounding box center [337, 146] width 16 height 16
type input "04/09/2025 12:00 AM"
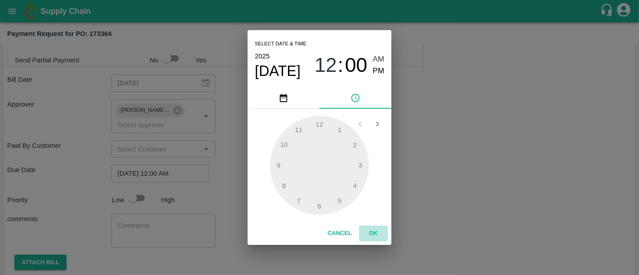
click at [374, 233] on button "OK" at bounding box center [373, 234] width 29 height 16
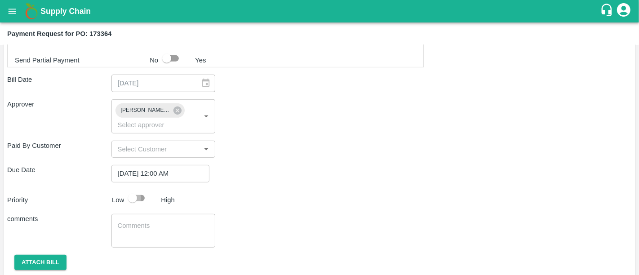
click at [146, 190] on input "checkbox" at bounding box center [132, 198] width 51 height 17
checkbox input "true"
click at [56, 255] on button "Attach bill" at bounding box center [40, 263] width 52 height 16
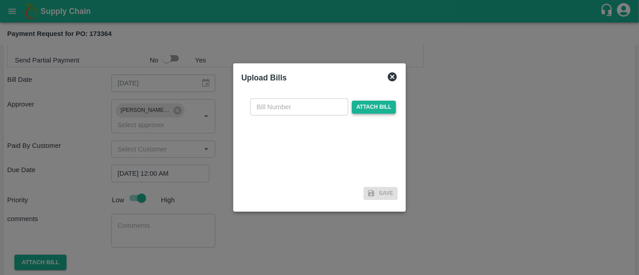
click at [367, 104] on span "Attach bill" at bounding box center [374, 107] width 44 height 13
click at [0, 0] on input "Attach bill" at bounding box center [0, 0] width 0 height 0
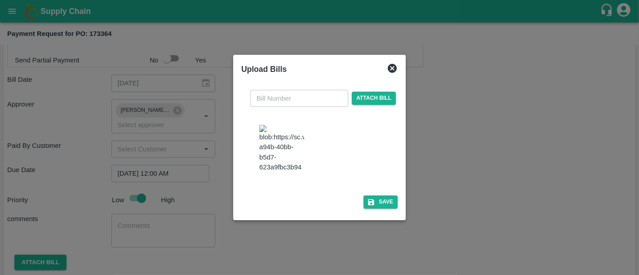
click at [296, 164] on img at bounding box center [281, 148] width 45 height 47
click at [276, 90] on input "text" at bounding box center [299, 98] width 98 height 17
type input "5937"
click at [374, 209] on button "Save" at bounding box center [381, 202] width 34 height 13
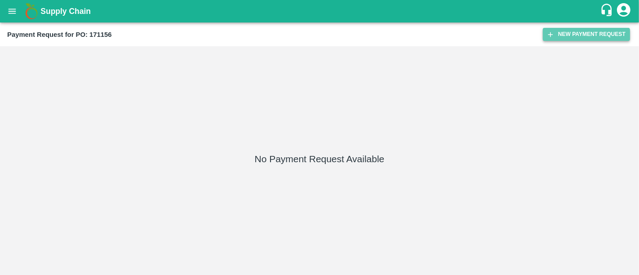
click at [574, 32] on button "New Payment Request" at bounding box center [586, 34] width 87 height 13
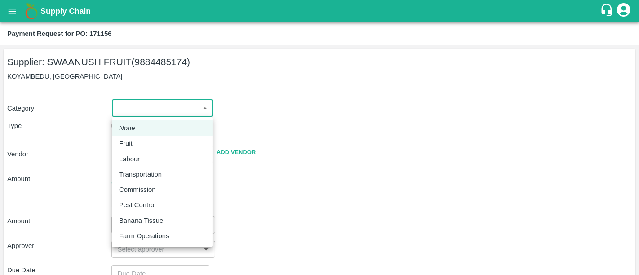
click at [155, 111] on body "Supply Chain Payment Request for PO: 171156 Supplier: SWAANUSH FRUIT (988448517…" at bounding box center [319, 137] width 639 height 275
click at [140, 139] on div "Fruit" at bounding box center [162, 143] width 86 height 10
type input "1"
type input "SWAANUSH FRUIT - 9884485174(Supplier)"
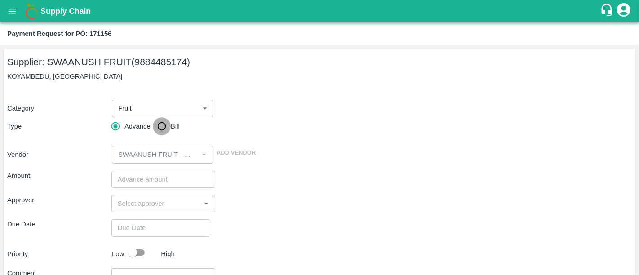
click at [167, 120] on input "Bill" at bounding box center [162, 126] width 18 height 18
radio input "true"
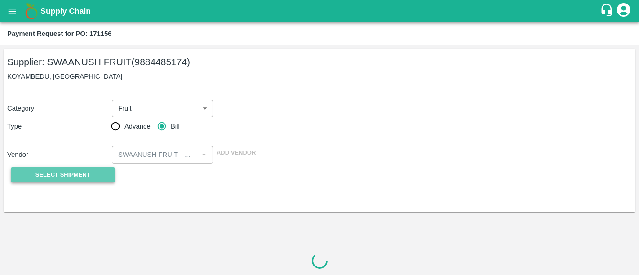
click at [54, 174] on span "Select Shipment" at bounding box center [63, 175] width 55 height 10
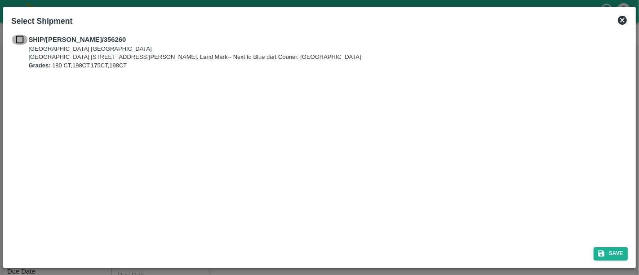
click at [18, 41] on input "checkbox" at bounding box center [19, 40] width 17 height 10
checkbox input "true"
click at [606, 256] on button "Save" at bounding box center [611, 253] width 34 height 13
type input "[DATE]"
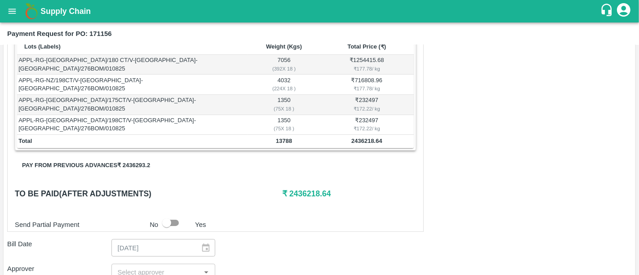
scroll to position [160, 0]
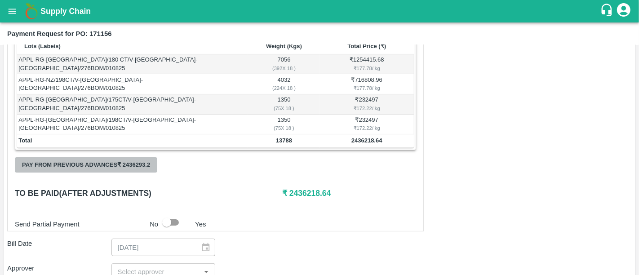
click at [134, 167] on button "Pay from previous advances ₹ 2436293.2" at bounding box center [86, 165] width 142 height 16
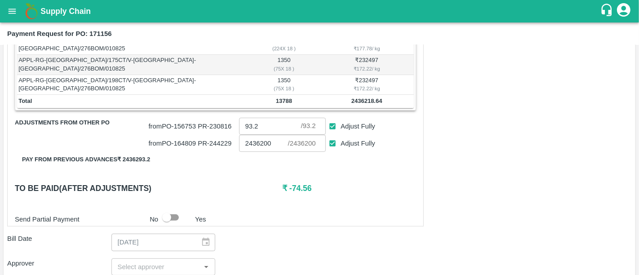
scroll to position [200, 0]
click at [331, 122] on input "Adjust Fully" at bounding box center [333, 126] width 17 height 17
checkbox input "false"
drag, startPoint x: 310, startPoint y: 191, endPoint x: 289, endPoint y: 189, distance: 21.7
click at [289, 189] on h6 "₹ 18.64" at bounding box center [349, 188] width 134 height 13
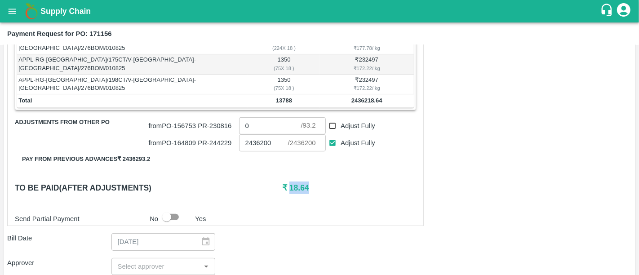
copy h6 "18.64"
drag, startPoint x: 248, startPoint y: 117, endPoint x: 227, endPoint y: 117, distance: 21.1
click at [227, 117] on div "from PO- 156753 PR- 230816 0 ​ / 93.2 ​ Adjust Fully" at bounding box center [280, 124] width 271 height 21
paste input "18.64"
type input "18.64"
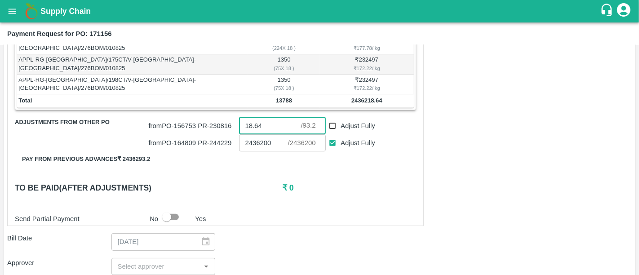
click at [397, 223] on div "Send Partial Payment No Yes" at bounding box center [213, 217] width 405 height 17
click at [442, 148] on div "Shipment - SHIP/CHEN/356260 Lots (Labels) Weight (Kgs) Total Price (₹) APPL-RG-…" at bounding box center [319, 211] width 625 height 448
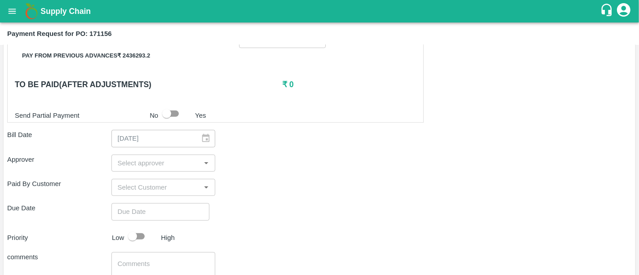
scroll to position [303, 0]
click at [143, 169] on div "​" at bounding box center [163, 163] width 104 height 17
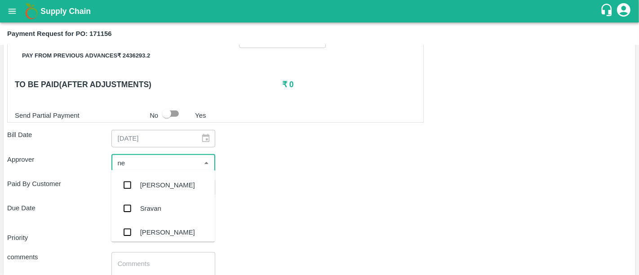
type input "nee"
click at [144, 228] on div "[PERSON_NAME][DEMOGRAPHIC_DATA]" at bounding box center [177, 233] width 75 height 20
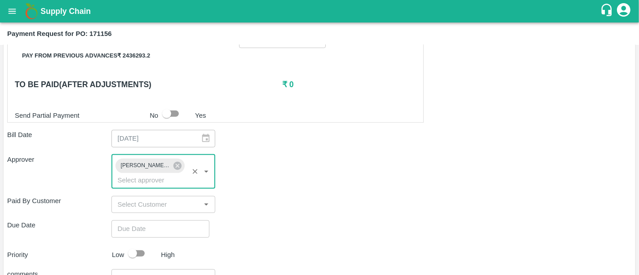
scroll to position [312, 0]
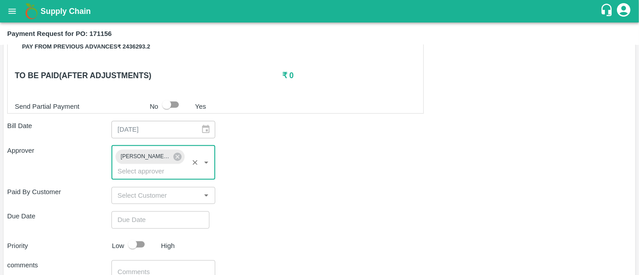
type input "DD/MM/YYYY hh:mm aa"
click at [149, 211] on input "DD/MM/YYYY hh:mm aa" at bounding box center [157, 219] width 92 height 17
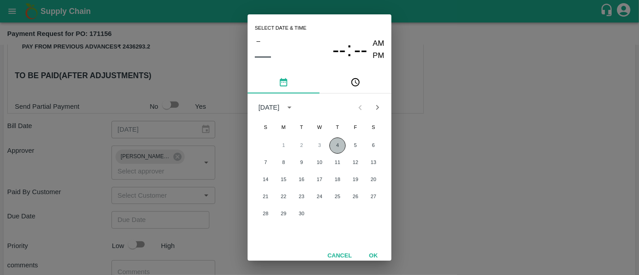
click at [336, 138] on button "4" at bounding box center [337, 146] width 16 height 16
type input "[DATE] 12:00 AM"
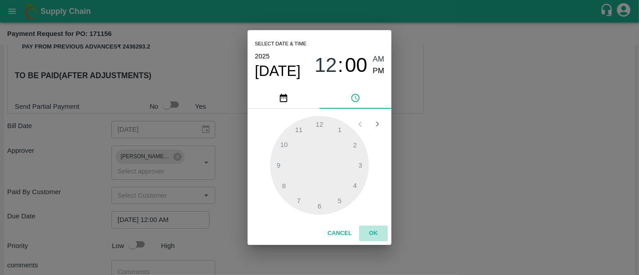
click at [365, 227] on button "OK" at bounding box center [373, 234] width 29 height 16
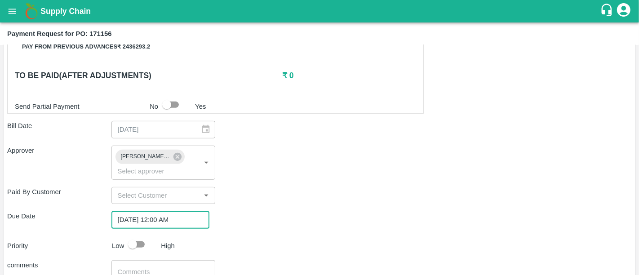
scroll to position [372, 0]
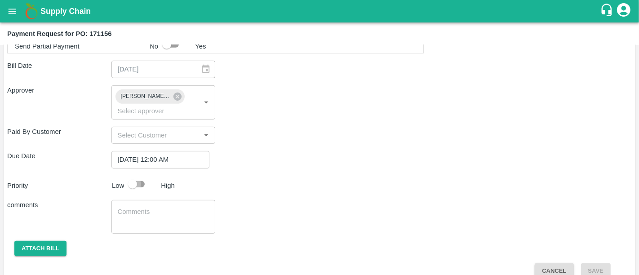
click at [142, 177] on input "checkbox" at bounding box center [132, 184] width 51 height 17
checkbox input "true"
click at [59, 240] on div "Shipment - SHIP/CHEN/356260 Lots (Labels) Weight (Kgs) Total Price (₹) APPL-RG-…" at bounding box center [319, 46] width 625 height 465
click at [59, 241] on button "Attach bill" at bounding box center [40, 249] width 52 height 16
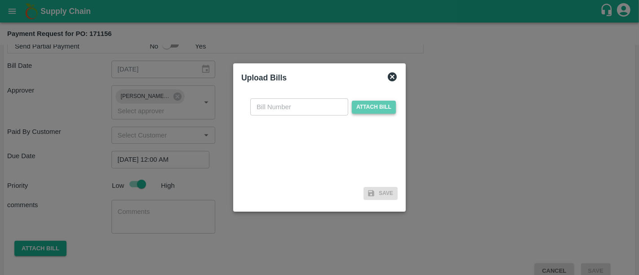
click at [386, 111] on span "Attach bill" at bounding box center [374, 107] width 44 height 13
click at [0, 0] on input "Attach bill" at bounding box center [0, 0] width 0 height 0
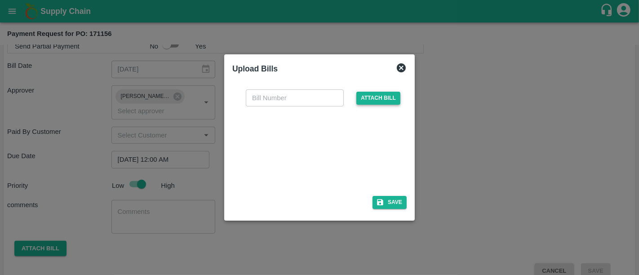
click at [245, 163] on div at bounding box center [323, 149] width 167 height 71
click at [296, 161] on div at bounding box center [317, 149] width 135 height 48
paste input "2716/ 25-26"
click at [320, 106] on input "text" at bounding box center [295, 97] width 98 height 17
type input "2716/ 25-26"
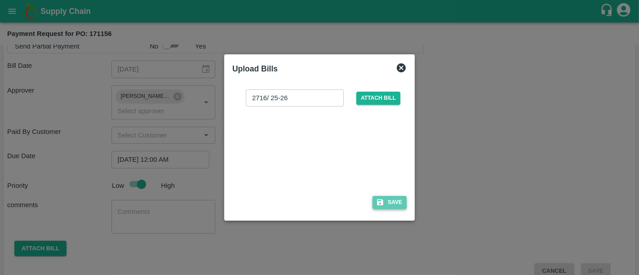
click at [395, 202] on button "Save" at bounding box center [390, 202] width 34 height 13
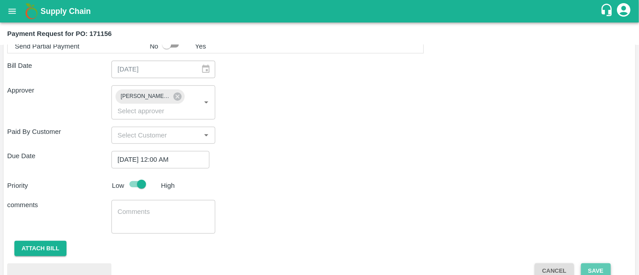
click at [599, 263] on button "Save" at bounding box center [596, 271] width 30 height 16
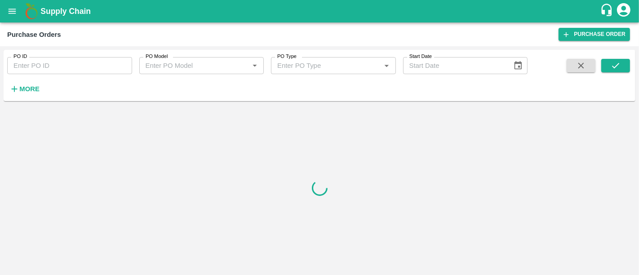
click at [34, 80] on div "More" at bounding box center [21, 85] width 42 height 22
click at [34, 84] on h6 "More" at bounding box center [29, 89] width 20 height 12
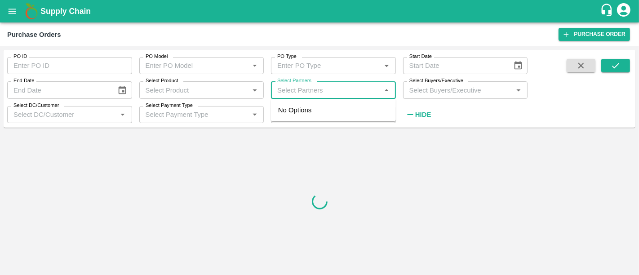
click at [295, 87] on input "Select Partners" at bounding box center [326, 90] width 105 height 12
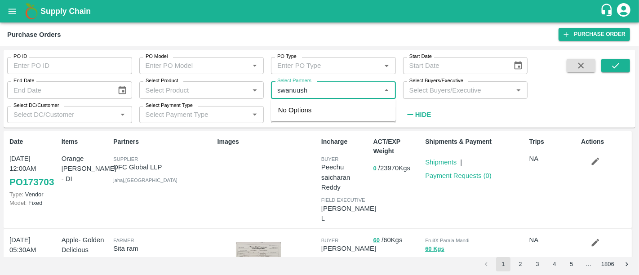
click at [298, 89] on input "Select Partners" at bounding box center [326, 90] width 105 height 12
type input "swanush"
paste input "SWAANUSH FRUIT"
type input "SWAANUSH FRUIT"
click at [319, 109] on div "SWAANUSH FRUIT-KOYAMBEDU, Chennai-9884485174" at bounding box center [357, 115] width 109 height 20
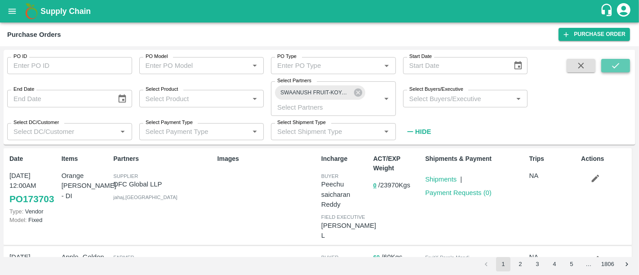
click at [619, 68] on icon "submit" at bounding box center [616, 66] width 10 height 10
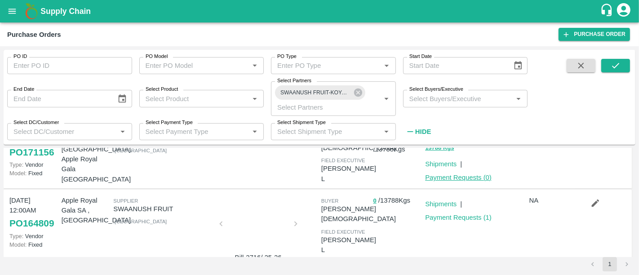
scroll to position [46, 0]
click at [264, 211] on div at bounding box center [258, 227] width 67 height 48
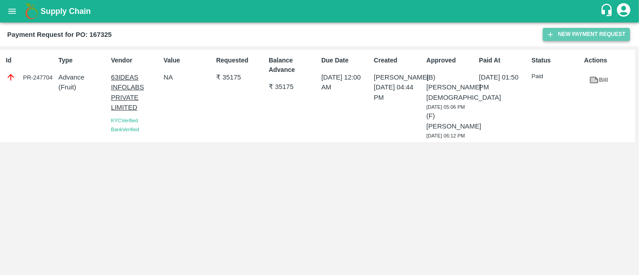
click at [546, 36] on button "New Payment Request" at bounding box center [586, 34] width 87 height 13
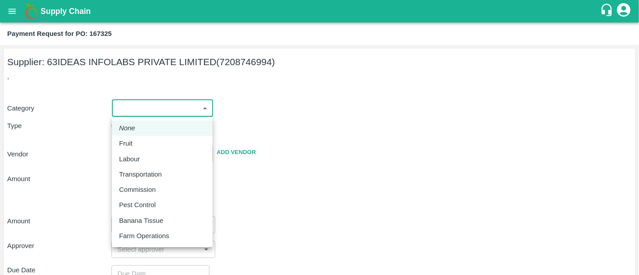
click at [204, 113] on body "Supply Chain Payment Request for PO: 167325 Supplier: 63IDEAS INFOLABS PRIVATE …" at bounding box center [319, 137] width 639 height 275
click at [175, 138] on div "Fruit" at bounding box center [162, 143] width 86 height 10
type input "1"
type input "63IDEAS INFOLABS PRIVATE LIMITED - 7208746994(Supplier)"
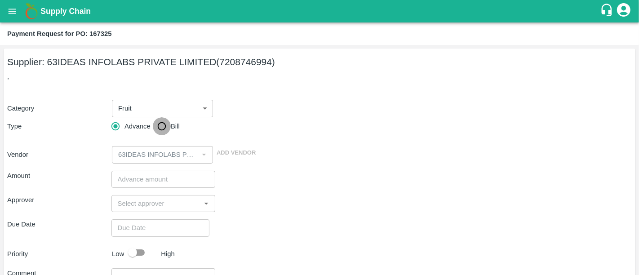
click at [164, 131] on input "Bill" at bounding box center [162, 126] width 18 height 18
radio input "true"
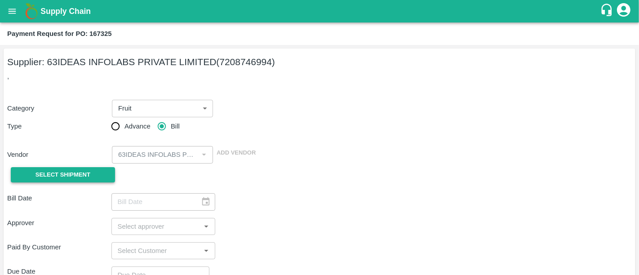
click at [81, 172] on span "Select Shipment" at bounding box center [63, 175] width 55 height 10
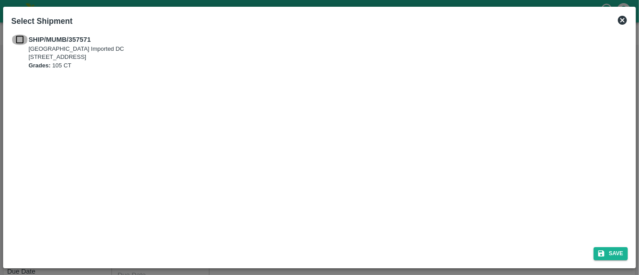
click at [24, 44] on input "checkbox" at bounding box center [19, 40] width 17 height 10
checkbox input "true"
click at [605, 254] on button "Save" at bounding box center [611, 253] width 34 height 13
type input "[DATE]"
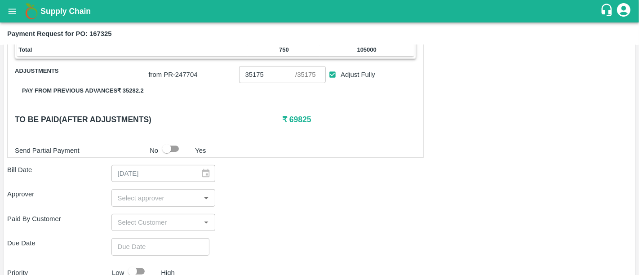
scroll to position [187, 0]
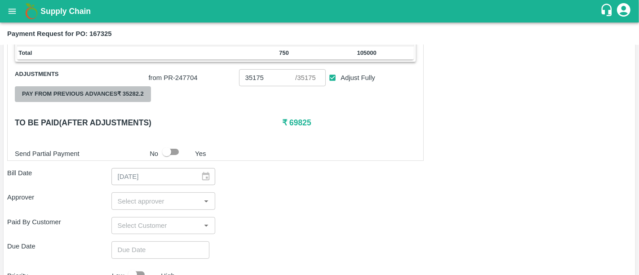
click at [122, 98] on button "Pay from previous advances ₹ 35282.2" at bounding box center [83, 94] width 136 height 16
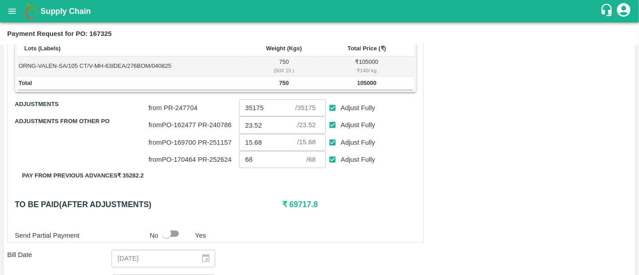
scroll to position [163, 0]
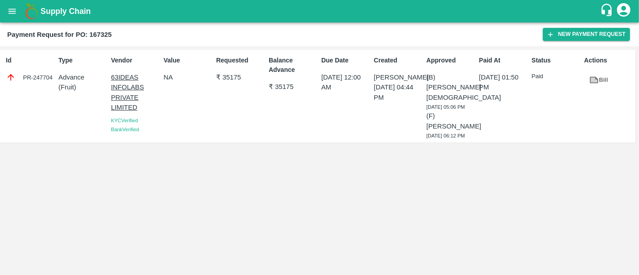
drag, startPoint x: 409, startPoint y: 93, endPoint x: 382, endPoint y: 81, distance: 30.0
click at [382, 81] on div "[PERSON_NAME] [DATE] 04:44 PM" at bounding box center [398, 87] width 49 height 30
click at [382, 81] on p "[PERSON_NAME]" at bounding box center [398, 77] width 49 height 10
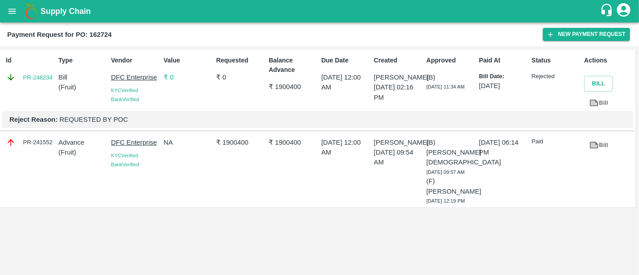
click at [390, 85] on p "06 Aug 2025, 02:16 PM" at bounding box center [398, 92] width 49 height 20
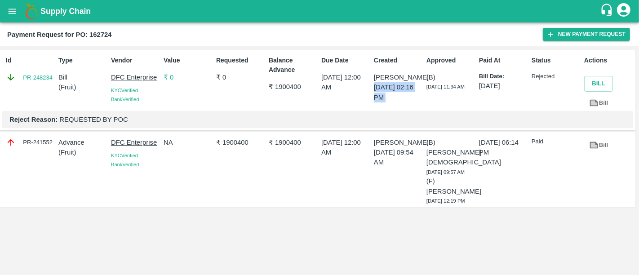
click at [390, 85] on p "06 Aug 2025, 02:16 PM" at bounding box center [398, 92] width 49 height 20
click at [409, 48] on div "Id PR-248234 Type Bill ( Fruit ) Vendor DFC Enterprise KYC Verified Bank Verifi…" at bounding box center [319, 160] width 639 height 229
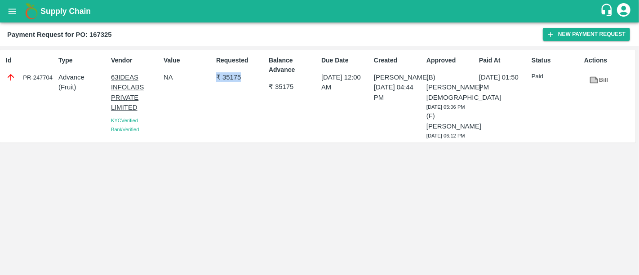
drag, startPoint x: 216, startPoint y: 76, endPoint x: 253, endPoint y: 81, distance: 37.2
click at [253, 81] on p "₹ 35175" at bounding box center [240, 77] width 49 height 10
drag, startPoint x: 218, startPoint y: 74, endPoint x: 253, endPoint y: 85, distance: 37.4
click at [253, 85] on div "Requested ₹ 35175" at bounding box center [239, 96] width 53 height 88
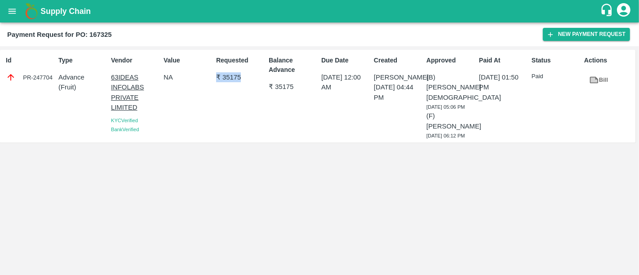
click at [253, 85] on div "Requested ₹ 35175" at bounding box center [239, 96] width 53 height 88
